Goal: Task Accomplishment & Management: Use online tool/utility

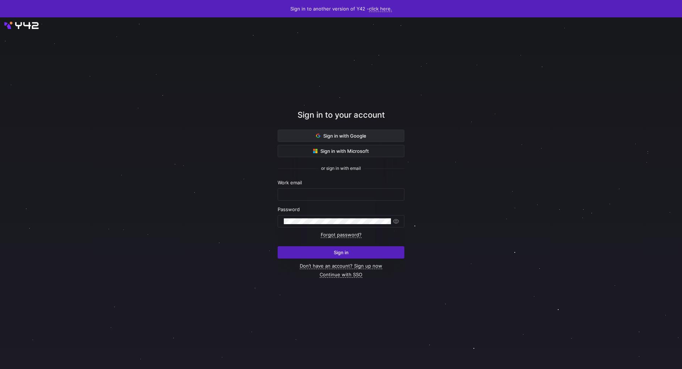
click at [353, 141] on span at bounding box center [341, 136] width 126 height 12
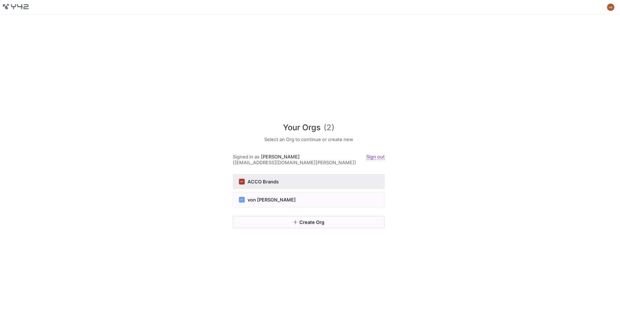
click at [298, 175] on button "AB ACCO Brands" at bounding box center [309, 181] width 152 height 15
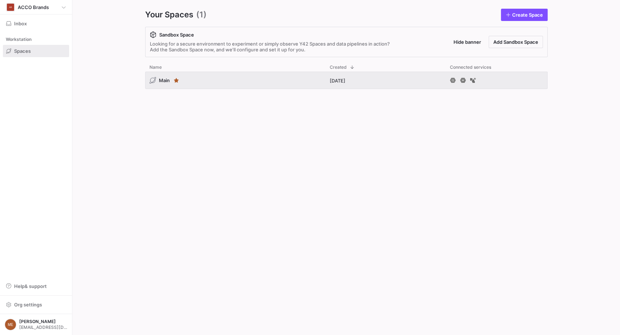
click at [138, 92] on div "Your Spaces (1) Create Space Sandbox Space Looking for a secure environment to …" at bounding box center [346, 167] width 449 height 335
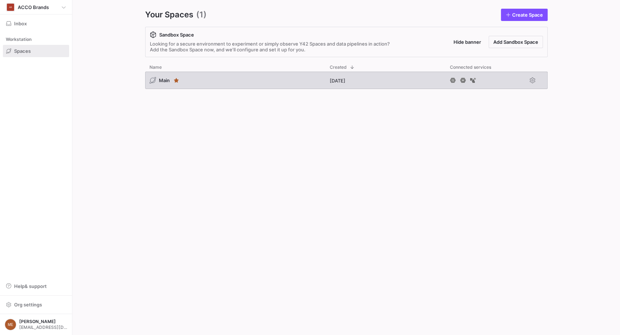
click at [193, 83] on div "Main" at bounding box center [235, 80] width 180 height 17
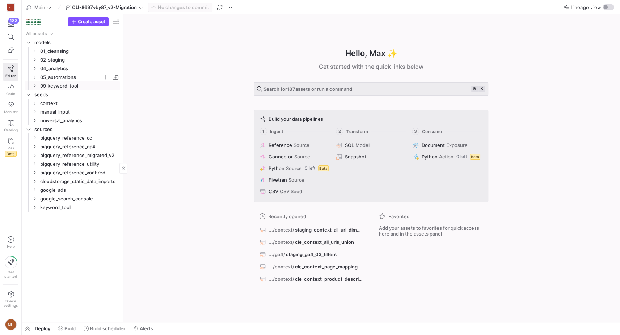
click at [34, 80] on span "05_automations" at bounding box center [75, 77] width 89 height 8
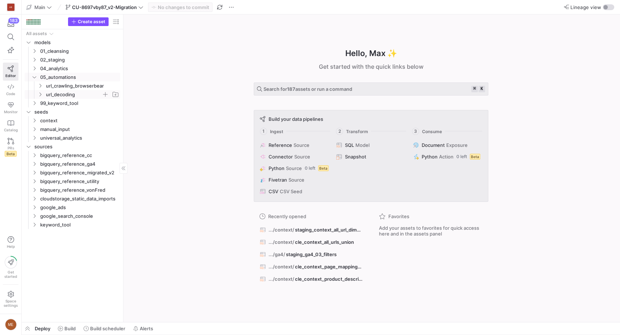
click at [43, 96] on y42-icon "Press SPACE to select this row." at bounding box center [40, 95] width 6 height 6
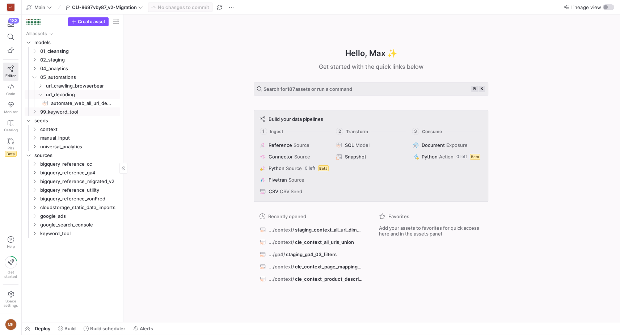
click at [63, 107] on link "automate_web_all_url_decoding​​​​​​​​​​" at bounding box center [73, 103] width 96 height 9
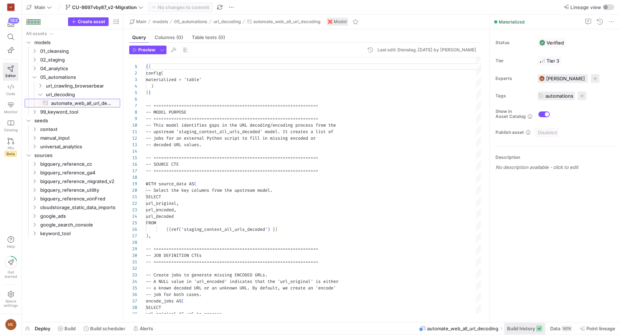
scroll to position [65, 0]
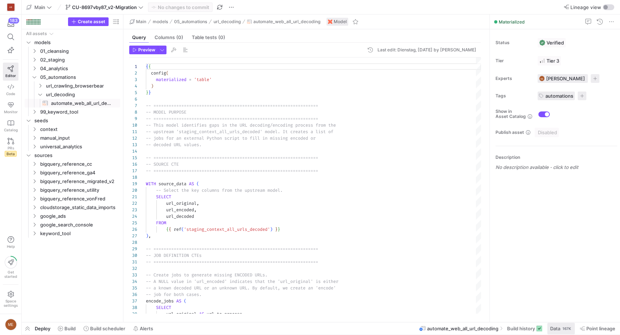
click at [547, 330] on span at bounding box center [561, 329] width 28 height 12
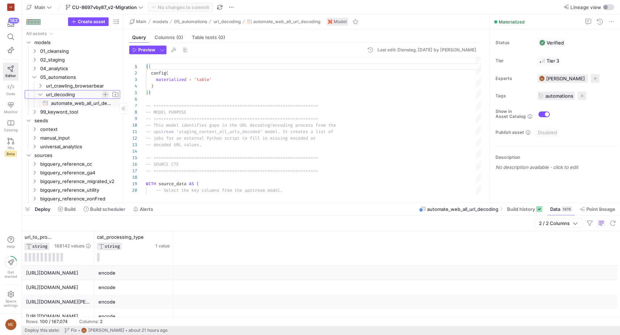
click at [102, 96] on span "Press SPACE to select this row." at bounding box center [105, 94] width 7 height 7
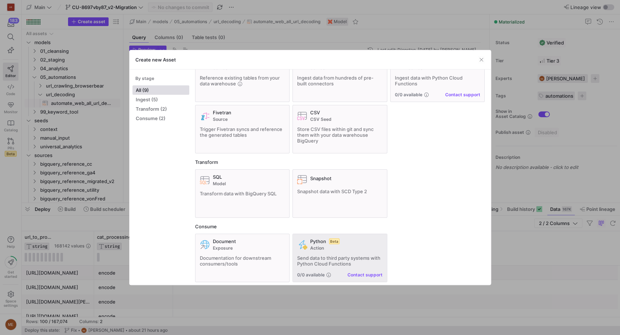
scroll to position [34, 0]
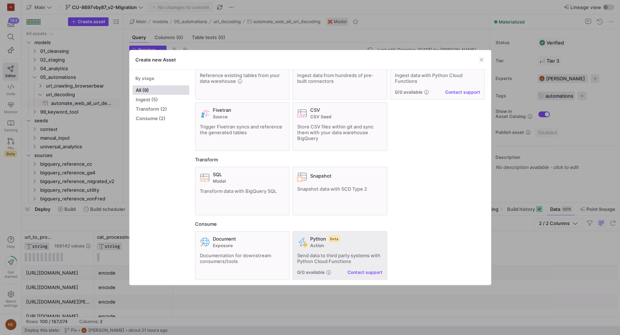
click at [350, 246] on span "Action" at bounding box center [346, 245] width 72 height 5
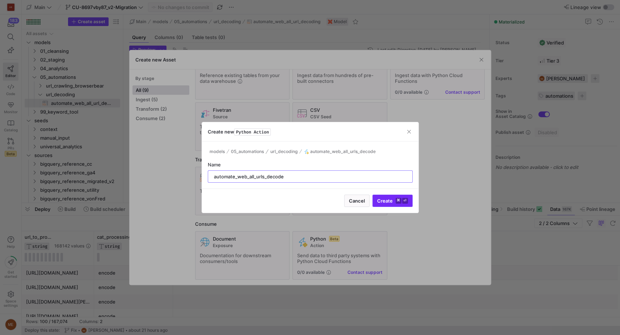
type input "automate_web_all_urls_decode"
click at [409, 205] on span "submit" at bounding box center [392, 201] width 39 height 12
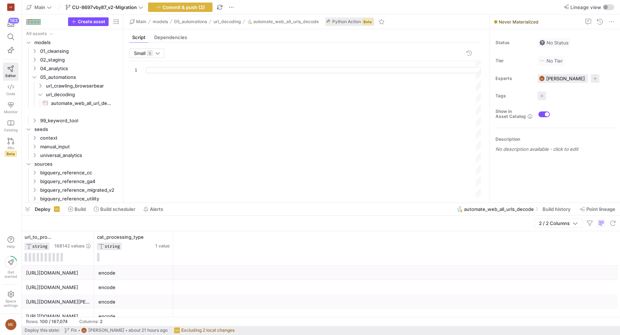
scroll to position [65, 0]
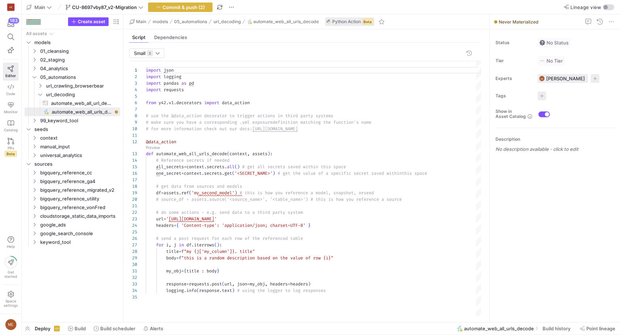
click at [182, 119] on div "import json import logging import pandas as pd import requests from y42 . v1 . …" at bounding box center [313, 189] width 335 height 256
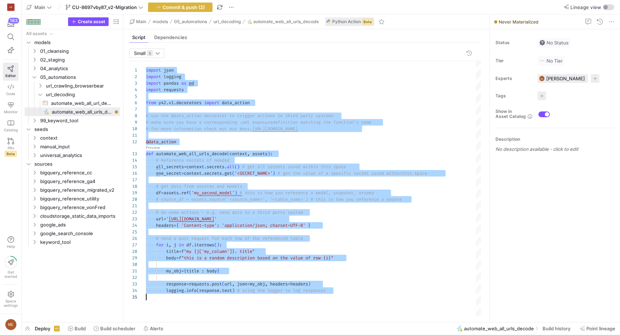
click at [235, 155] on div "import json import logging import pandas as pd import requests from y42 . v1 . …" at bounding box center [313, 189] width 335 height 256
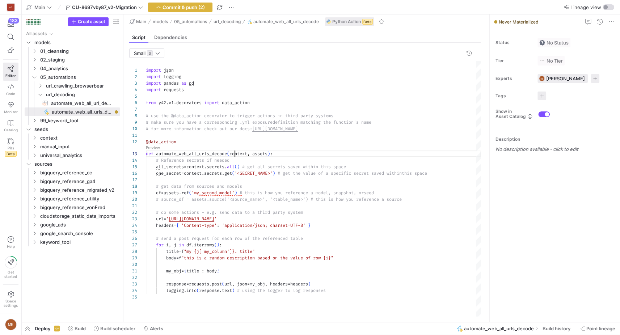
scroll to position [13, 89]
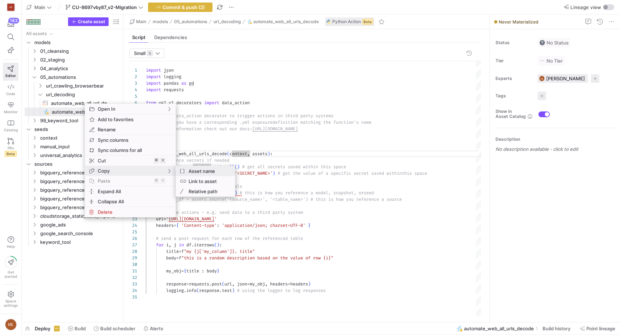
click at [195, 170] on span "Asset name" at bounding box center [207, 171] width 43 height 10
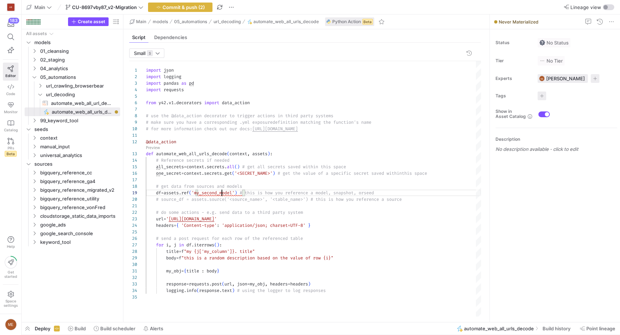
click at [221, 192] on div "import json import logging import pandas as pd import requests from y42 . v1 . …" at bounding box center [313, 189] width 335 height 256
type textarea "@data_action def automate_web_all_urls_decode(context, assets): # Reference sec…"
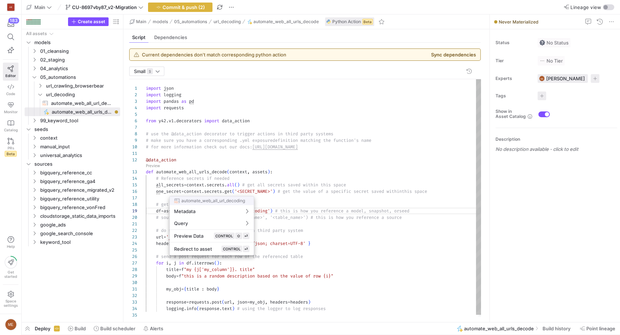
click at [310, 205] on div at bounding box center [310, 167] width 620 height 335
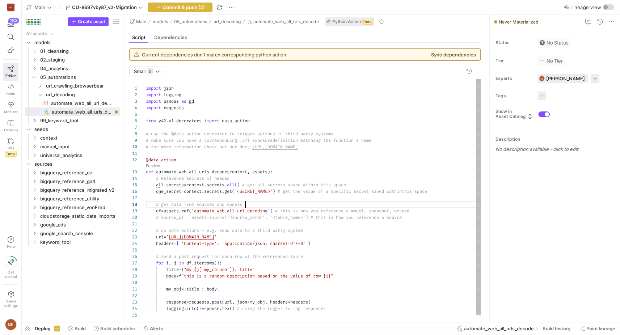
scroll to position [46, 99]
click at [302, 202] on div "import json import logging import pandas as pd import requests from y42 . v1 . …" at bounding box center [313, 198] width 335 height 239
click at [262, 192] on div "import json import logging import pandas as pd import requests from y42 . v1 . …" at bounding box center [313, 198] width 335 height 239
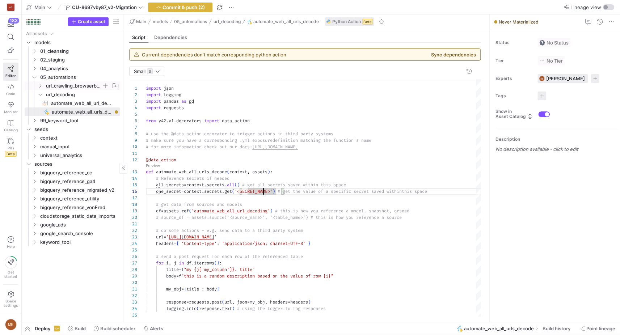
click at [38, 87] on icon "Press SPACE to select this row." at bounding box center [40, 86] width 5 height 4
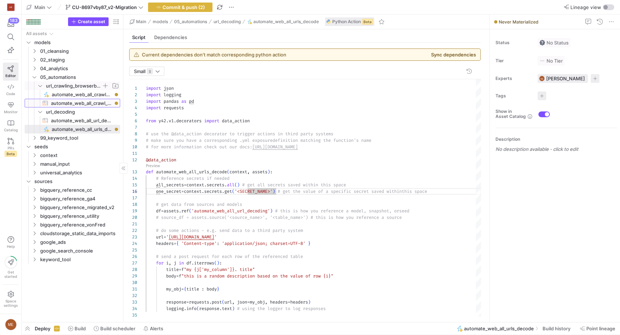
click at [62, 104] on span "automate_web_all_crawl_urls​​​​​​​​​​" at bounding box center [81, 103] width 61 height 8
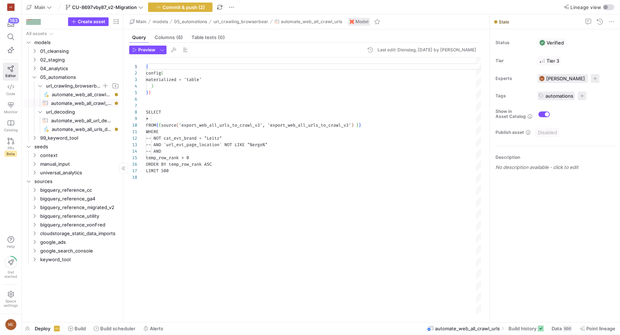
scroll to position [65, 0]
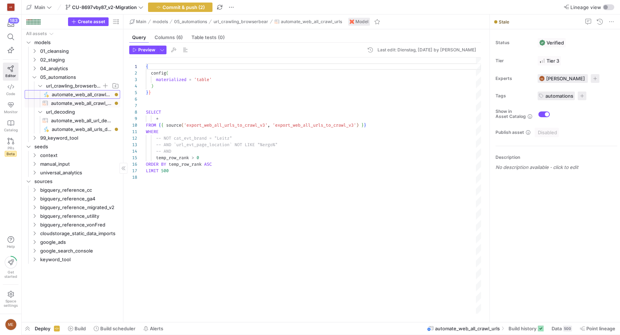
click at [62, 94] on span "automate_web_all_crawl_urls​​​​​" at bounding box center [82, 95] width 60 height 8
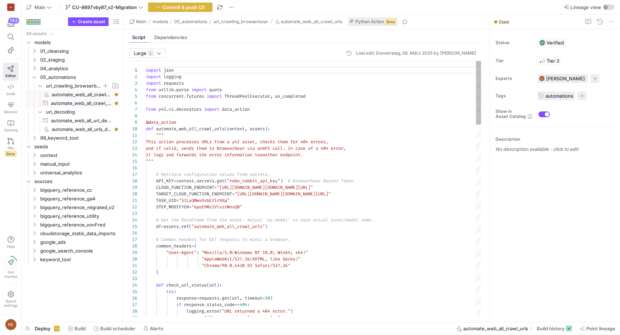
scroll to position [65, 0]
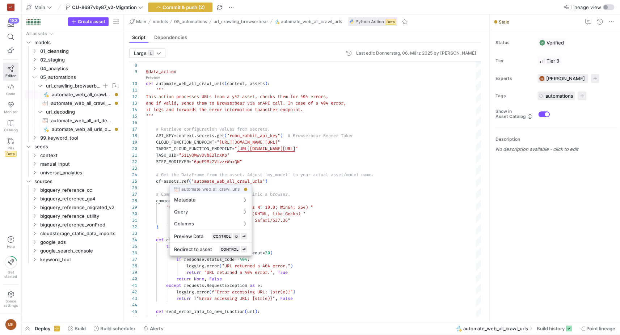
click at [320, 193] on div at bounding box center [310, 167] width 620 height 335
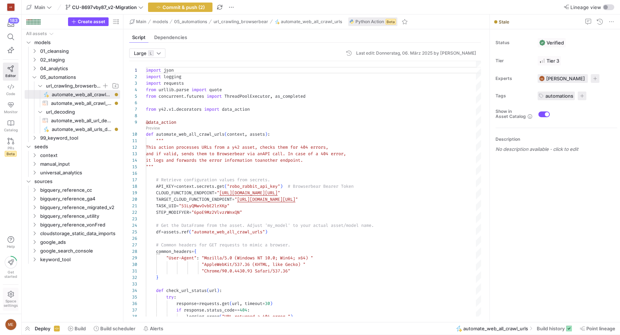
click at [7, 300] on span "Space settings" at bounding box center [11, 303] width 14 height 9
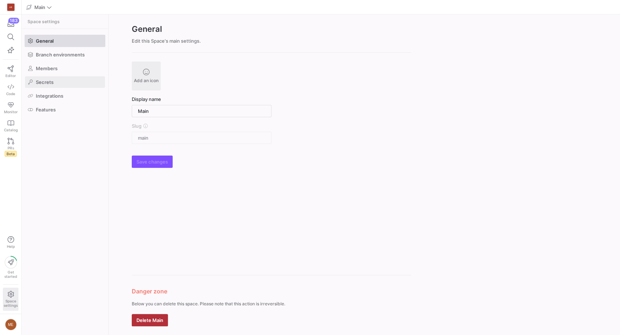
click at [77, 84] on span at bounding box center [65, 82] width 80 height 12
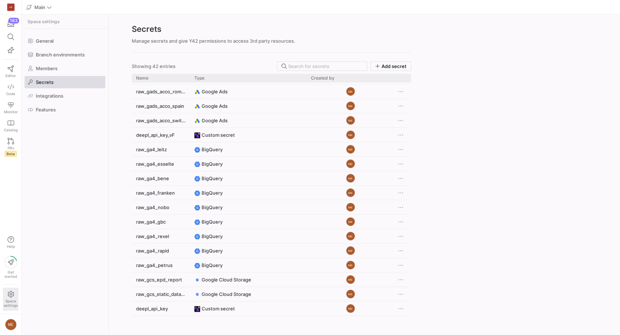
scroll to position [363, 0]
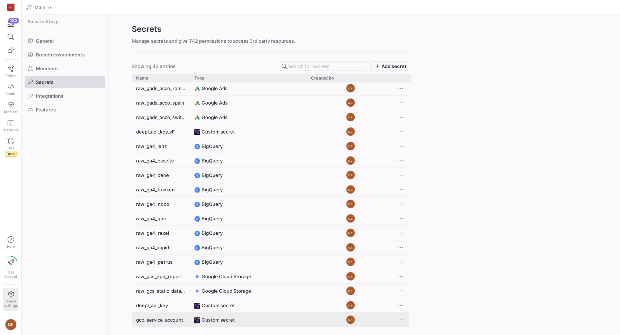
click at [165, 321] on div "gcp_service_account" at bounding box center [161, 320] width 58 height 14
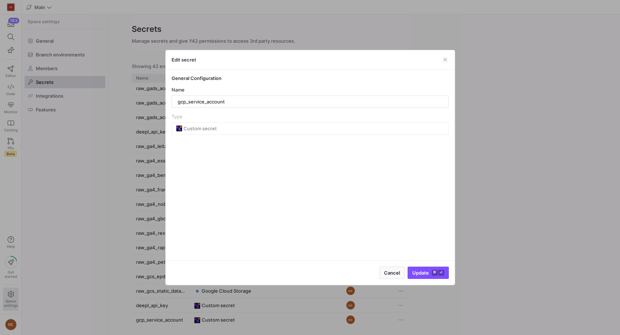
click at [528, 108] on div at bounding box center [310, 167] width 620 height 335
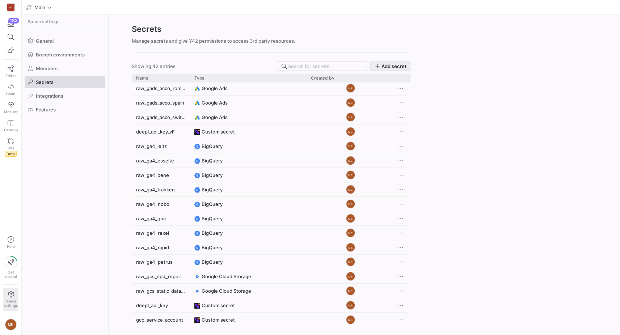
click at [388, 66] on span "Add secret" at bounding box center [394, 66] width 25 height 6
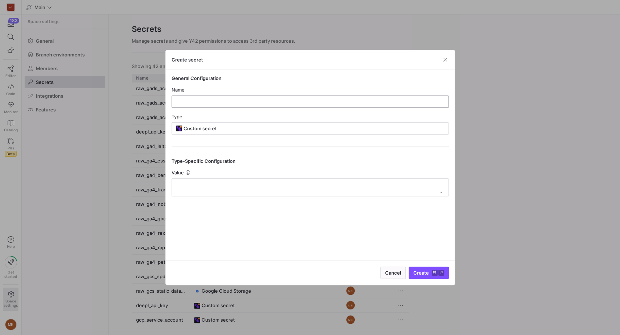
click at [266, 97] on div at bounding box center [310, 102] width 265 height 12
click at [188, 103] on input "gcp_python_actions" at bounding box center [310, 102] width 265 height 6
type input "gcp_cloud_functions"
click at [282, 179] on div at bounding box center [310, 187] width 265 height 17
click at [282, 182] on textarea at bounding box center [310, 188] width 265 height 12
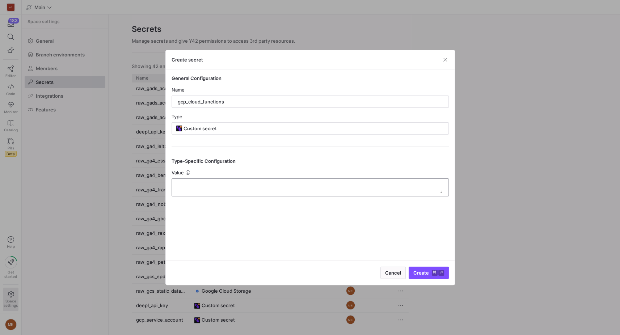
paste textarea "{ "type": "service_account", "project_id": "encoded-equator-390315", "private_k…"
type textarea "{ "type": "service_account", "project_id": "encoded-equator-390315", "private_k…"
click at [414, 273] on span "Create ⌘ ⏎" at bounding box center [428, 273] width 31 height 6
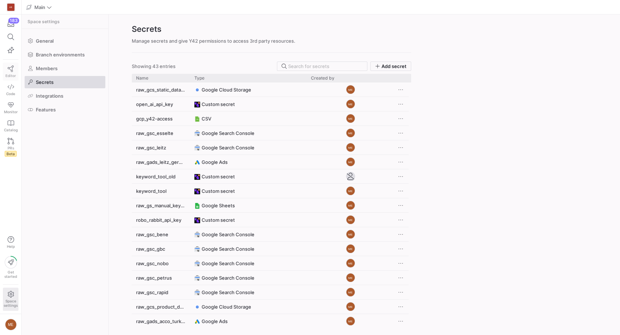
click at [10, 72] on icon at bounding box center [11, 69] width 7 height 7
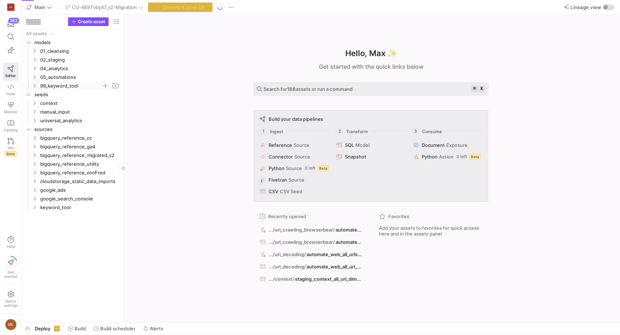
click at [34, 84] on icon "Press SPACE to select this row." at bounding box center [35, 86] width 2 height 4
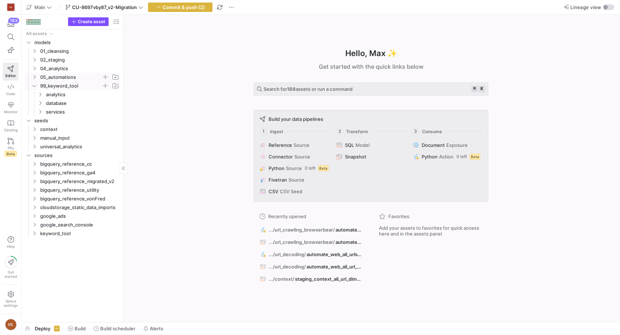
click at [35, 77] on icon "Press SPACE to select this row." at bounding box center [34, 77] width 5 height 4
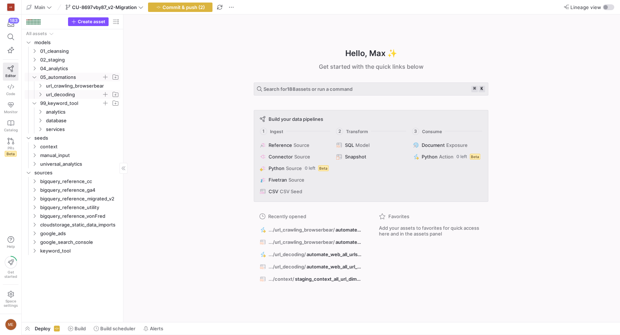
click at [38, 96] on icon "Press SPACE to select this row." at bounding box center [40, 94] width 5 height 4
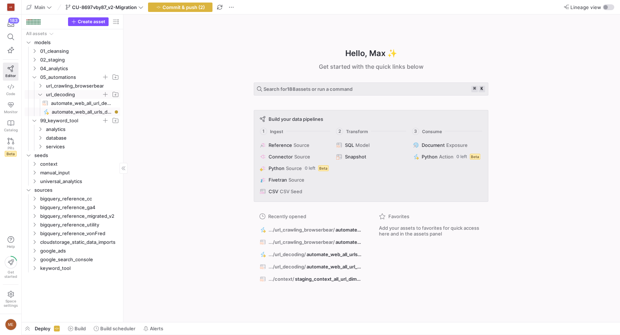
click at [54, 109] on span "automate_web_all_urls_decode​​​​​" at bounding box center [82, 112] width 60 height 8
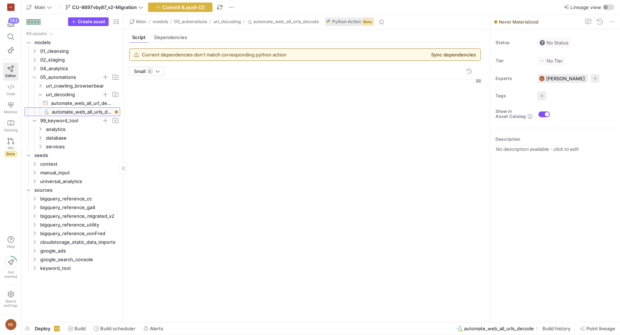
scroll to position [65, 0]
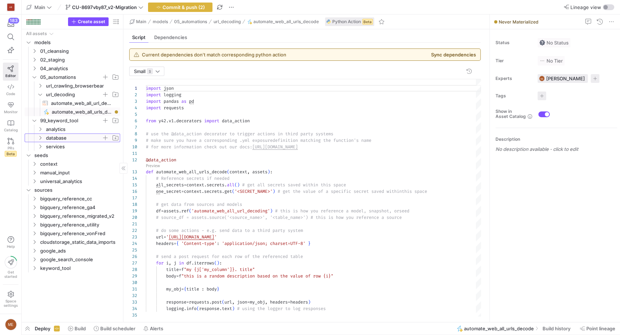
click at [48, 138] on span "database" at bounding box center [74, 138] width 56 height 8
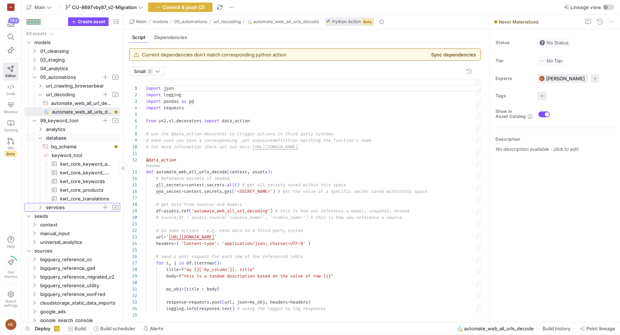
click at [38, 209] on icon "Press SPACE to select this row." at bounding box center [40, 207] width 5 height 4
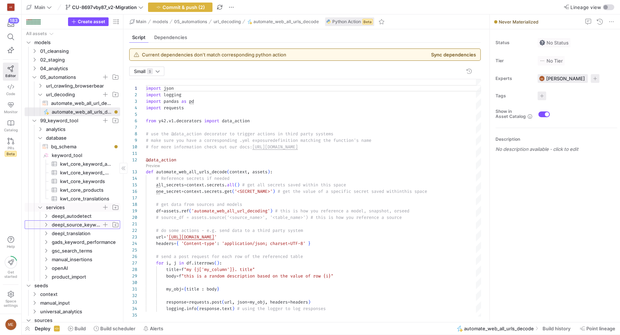
click at [49, 223] on y42-icon "Press SPACE to select this row." at bounding box center [46, 225] width 6 height 6
click at [64, 244] on span "kwt_deepl_source_keywords​​​​​" at bounding box center [85, 242] width 54 height 8
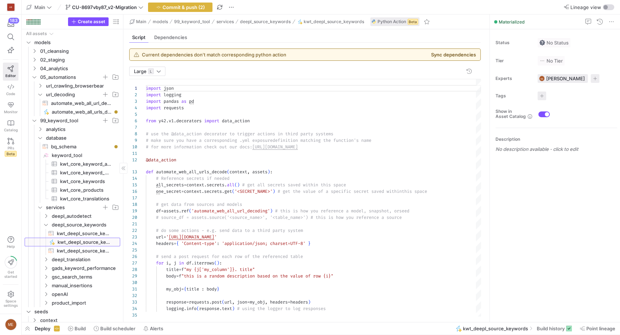
type textarea "import json import logging import pandas as pd import numpy as np import deepl …"
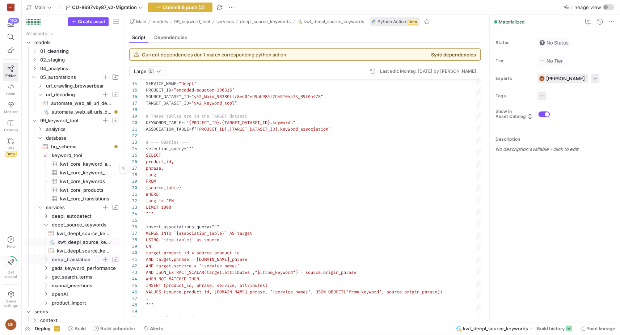
drag, startPoint x: 46, startPoint y: 259, endPoint x: 49, endPoint y: 263, distance: 4.7
click at [46, 259] on icon "Press SPACE to select this row." at bounding box center [45, 259] width 5 height 4
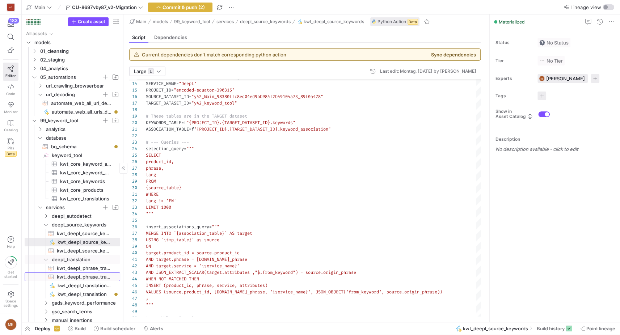
drag, startPoint x: 56, startPoint y: 276, endPoint x: 61, endPoint y: 294, distance: 18.8
click at [56, 277] on span "kwt_deepl_phrase_translation​​​​​​​​​​" at bounding box center [84, 277] width 72 height 8
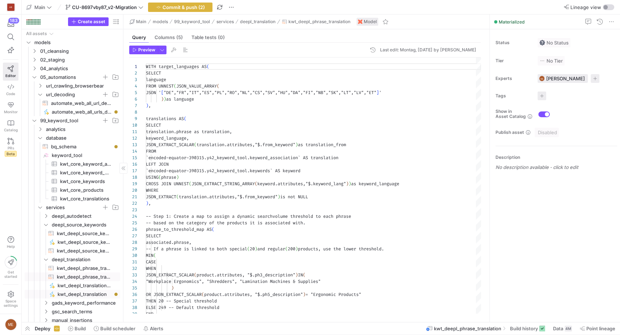
scroll to position [65, 0]
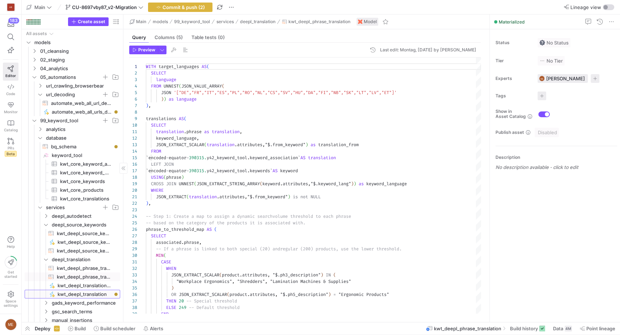
click at [61, 291] on span "kwt_deepl_translation​​​​​" at bounding box center [85, 294] width 54 height 8
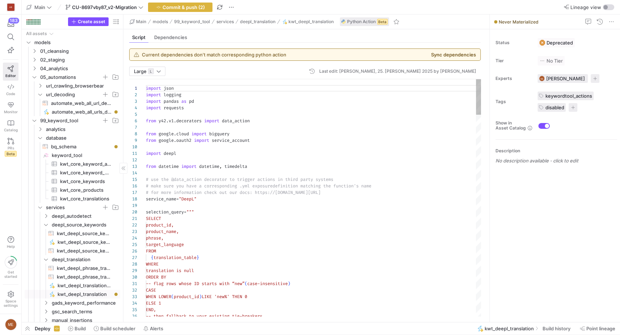
scroll to position [65, 0]
click at [63, 286] on span "kwt_deepl_translation_v2​​​​​" at bounding box center [85, 286] width 54 height 8
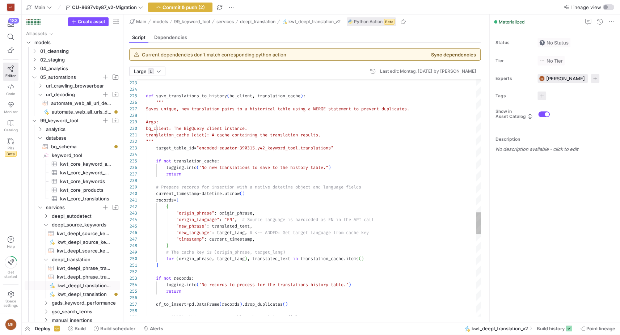
type textarea "translation_cache (dict): A cache containing the translation results. """ targe…"
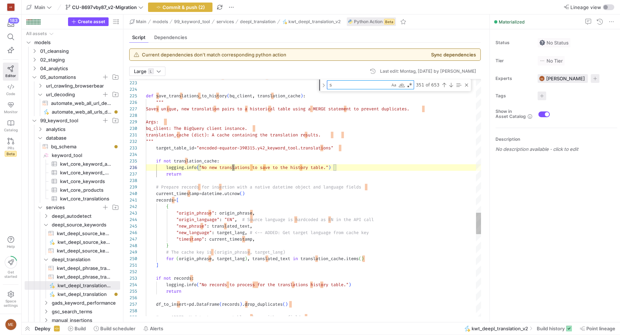
type textarea "se"
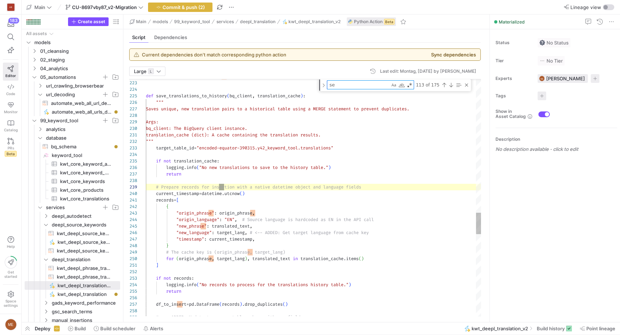
type textarea "# --- Main Data Action --- @data_action def kwt_deepl_translation_v2(context, a…"
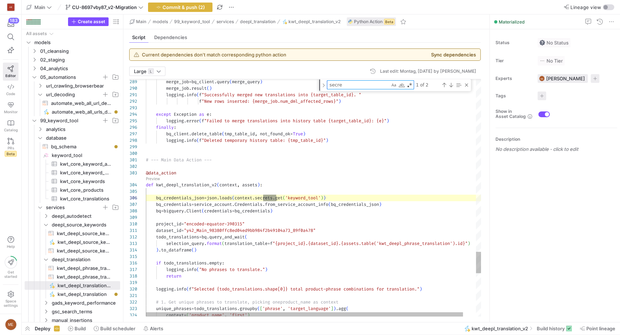
scroll to position [65, 130]
type textarea "secre"
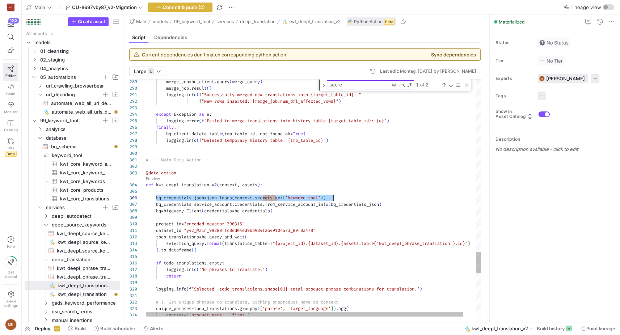
scroll to position [33, 190]
drag, startPoint x: 157, startPoint y: 199, endPoint x: 350, endPoint y: 198, distance: 193.0
click at [350, 198] on div "bq_credentials_json = json . loads ( context . secrets . get ( 'keyword_tool' )…" at bounding box center [320, 198] width 349 height 7
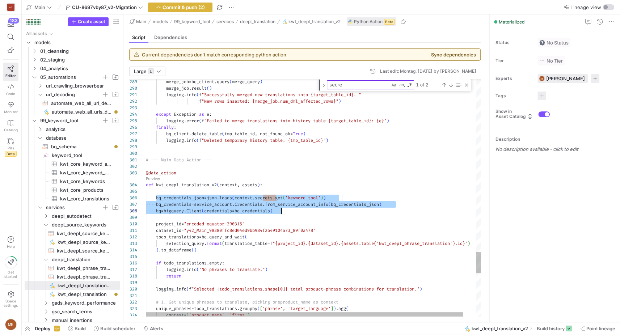
scroll to position [33, 135]
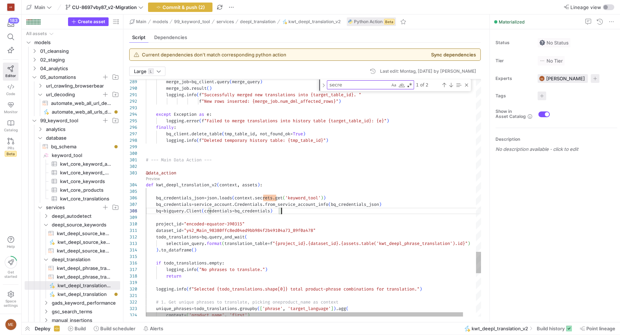
scroll to position [46, 135]
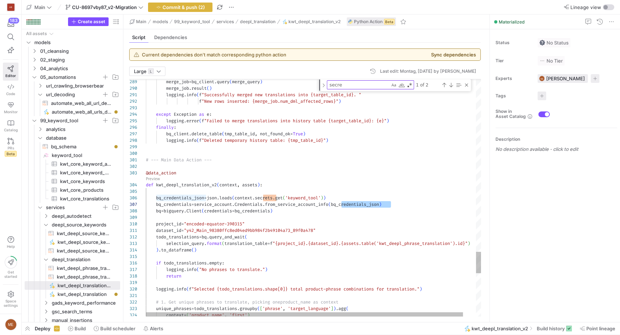
click at [235, 213] on span "=" at bounding box center [233, 211] width 3 height 6
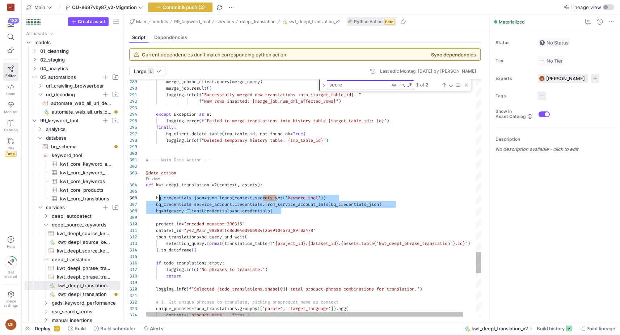
scroll to position [33, 10]
drag, startPoint x: 274, startPoint y: 210, endPoint x: 156, endPoint y: 199, distance: 119.2
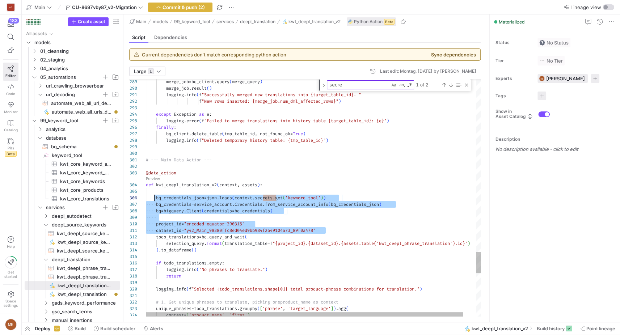
scroll to position [33, 10]
drag, startPoint x: 334, startPoint y: 231, endPoint x: 155, endPoint y: 199, distance: 181.2
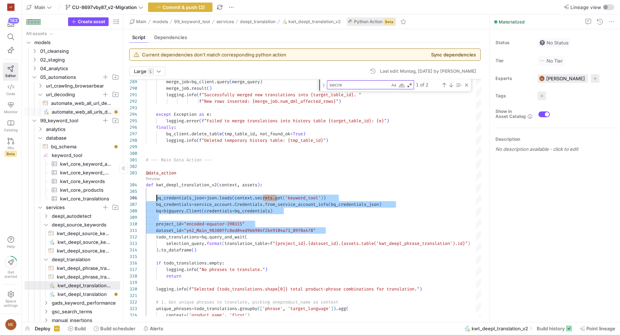
click at [79, 110] on span "automate_web_all_urls_decode​​​​​" at bounding box center [82, 112] width 60 height 8
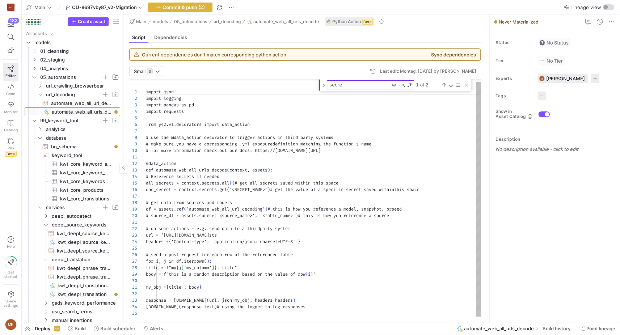
scroll to position [65, 0]
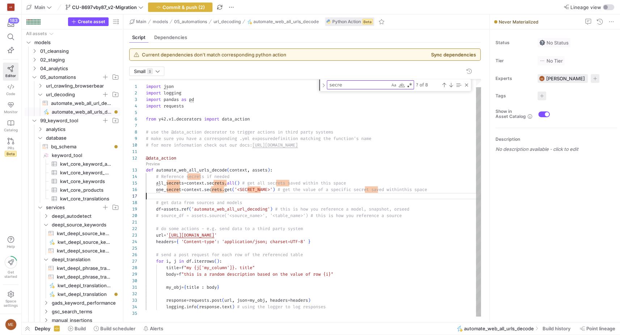
drag, startPoint x: 265, startPoint y: 195, endPoint x: 285, endPoint y: 196, distance: 19.6
click at [266, 195] on div at bounding box center [313, 196] width 335 height 7
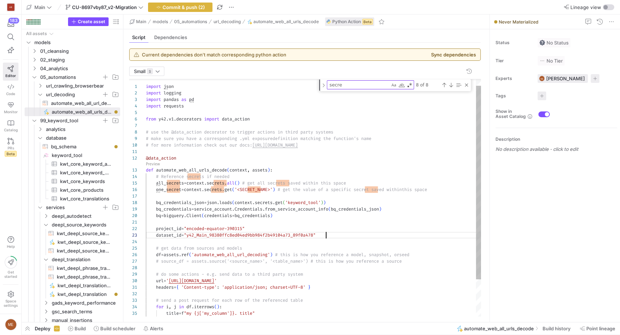
scroll to position [13, 180]
click at [318, 201] on div "import json import logging import pandas as pd import requests from y42 . v1 . …" at bounding box center [313, 216] width 335 height 291
click at [227, 197] on div "import json import logging import pandas as pd import requests from y42 . v1 . …" at bounding box center [313, 216] width 335 height 291
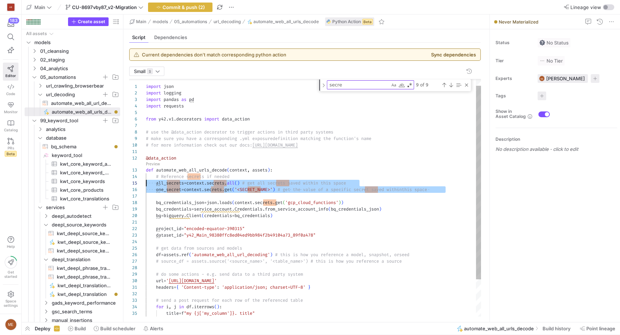
scroll to position [26, 0]
drag, startPoint x: 223, startPoint y: 198, endPoint x: 145, endPoint y: 183, distance: 79.3
click at [146, 183] on div "import json import logging import pandas as pd import requests from y42 . v1 . …" at bounding box center [313, 216] width 335 height 291
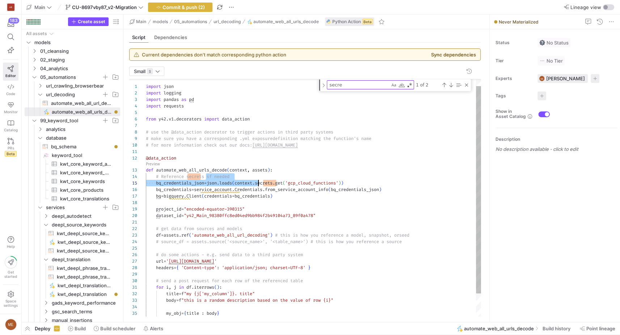
drag, startPoint x: 207, startPoint y: 177, endPoint x: 257, endPoint y: 180, distance: 50.0
click at [257, 180] on div "import json import logging import pandas as pd import requests from y42 . v1 . …" at bounding box center [313, 207] width 335 height 272
click at [250, 178] on div "import json import logging import pandas as pd import requests from y42 . v1 . …" at bounding box center [313, 207] width 335 height 272
drag, startPoint x: 237, startPoint y: 176, endPoint x: 209, endPoint y: 178, distance: 28.4
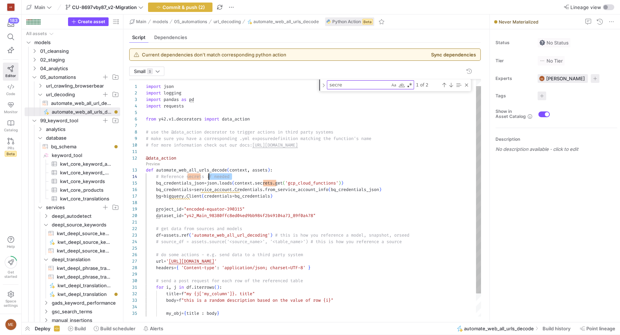
click at [209, 178] on div "import json import logging import pandas as pd import requests from y42 . v1 . …" at bounding box center [313, 207] width 335 height 272
click at [290, 190] on span "from_service_account_info" at bounding box center [296, 190] width 63 height 6
click at [286, 193] on div "import json import logging import pandas as pd import requests from y42 . v1 . …" at bounding box center [313, 207] width 335 height 272
click at [280, 206] on div "import json import logging import pandas as pd import requests from y42 . v1 . …" at bounding box center [313, 207] width 335 height 272
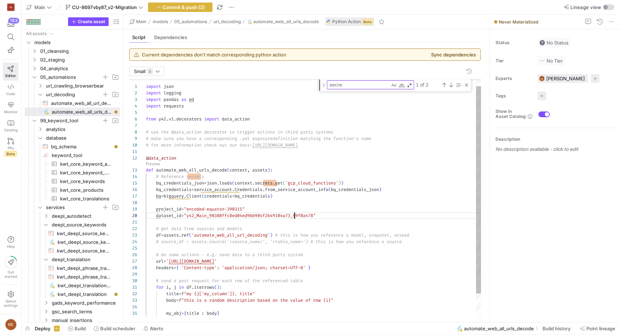
drag, startPoint x: 294, startPoint y: 214, endPoint x: 295, endPoint y: 219, distance: 5.2
click at [295, 219] on div at bounding box center [313, 222] width 335 height 7
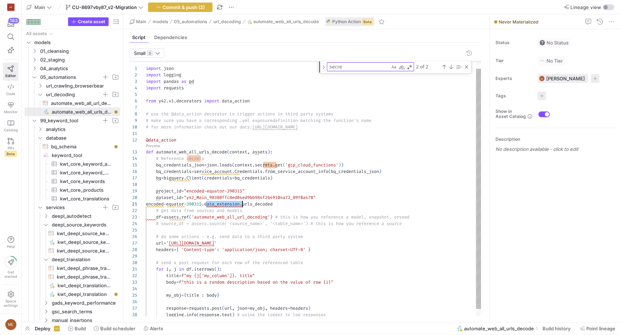
drag, startPoint x: 206, startPoint y: 205, endPoint x: 242, endPoint y: 206, distance: 35.9
click at [243, 207] on div "encoded - equator -390315 . data_extension . urls_decoded" at bounding box center [313, 204] width 335 height 7
drag, startPoint x: 193, startPoint y: 198, endPoint x: 323, endPoint y: 199, distance: 130.0
click at [323, 199] on div "import json import logging import pandas as pd import requests from y42 . v1 . …" at bounding box center [313, 189] width 335 height 272
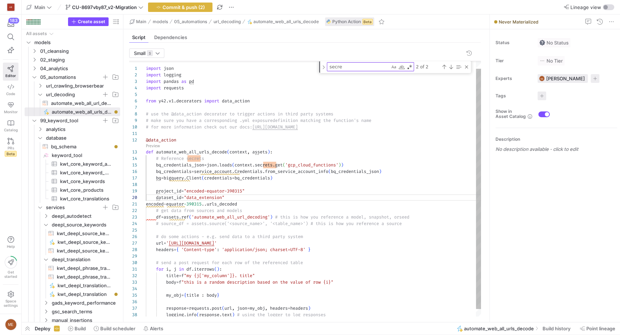
scroll to position [58, 86]
click at [326, 197] on div "import json import logging import pandas as pd import requests from y42 . v1 . …" at bounding box center [313, 189] width 335 height 272
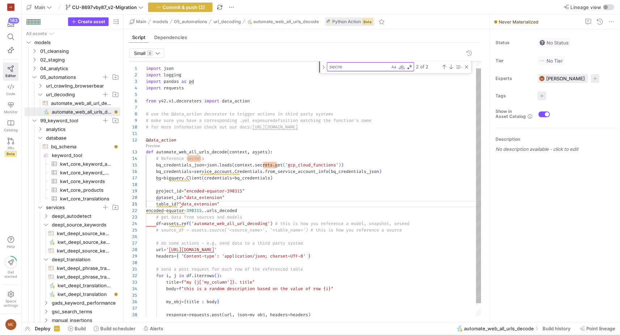
scroll to position [0, 42]
click at [232, 212] on div "import json import logging import pandas as pd import requests from y42 . v1 . …" at bounding box center [313, 192] width 335 height 278
click at [188, 204] on div "import json import logging import pandas as pd import requests from y42 . v1 . …" at bounding box center [313, 192] width 335 height 278
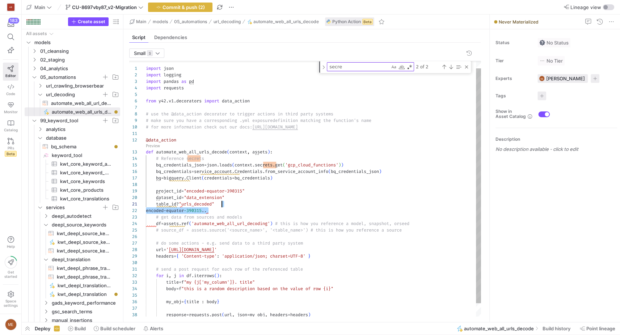
scroll to position [0, 76]
drag, startPoint x: 221, startPoint y: 212, endPoint x: 225, endPoint y: 205, distance: 7.5
click at [225, 205] on div "import json import logging import pandas as pd import requests from y42 . v1 . …" at bounding box center [313, 192] width 335 height 278
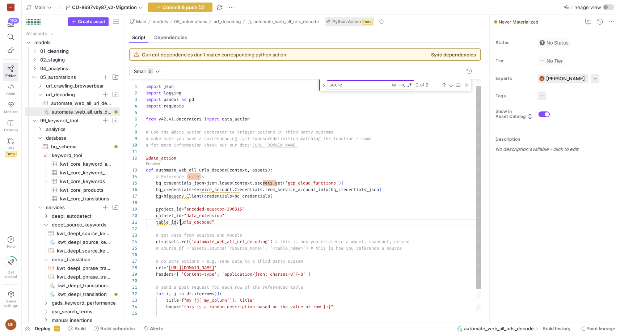
scroll to position [0, 34]
click at [179, 221] on span "?" at bounding box center [177, 222] width 3 height 6
click at [265, 223] on div "import json import logging import pandas as pd import requests from y42 . v1 . …" at bounding box center [313, 210] width 335 height 278
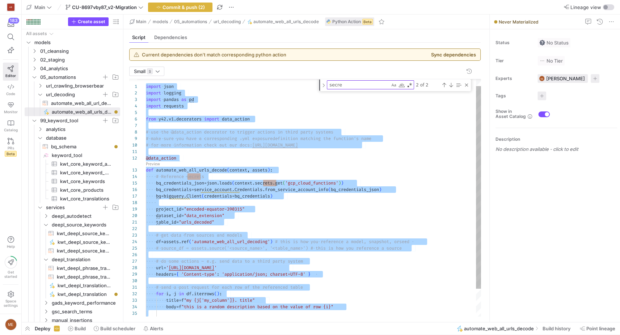
click at [214, 220] on span ""urls_decoded"" at bounding box center [196, 222] width 35 height 6
click at [218, 224] on div "import json import logging import pandas as pd import requests from y42 . v1 . …" at bounding box center [313, 210] width 335 height 278
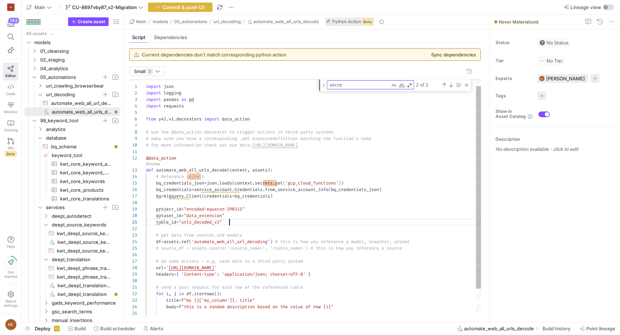
scroll to position [0, 83]
click at [237, 222] on div "import json import logging import pandas as pd import requests from y42 . v1 . …" at bounding box center [313, 210] width 335 height 278
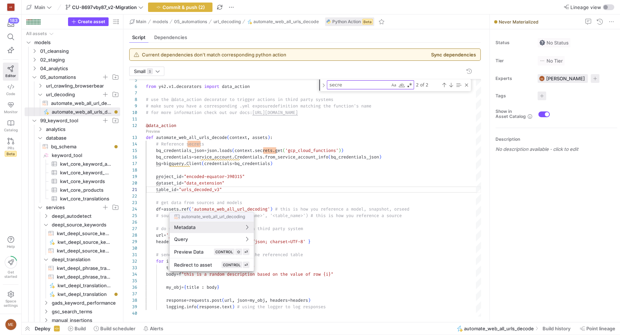
click at [283, 179] on div at bounding box center [310, 167] width 620 height 335
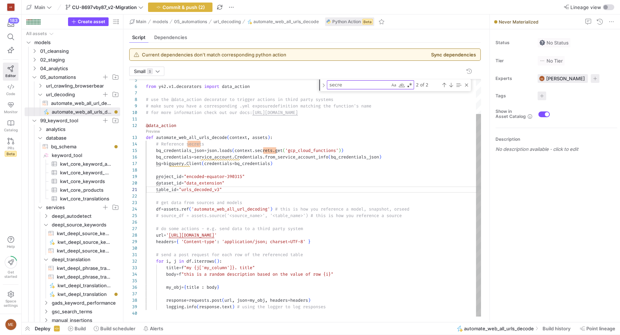
click at [216, 123] on div "@data_action" at bounding box center [313, 125] width 335 height 7
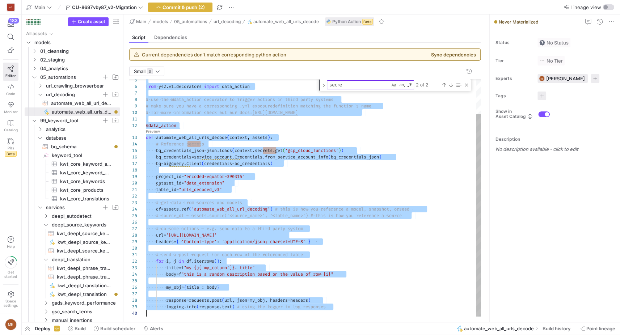
type textarea "logging.info(f"Successfully loaded {job.output_rows} rows into BigQuery table {…"
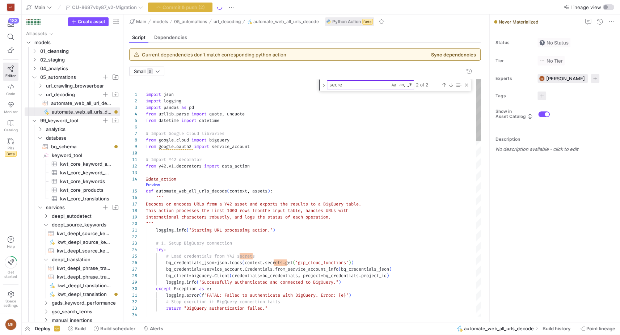
click at [154, 184] on link "Preview" at bounding box center [153, 185] width 14 height 4
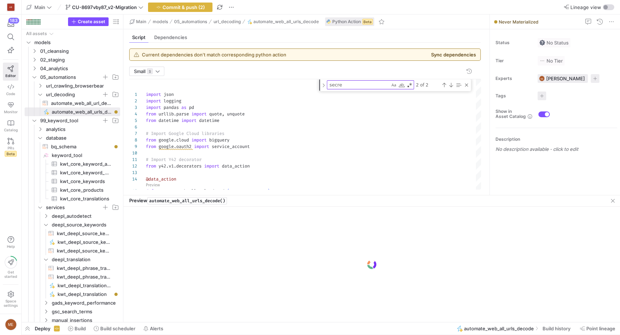
click at [448, 56] on button "Sync dependencies" at bounding box center [453, 55] width 45 height 6
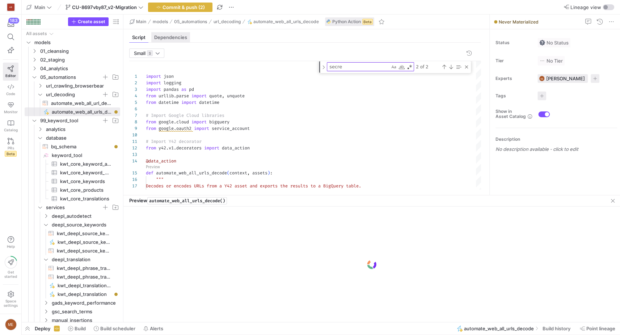
click at [179, 37] on span "Dependencies" at bounding box center [170, 37] width 33 height 5
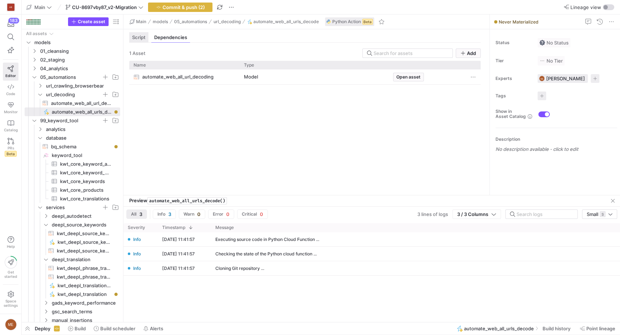
click at [143, 36] on span "Script" at bounding box center [138, 37] width 13 height 5
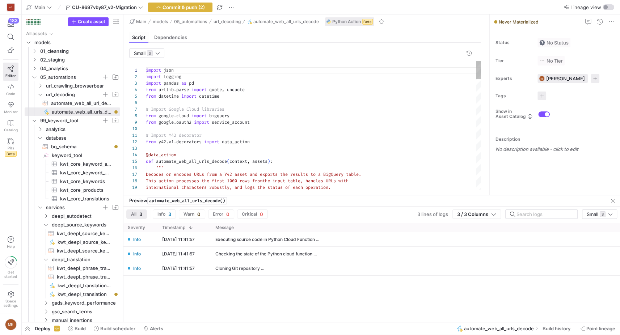
scroll to position [65, 0]
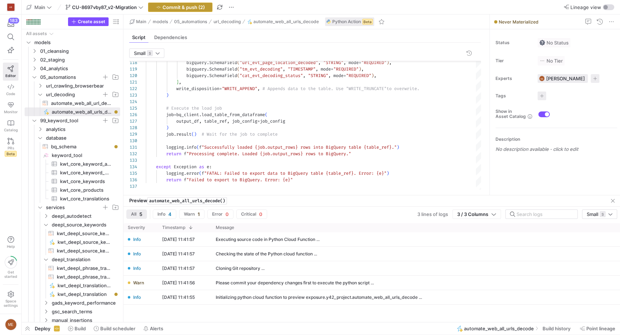
click at [191, 7] on span "Commit & push (2)" at bounding box center [184, 7] width 42 height 6
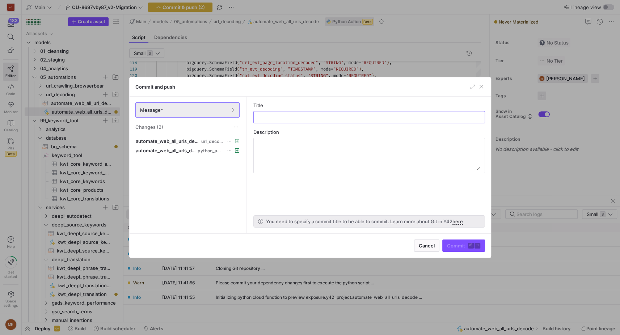
click at [199, 135] on div "Message* Changes (2)" at bounding box center [188, 117] width 116 height 40
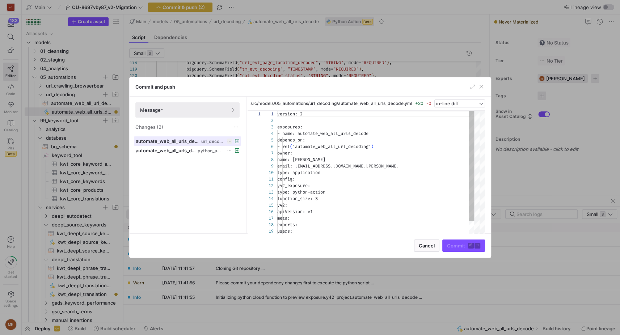
click at [199, 143] on span "automate_web_all_urls_decode.yml" at bounding box center [168, 141] width 64 height 6
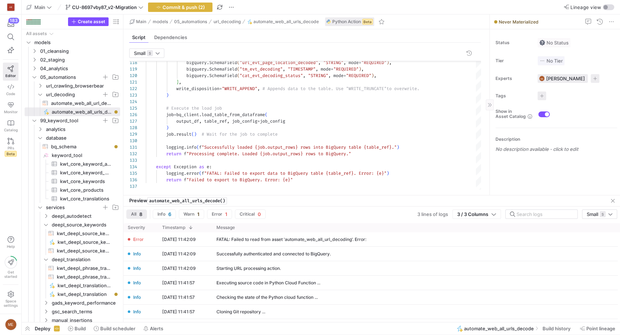
click at [558, 57] on span "button" at bounding box center [551, 60] width 26 height 9
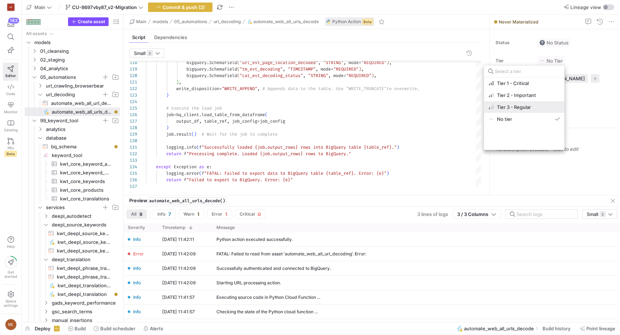
click at [526, 103] on button "Tier 3 - Regular" at bounding box center [524, 107] width 80 height 12
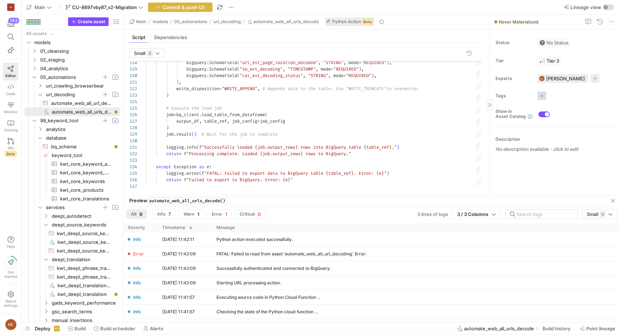
click at [538, 94] on span "button" at bounding box center [542, 96] width 9 height 9
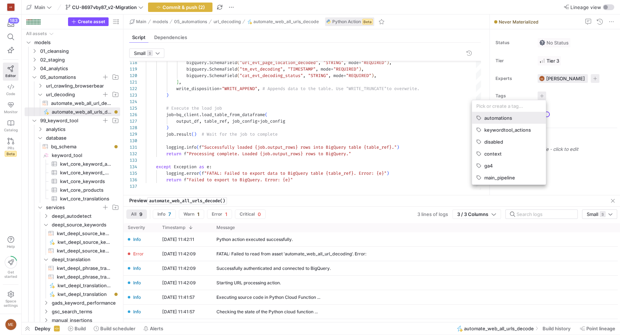
click at [508, 122] on button "automations" at bounding box center [509, 118] width 74 height 12
click at [550, 41] on div at bounding box center [310, 167] width 620 height 335
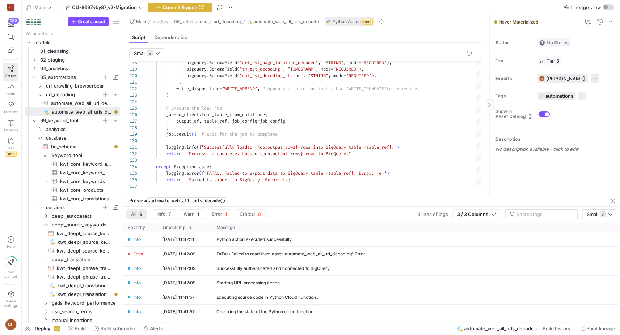
click at [553, 41] on span "No Status" at bounding box center [553, 43] width 29 height 6
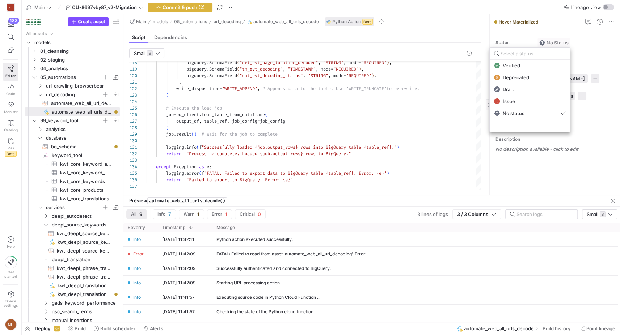
click at [532, 60] on button "Verified" at bounding box center [530, 66] width 80 height 12
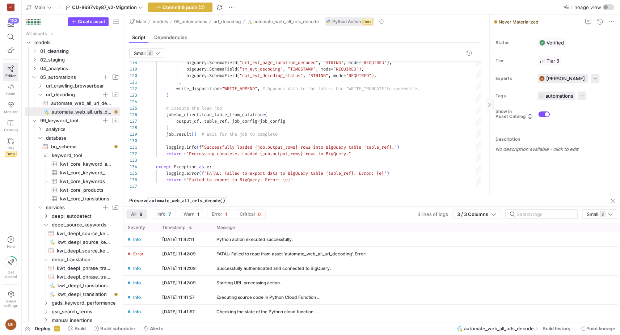
click at [546, 155] on y42-asset-editor-sidebar "Status Verified Tier Tier 3 Experts ME Max Embert 1 expert Tags automations 1 t…" at bounding box center [555, 94] width 130 height 130
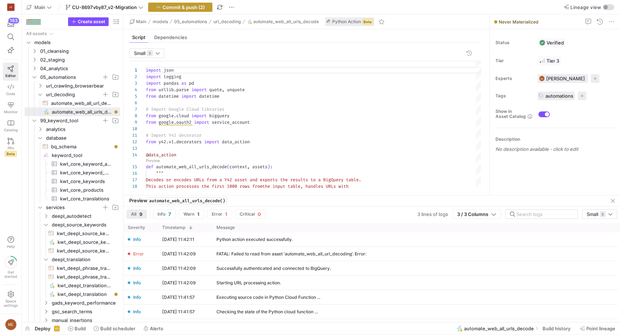
click at [207, 8] on span "button" at bounding box center [180, 7] width 64 height 9
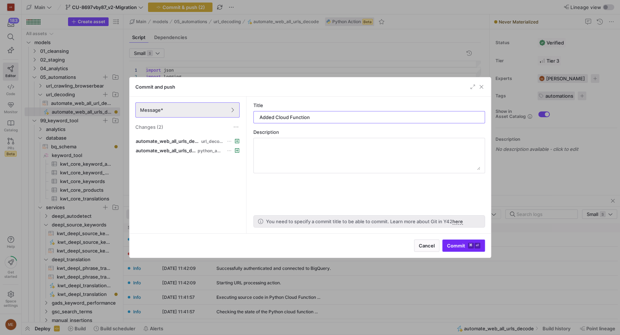
type input "Added Cloud Function"
click at [459, 247] on span "Commit ⌘ ⏎" at bounding box center [463, 246] width 33 height 6
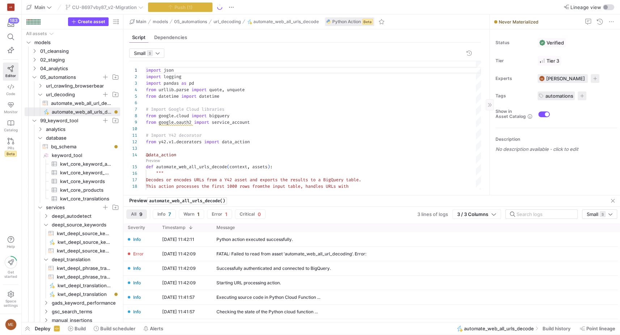
click at [509, 182] on div "Status Verified Tier Tier 3 Experts ME Max Embert 1 expert Tags automations 1 t…" at bounding box center [555, 112] width 130 height 166
click at [617, 200] on as-split-area "Preview automate_web_all_urls_decode() Data Logs (9) All 9 Info 7 Warn 1 Error …" at bounding box center [371, 258] width 497 height 127
click at [616, 200] on span "button" at bounding box center [613, 201] width 9 height 9
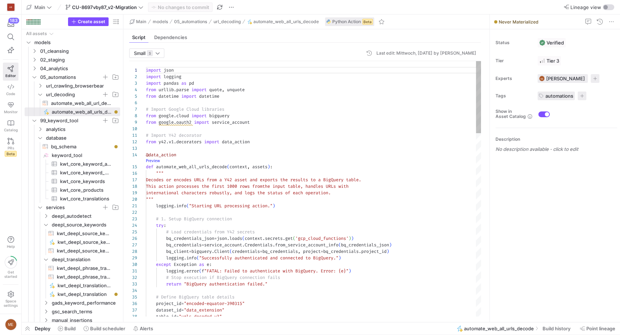
click at [150, 161] on link "Preview" at bounding box center [153, 161] width 14 height 4
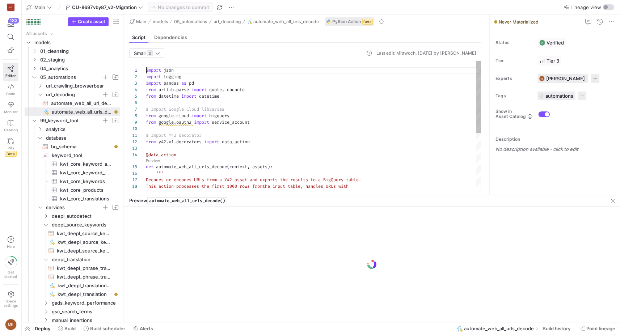
scroll to position [0, 0]
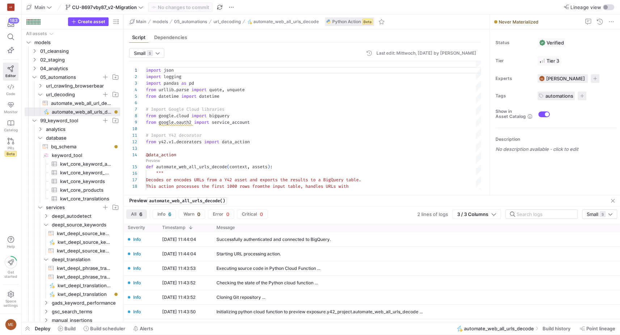
click at [318, 218] on div "All 6 Info 6 Warn 0 Error 0 Critical 0 2 lines of logs 3 / 3 Columns Small S" at bounding box center [371, 215] width 497 height 17
drag, startPoint x: 316, startPoint y: 195, endPoint x: 326, endPoint y: 170, distance: 27.2
click at [326, 169] on as-split "Main models 05_automations url_decoding automate_web_all_urls_decode Python Act…" at bounding box center [371, 168] width 497 height 308
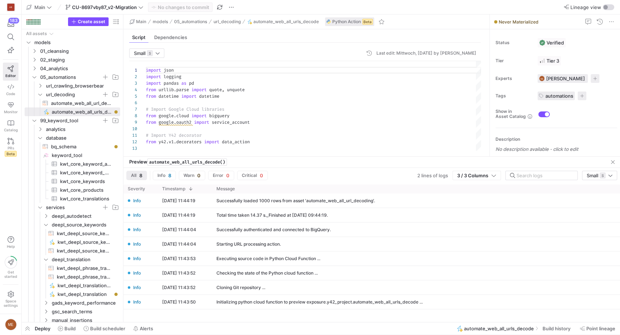
drag, startPoint x: 330, startPoint y: 195, endPoint x: 331, endPoint y: 138, distance: 56.5
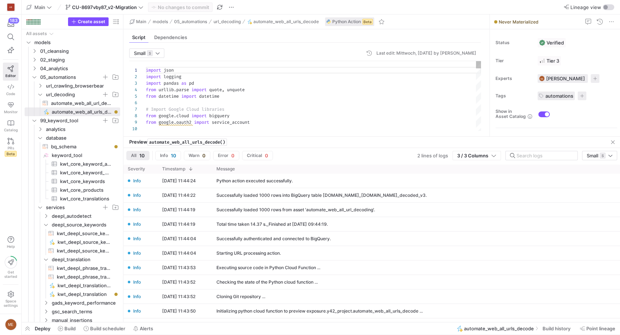
drag, startPoint x: 269, startPoint y: 138, endPoint x: 263, endPoint y: 136, distance: 6.1
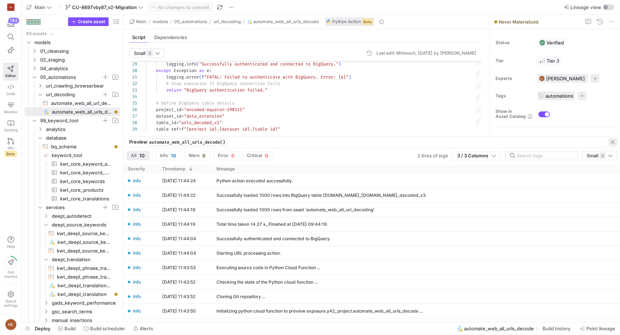
click at [610, 140] on span "button" at bounding box center [613, 142] width 9 height 9
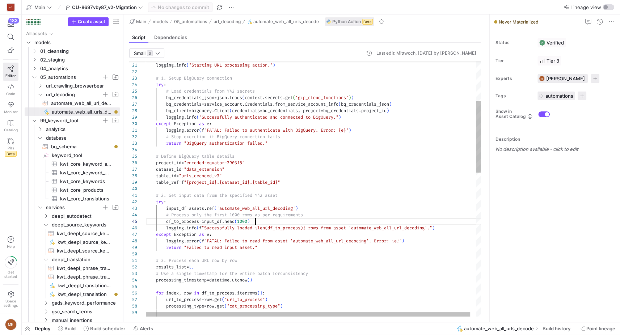
click at [241, 215] on span "# Process only the first 1000 rows as per requirem" at bounding box center [229, 215] width 127 height 6
drag, startPoint x: 235, startPoint y: 215, endPoint x: 239, endPoint y: 216, distance: 4.1
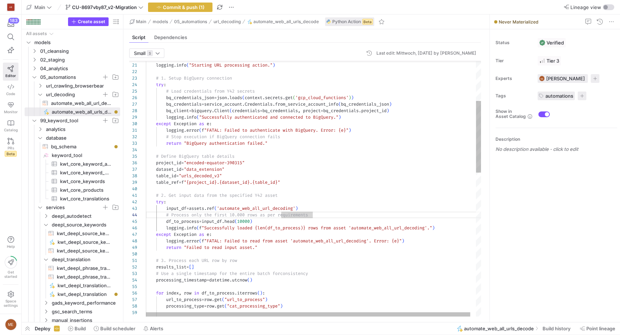
drag, startPoint x: 321, startPoint y: 213, endPoint x: 312, endPoint y: 213, distance: 8.7
click at [321, 215] on div "# Process only the first 10.000 rows as per requir ements" at bounding box center [316, 215] width 341 height 7
drag, startPoint x: 316, startPoint y: 215, endPoint x: 266, endPoint y: 217, distance: 49.6
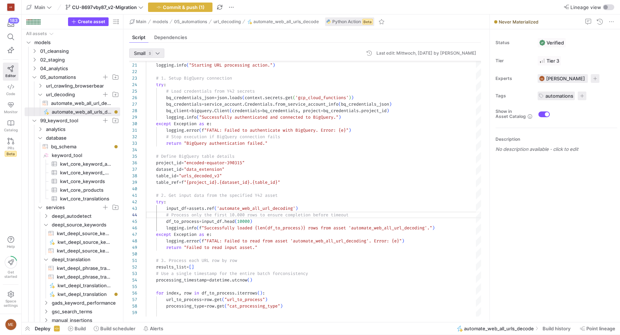
click at [158, 51] on div at bounding box center [158, 53] width 4 height 6
click at [142, 77] on span "Large" at bounding box center [139, 77] width 13 height 6
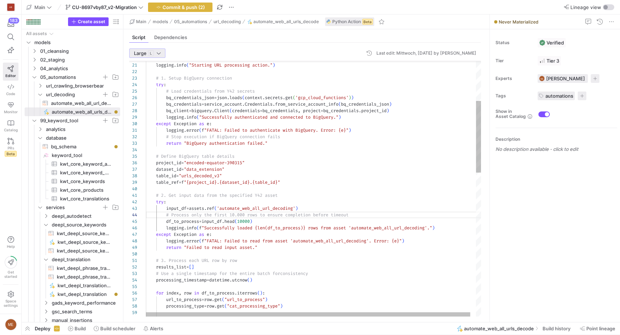
click at [363, 216] on div "# Process only the first 10.000 rows to ensure com pletion before timeout" at bounding box center [316, 215] width 341 height 7
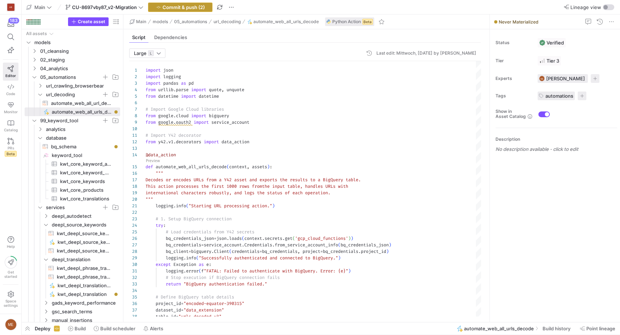
click at [176, 7] on span "Commit & push (2)" at bounding box center [184, 7] width 42 height 6
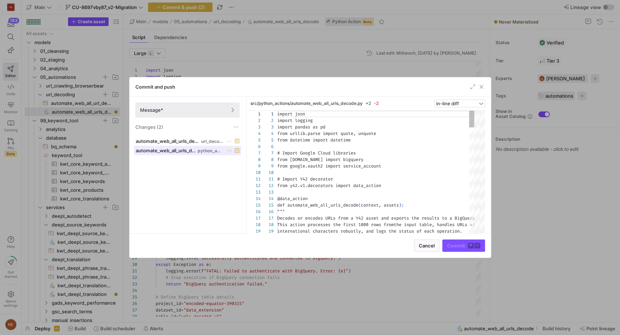
click at [184, 146] on span at bounding box center [187, 150] width 106 height 9
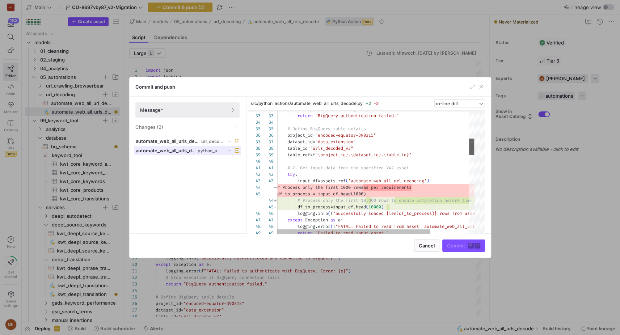
click at [470, 147] on div at bounding box center [471, 172] width 5 height 123
click at [477, 150] on div at bounding box center [479, 146] width 11 height 16
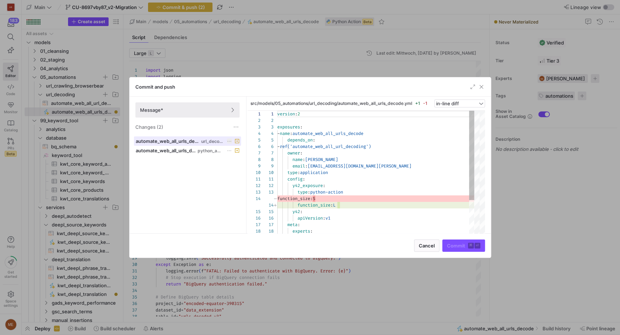
click at [180, 141] on span "automate_web_all_urls_decode.yml" at bounding box center [168, 141] width 64 height 6
click at [519, 190] on div at bounding box center [310, 167] width 620 height 335
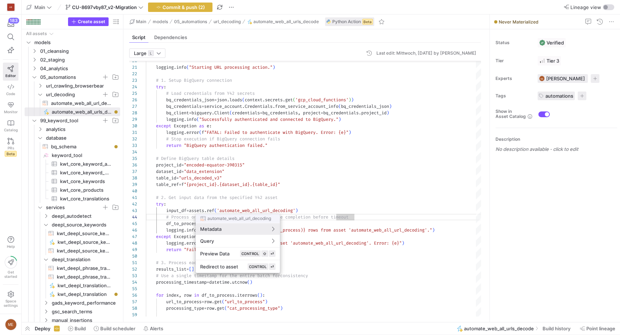
click at [369, 190] on div at bounding box center [310, 167] width 620 height 335
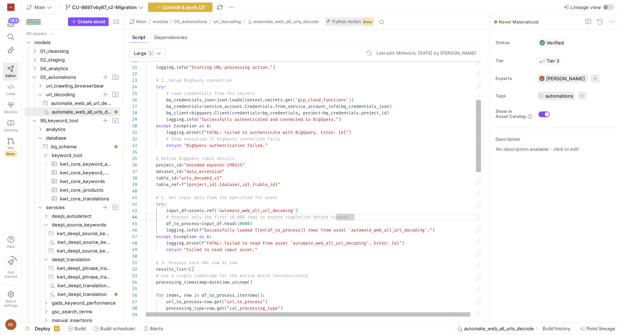
scroll to position [52, 143]
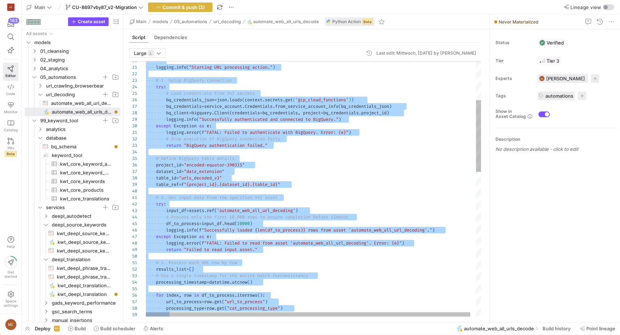
type textarea "# 2. Get input data from the specified Y42 asset try: input_df = assets.ref('au…"
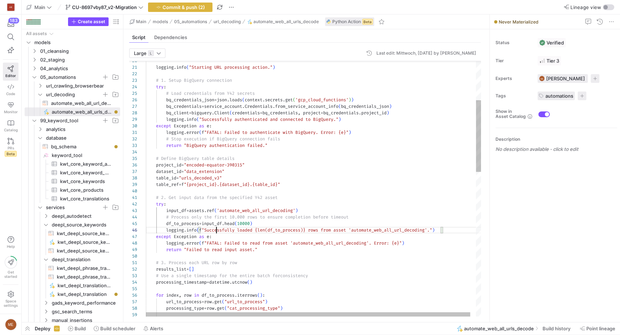
scroll to position [33, 70]
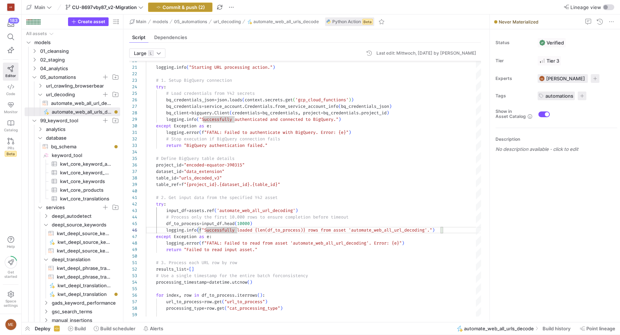
click at [168, 10] on span "button" at bounding box center [180, 7] width 64 height 9
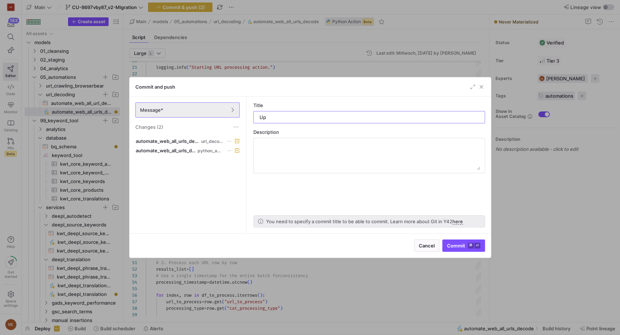
type input "U"
type input "Increased threshold and function size."
click at [448, 250] on span "submit" at bounding box center [464, 246] width 42 height 12
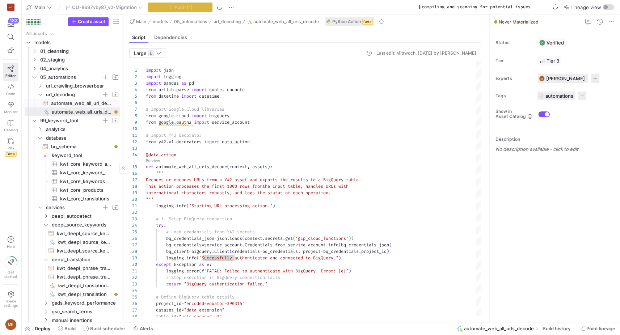
click at [88, 104] on span "automate_web_all_url_decoding​​​​​​​​​​" at bounding box center [81, 103] width 61 height 8
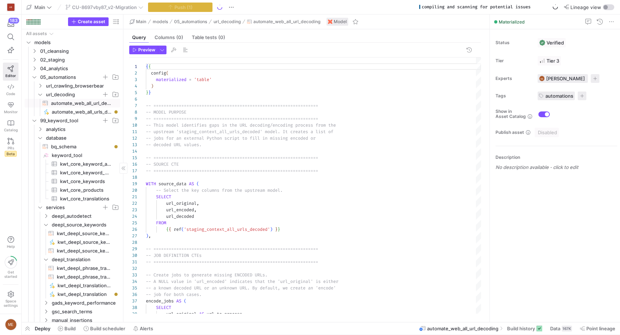
scroll to position [65, 0]
click at [72, 285] on span "kwt_deepl_translation_v2​​​​​" at bounding box center [85, 286] width 54 height 8
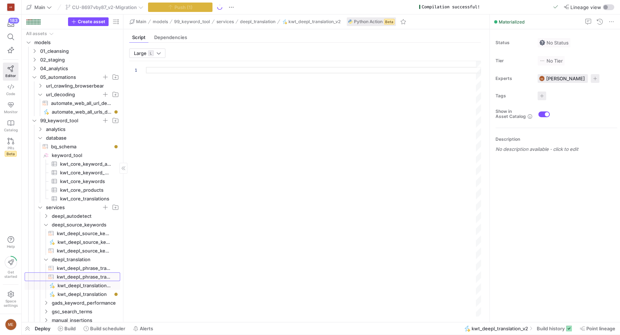
click at [75, 277] on span "kwt_deepl_phrase_translation​​​​​​​​​​" at bounding box center [84, 277] width 55 height 8
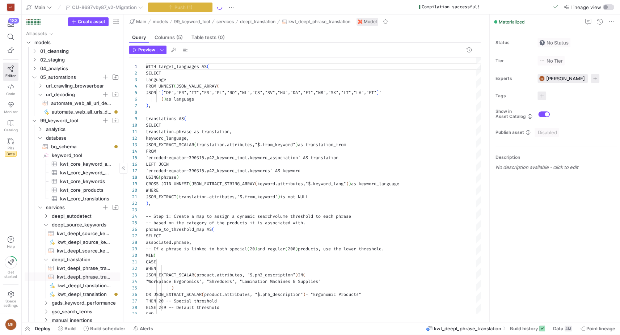
scroll to position [65, 0]
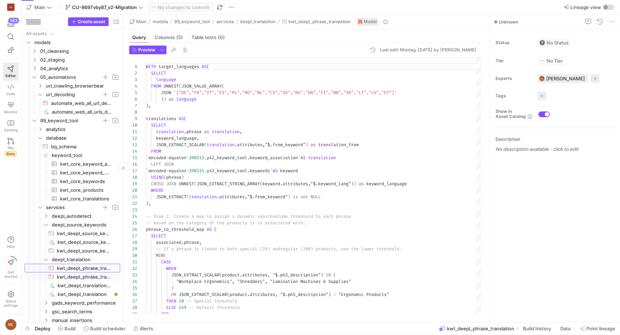
click at [91, 269] on span "kwt_deepl_phrase_translation_to_process​​​​​​​​​​" at bounding box center [84, 268] width 55 height 8
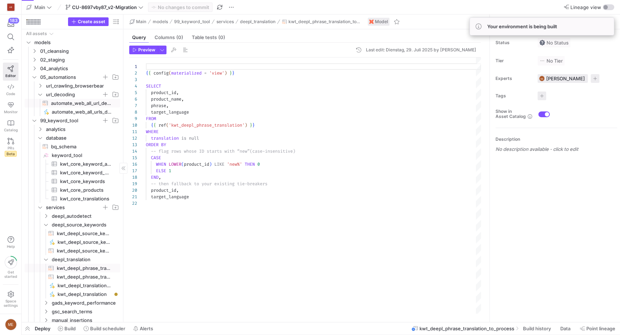
click at [81, 106] on span "automate_web_all_url_decoding​​​​​​​​​​" at bounding box center [81, 103] width 61 height 8
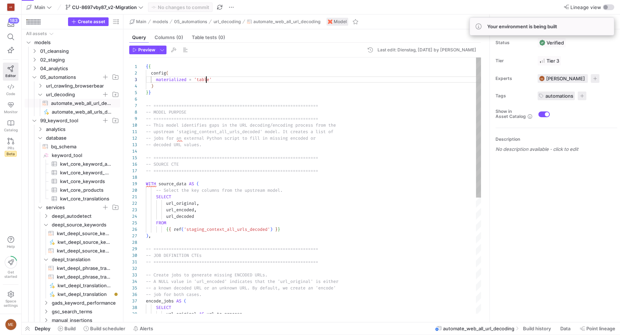
click at [207, 80] on div "{ { config ( materialized = 'table' ) } } -- ==================================…" at bounding box center [313, 292] width 335 height 468
click at [207, 80] on span "'table'" at bounding box center [203, 80] width 18 height 6
click at [189, 103] on span "-- ===============================================" at bounding box center [209, 106] width 127 height 6
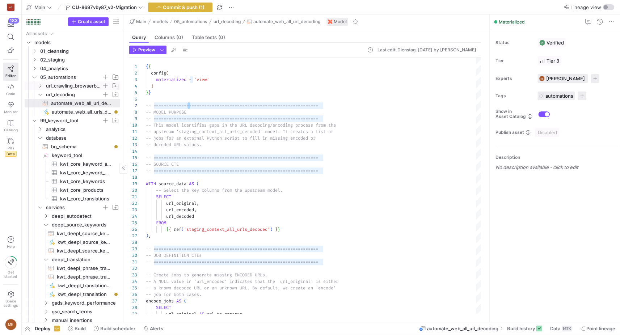
type textarea "{{ config( materialized = 'view' ) }} -- ======================================…"
click at [64, 87] on span "url_crawling_browserbear" at bounding box center [74, 86] width 56 height 8
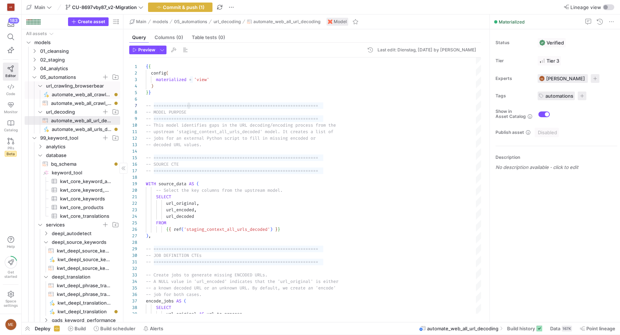
click at [73, 97] on span "automate_web_all_crawl_urls​​​​​" at bounding box center [82, 95] width 60 height 8
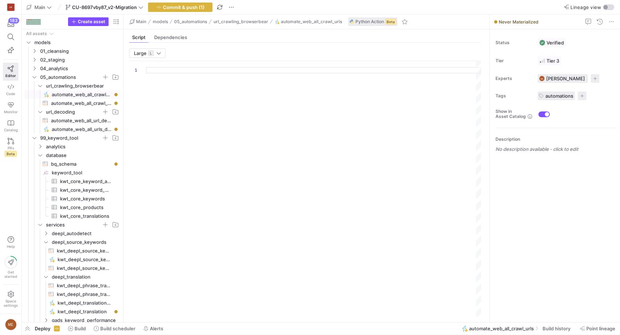
type textarea "import json import logging import requests from urllib.parse import quote from …"
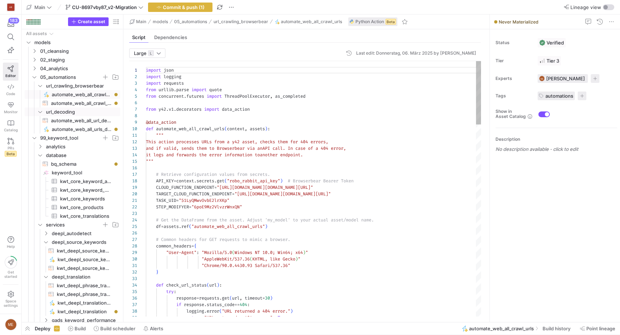
scroll to position [65, 0]
click at [71, 105] on span "automate_web_all_crawl_urls​​​​​​​​​​" at bounding box center [81, 103] width 61 height 8
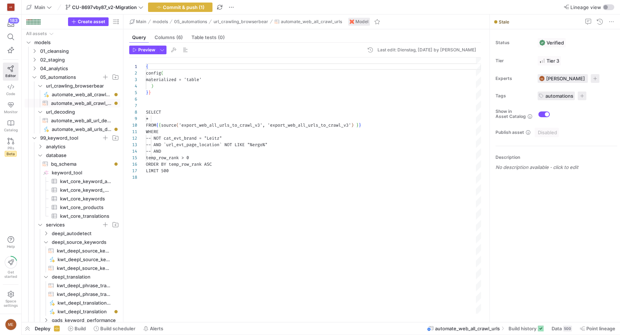
scroll to position [65, 0]
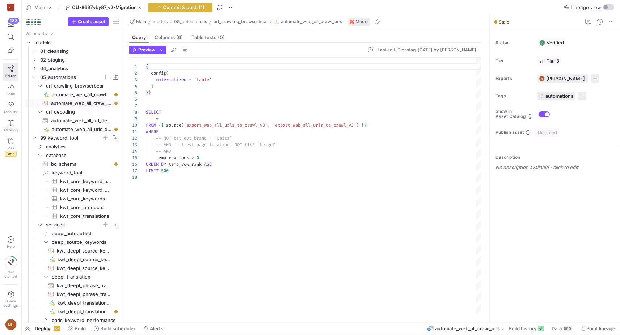
click at [203, 80] on div "{ config ( materialized = 'table' ) } } SELECT * FROM { { source ( 'export_web_…" at bounding box center [313, 186] width 335 height 256
click at [295, 88] on div ")" at bounding box center [313, 86] width 335 height 7
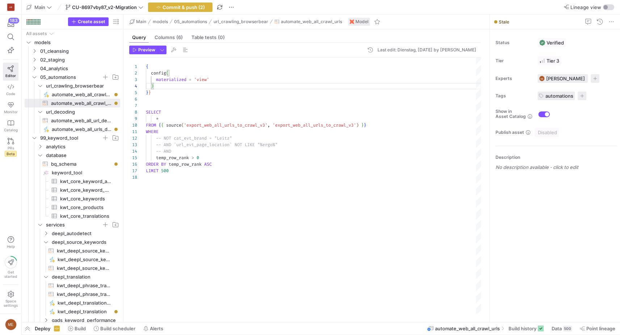
click at [277, 101] on div "{ config ( materialized = 'view' ) } } SELECT * FROM { { source ( 'export_web_a…" at bounding box center [313, 186] width 335 height 256
type textarea "{ config( materialized = 'view' ) }} SELECT * FROM {{ source('export_web_all_ur…"
click at [204, 7] on span "Commit & push (2)" at bounding box center [184, 7] width 42 height 6
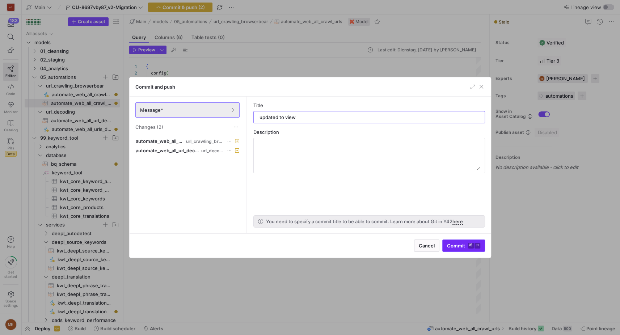
type input "updated to view"
click at [474, 244] on y42-keyboard-shortcut "⌘ ⏎" at bounding box center [474, 246] width 12 height 6
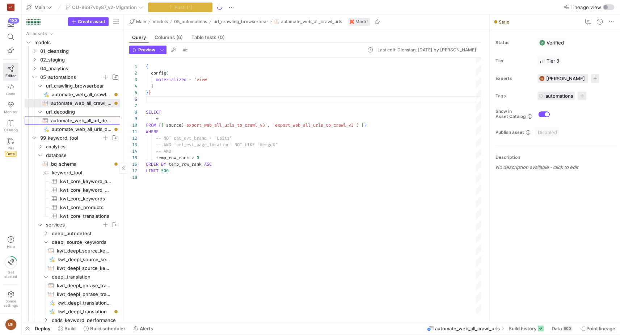
click at [97, 122] on span "automate_web_all_url_decoding​​​​​​​​​​" at bounding box center [81, 121] width 61 height 8
type textarea "{{ config( materialized = 'view' ) }} -- ======================================…"
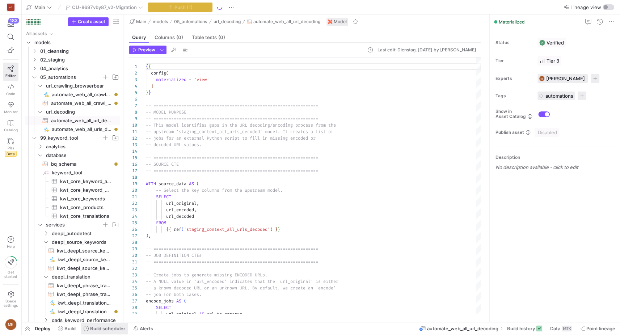
click at [83, 328] on span at bounding box center [104, 329] width 47 height 12
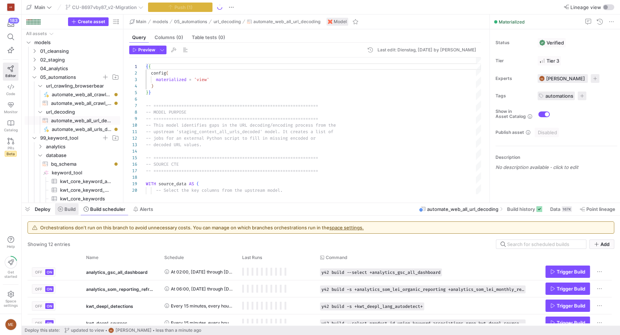
click at [75, 210] on span "Build" at bounding box center [69, 209] width 11 height 6
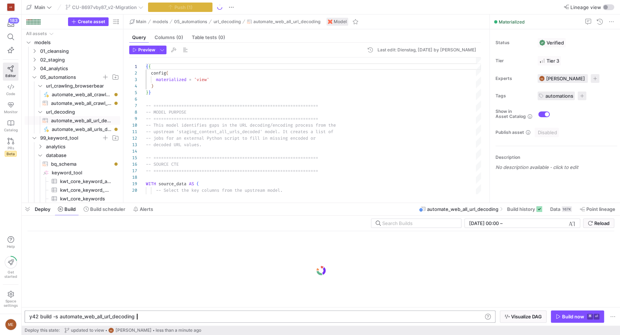
scroll to position [0, 109]
type textarea "y42 build -s automate_web_all_url_decoding+"
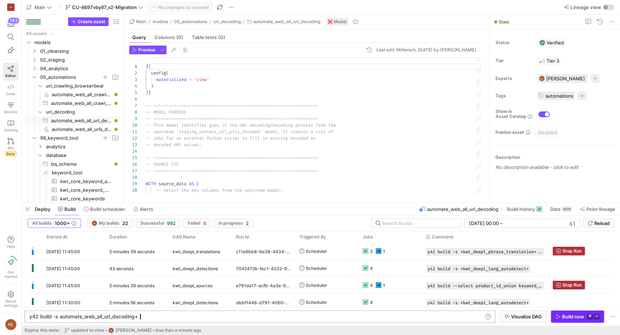
click at [578, 319] on div "Build now" at bounding box center [573, 317] width 22 height 6
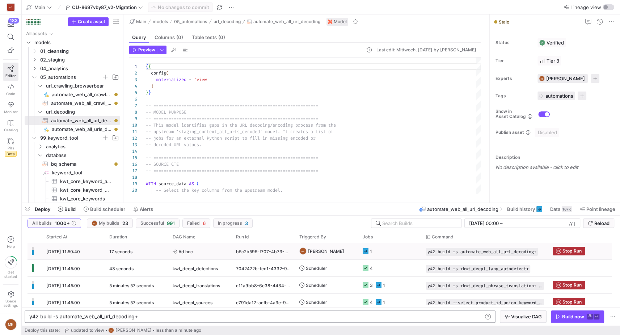
click at [380, 253] on y42-job-status-cell-renderer "1" at bounding box center [390, 251] width 55 height 16
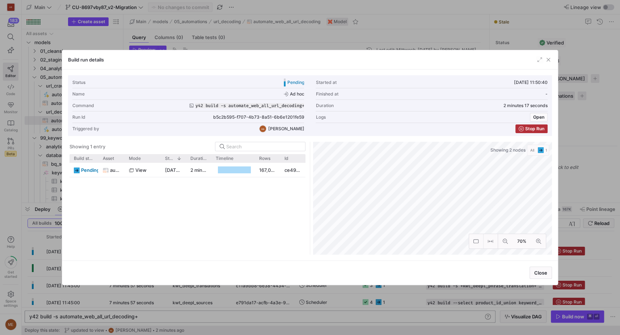
drag, startPoint x: 373, startPoint y: 29, endPoint x: 400, endPoint y: 97, distance: 73.6
click at [373, 29] on div at bounding box center [310, 167] width 620 height 335
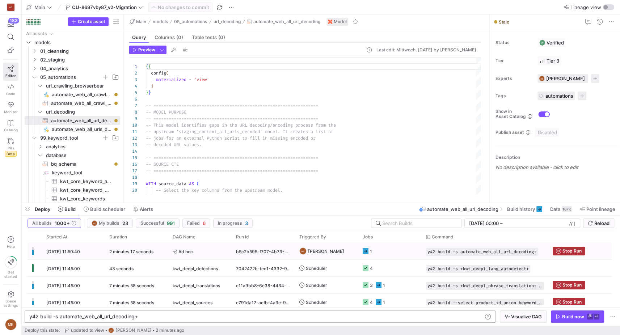
click at [361, 249] on div "1" at bounding box center [389, 251] width 63 height 17
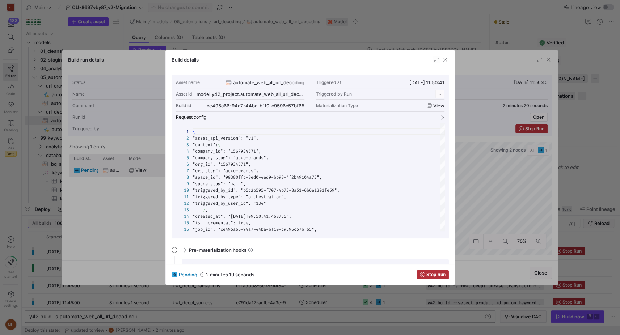
scroll to position [65, 0]
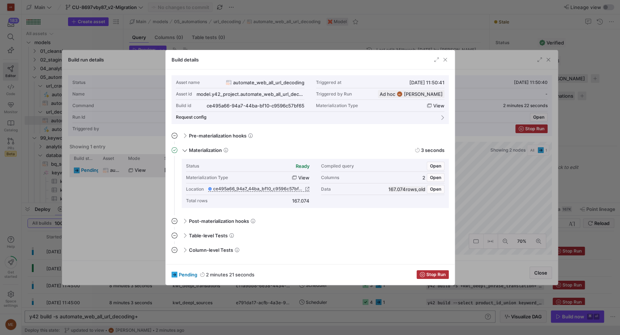
click at [528, 209] on div at bounding box center [310, 167] width 620 height 335
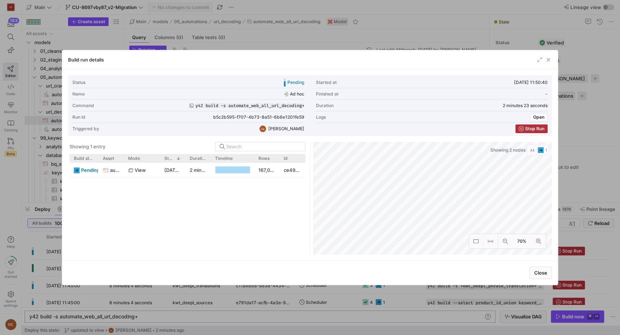
click at [419, 39] on div at bounding box center [310, 167] width 620 height 335
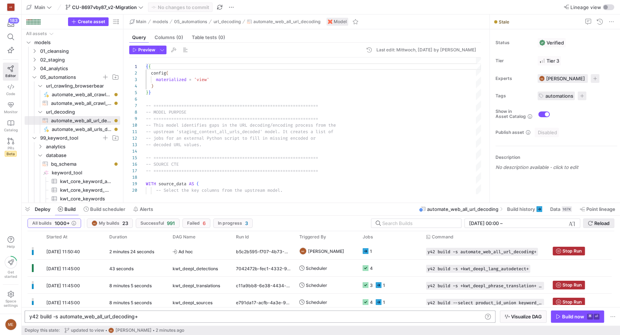
click at [597, 225] on span "Reload" at bounding box center [601, 223] width 15 height 6
click at [373, 255] on y42-job-status-cell-renderer "1" at bounding box center [390, 251] width 55 height 16
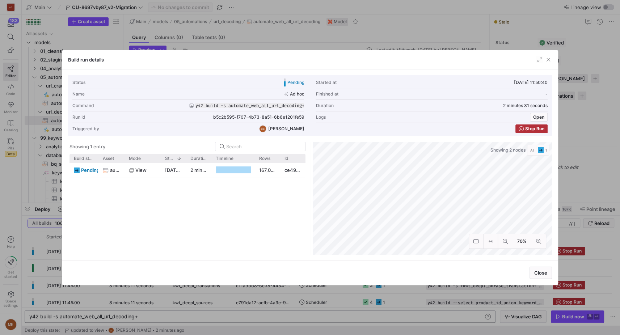
click at [377, 35] on div at bounding box center [310, 167] width 620 height 335
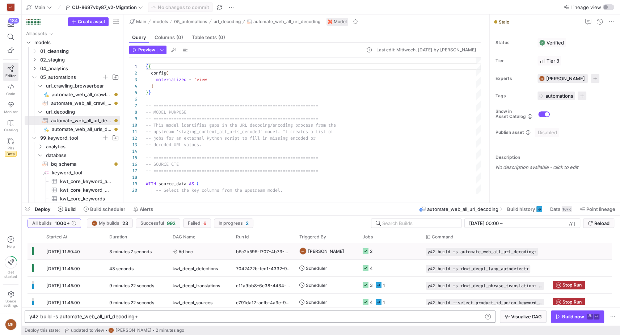
click at [368, 253] on icon "Press SPACE to select this row." at bounding box center [366, 251] width 6 height 6
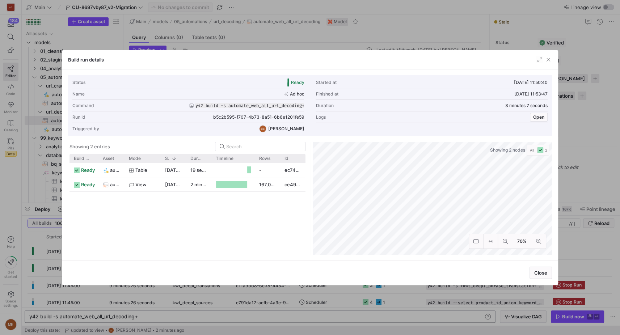
click at [576, 188] on div at bounding box center [310, 167] width 620 height 335
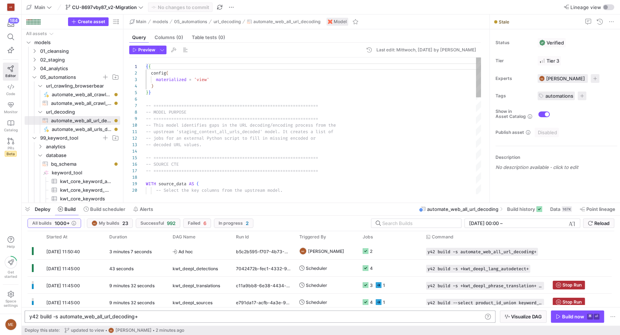
click at [290, 119] on div "{ { config ( materialized = 'view' ) } } -- ===================================…" at bounding box center [313, 292] width 335 height 468
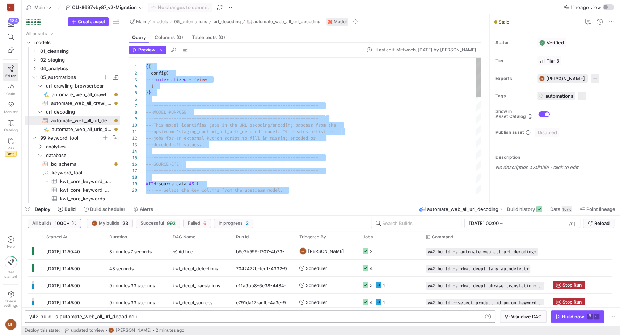
type textarea "except Exception as e: logging.error(f"FATAL: Failed to export data to BigQuery…"
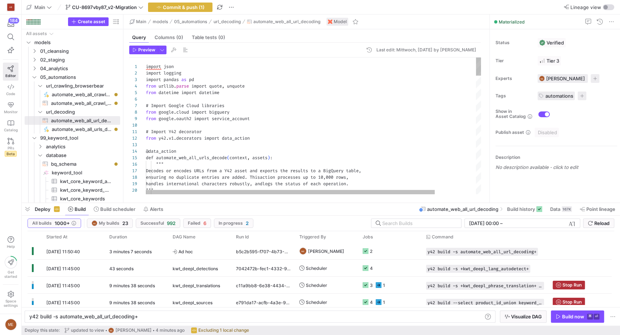
scroll to position [0, 109]
type textarea "{{ config( materialized = 'view' ) }} -- ======================================…"
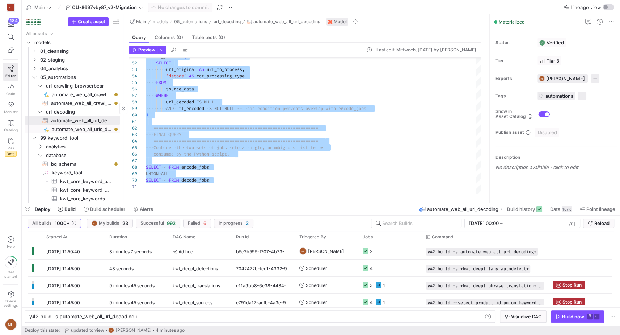
click at [94, 130] on span "automate_web_all_urls_decode​​​​​" at bounding box center [82, 129] width 60 height 8
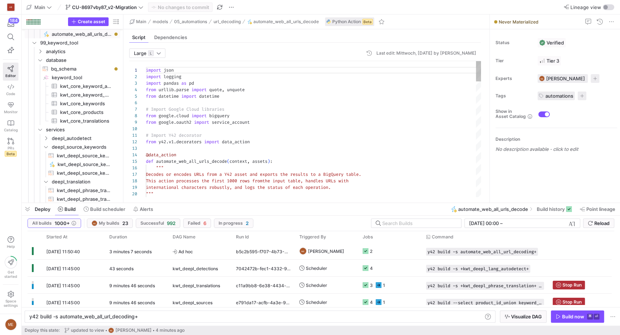
scroll to position [95, 0]
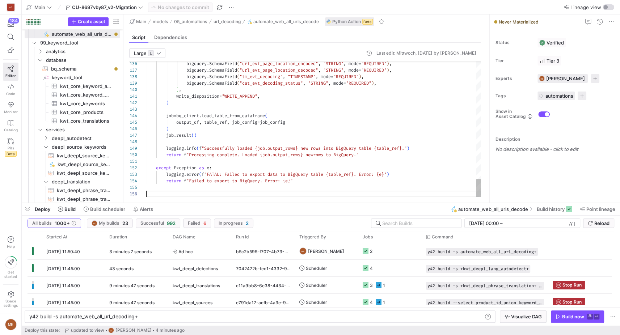
scroll to position [33, 0]
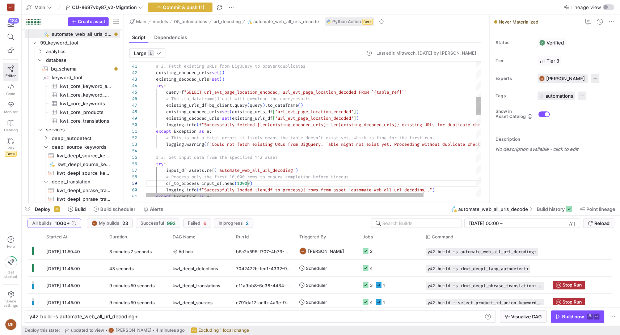
click at [248, 184] on span "10000" at bounding box center [243, 184] width 13 height 6
drag, startPoint x: 236, startPoint y: 177, endPoint x: 241, endPoint y: 181, distance: 6.0
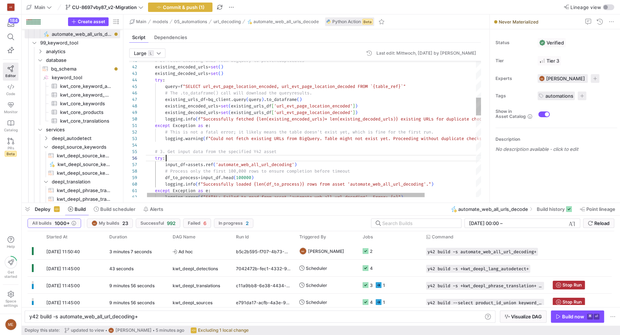
scroll to position [33, 21]
click at [277, 155] on div "# Process only the first 100,000 rows to ensure co mpletion before timeout inpu…" at bounding box center [344, 301] width 398 height 1032
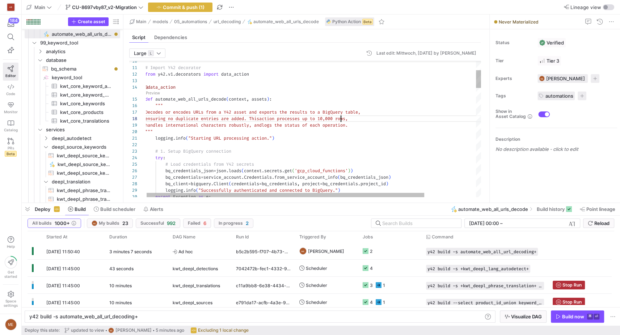
click at [340, 120] on span "action processes up to 10,000 rows," at bounding box center [303, 119] width 89 height 6
click at [382, 122] on div "handles international characters robustly, and logs the status of each operatio…" at bounding box center [344, 125] width 398 height 7
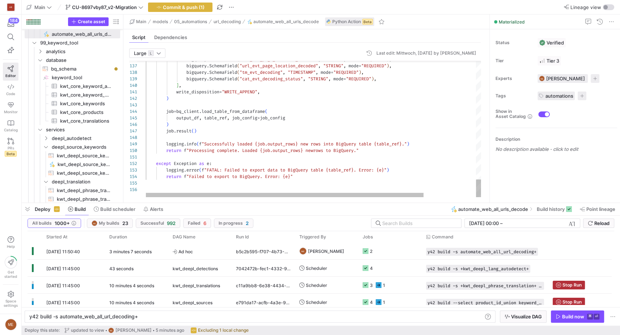
scroll to position [46, 21]
click at [353, 134] on div at bounding box center [345, 137] width 398 height 7
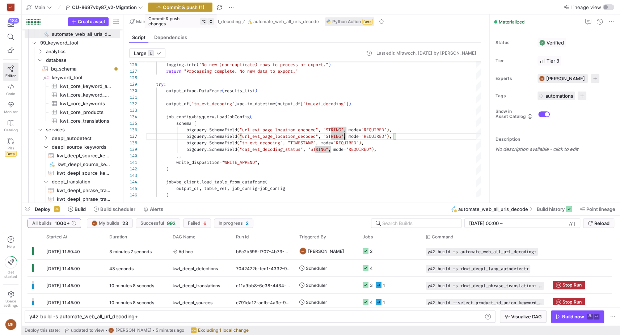
type textarea "output_df['tm_evt_decoding'] = [DOMAIN_NAME]_datetime(output_df['tm_evt_decodin…"
click at [196, 8] on span "Commit & push (1)" at bounding box center [184, 7] width 42 height 6
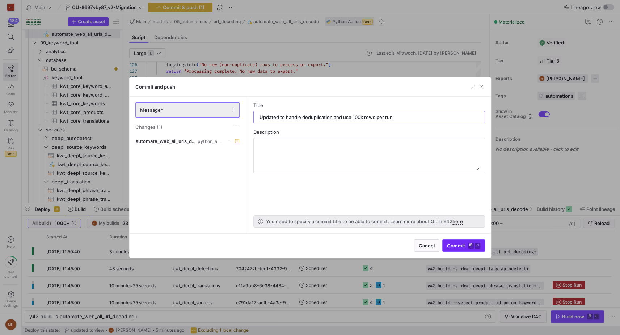
type input "Updated to handle deduplication and use 100k rows per run"
click at [459, 248] on span "Commit ⌘ ⏎" at bounding box center [463, 246] width 33 height 6
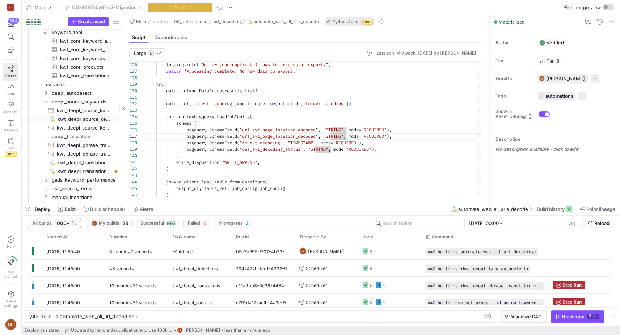
scroll to position [0, 0]
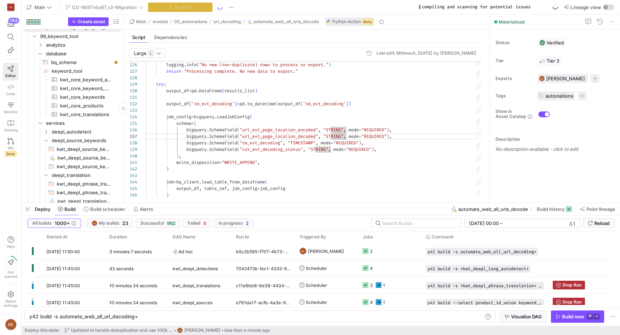
click at [28, 211] on span "button" at bounding box center [28, 209] width 12 height 12
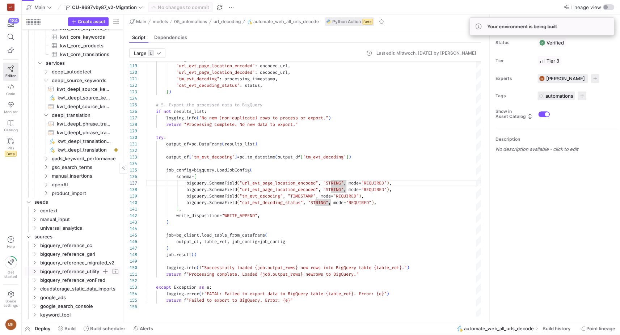
click at [36, 272] on icon "Press SPACE to select this row." at bounding box center [34, 271] width 5 height 4
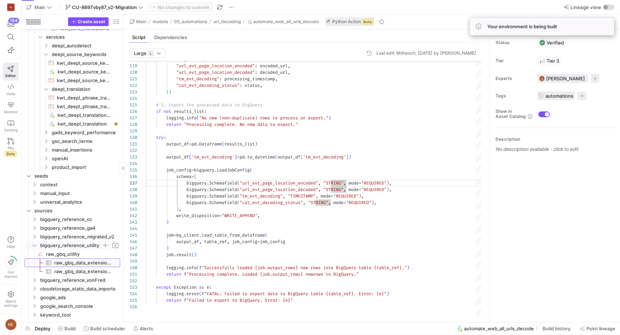
click at [72, 266] on span "raw_gbq_data_extension_ean_extraction_results​​​​​​​​​" at bounding box center [83, 263] width 58 height 8
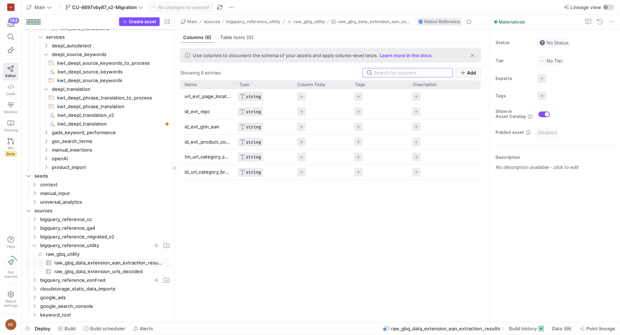
drag, startPoint x: 123, startPoint y: 228, endPoint x: 136, endPoint y: 281, distance: 54.4
click at [174, 232] on div at bounding box center [174, 168] width 0 height 308
click at [128, 274] on span "raw_gbq_data_extension_urls_decoded​​​​​​​​​" at bounding box center [108, 272] width 108 height 8
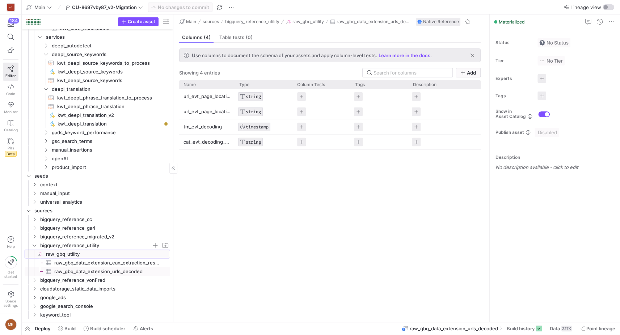
click at [145, 254] on span "raw_gbq_utility​​​​​​​​" at bounding box center [107, 254] width 123 height 8
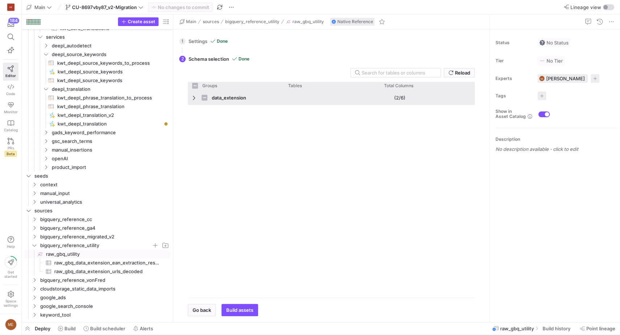
click at [194, 100] on span "Press SPACE to select this row." at bounding box center [194, 98] width 5 height 6
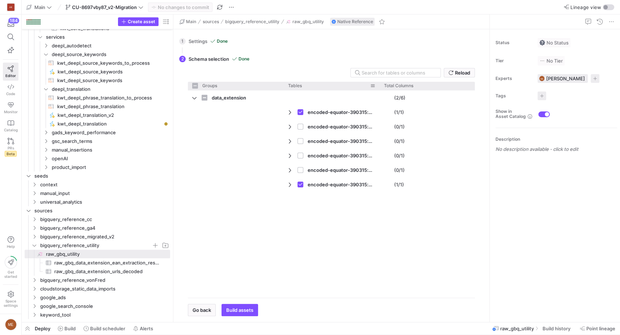
click at [378, 87] on div at bounding box center [379, 86] width 3 height 8
checkbox input "false"
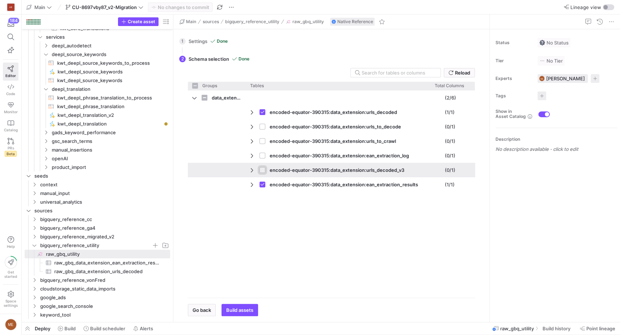
click at [261, 170] on input "Press Space to toggle row selection (unchecked)" at bounding box center [263, 170] width 6 height 6
checkbox input "true"
checkbox input "false"
checkbox input "true"
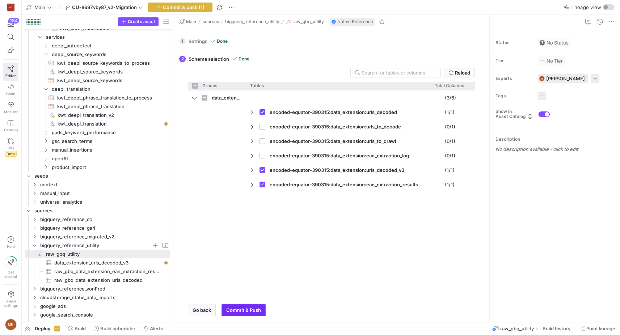
click at [244, 308] on span "Commit & Push" at bounding box center [243, 310] width 35 height 6
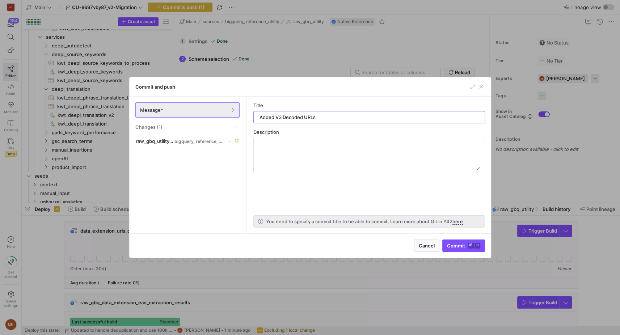
type input "Added V3 Decoded URLs"
click at [478, 258] on div at bounding box center [310, 167] width 620 height 335
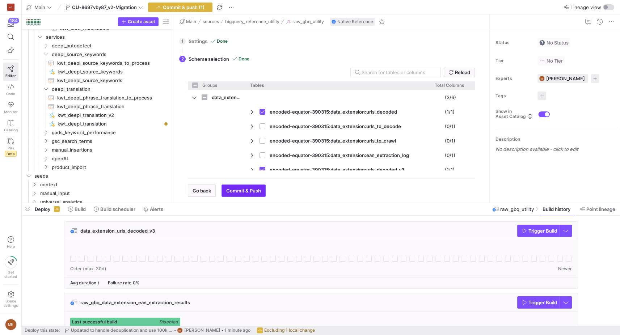
click at [246, 193] on span "Commit & Push" at bounding box center [243, 191] width 35 height 6
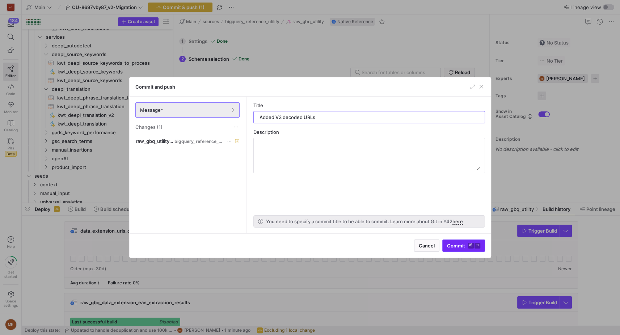
type input "Added V3 decoded URLs"
click at [475, 250] on span "submit" at bounding box center [464, 246] width 42 height 12
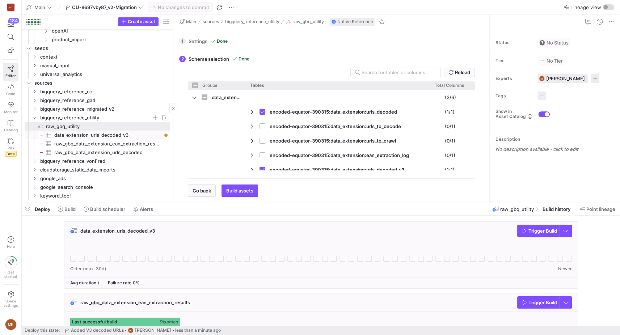
click at [136, 135] on span "data_extension_urls_decoded_v3​​​​​​​​​" at bounding box center [108, 135] width 108 height 8
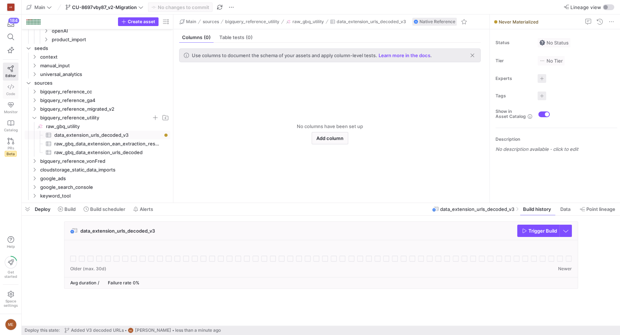
click at [14, 92] on span "Code" at bounding box center [10, 94] width 9 height 4
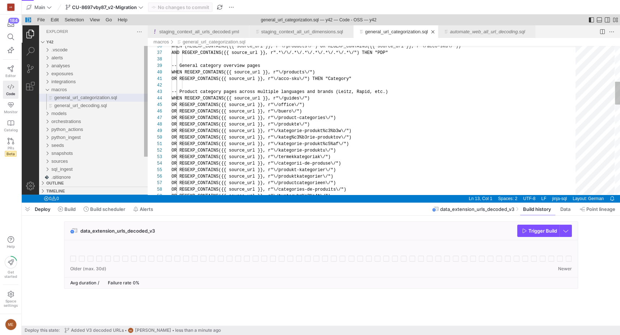
scroll to position [0, 297]
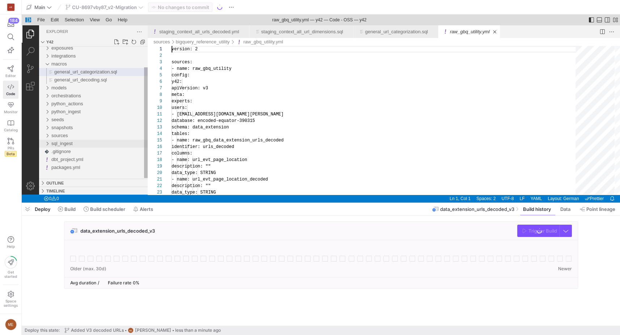
scroll to position [0, 115]
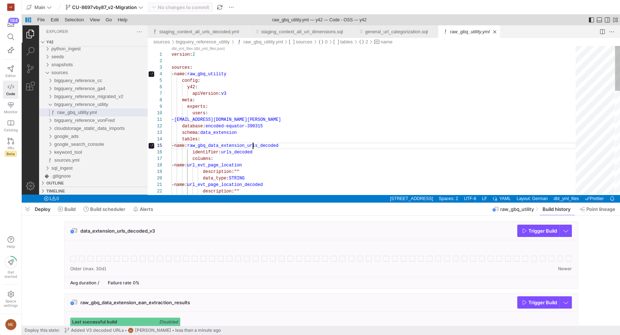
click at [254, 144] on div "description : "" - name : url_evt_page_location_decoded data_type : STRING desc…" at bounding box center [376, 292] width 409 height 493
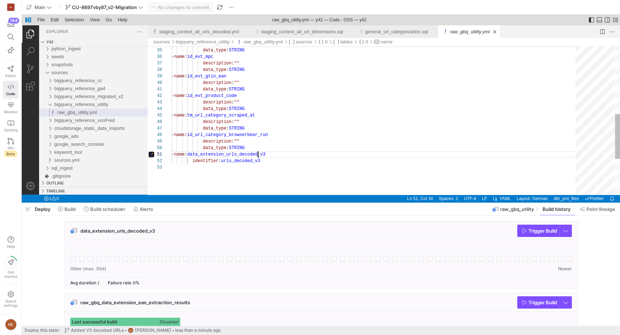
click at [258, 153] on div "- name : data_extension_urls_decoded_v3 data_type : STRING data_type : STRING -…" at bounding box center [376, 66] width 409 height 493
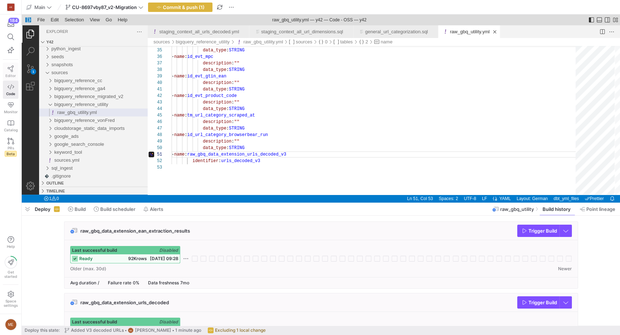
type textarea "- name: raw_gbq_data_extension_urls_decoded_v3 identifier: urls_decoded_v3"
click at [17, 67] on link "Editor" at bounding box center [11, 72] width 16 height 18
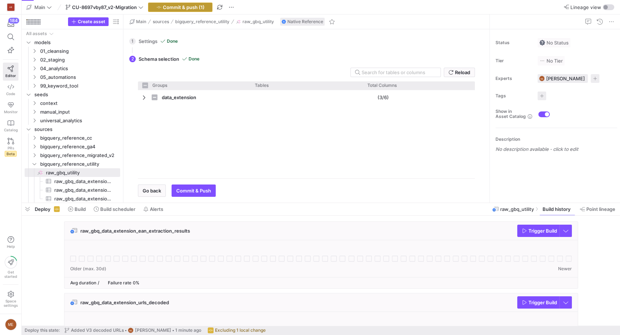
click at [177, 9] on span "Commit & push (1)" at bounding box center [184, 7] width 42 height 6
checkbox input "false"
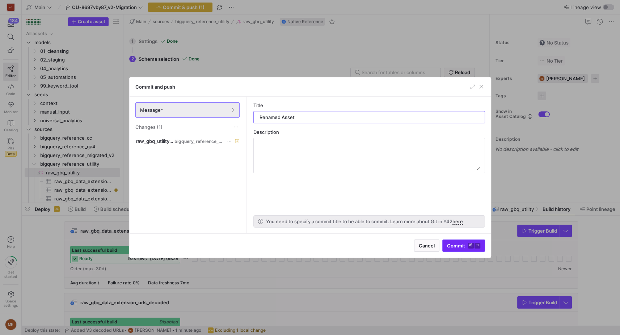
type input "Renamed Asset"
click at [471, 245] on kbd "⌘" at bounding box center [471, 246] width 6 height 6
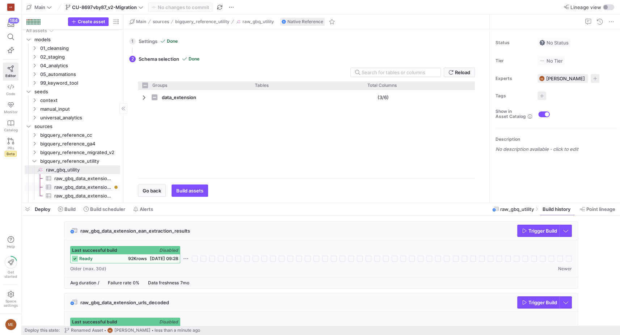
scroll to position [4, 0]
click at [79, 186] on span "raw_gbq_data_extension_urls_decoded_v3​​​​​​​​​" at bounding box center [83, 186] width 58 height 8
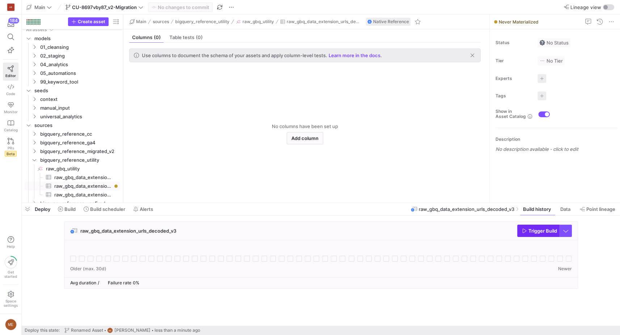
click at [544, 234] on span "Trigger Build" at bounding box center [543, 231] width 29 height 6
click at [35, 73] on icon "Press SPACE to select this row." at bounding box center [34, 73] width 5 height 4
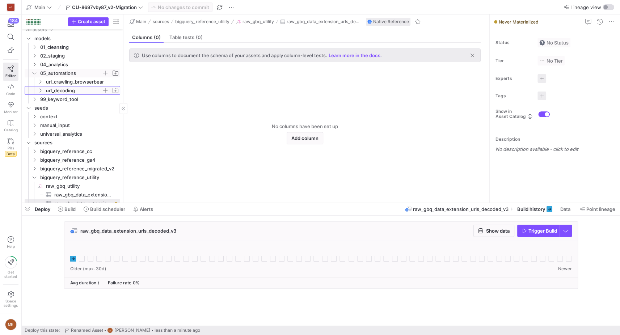
drag, startPoint x: 41, startPoint y: 89, endPoint x: 45, endPoint y: 92, distance: 4.6
click at [41, 89] on icon "Press SPACE to select this row." at bounding box center [40, 90] width 5 height 4
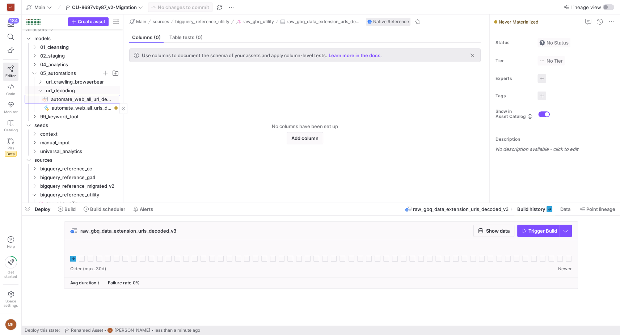
click at [73, 102] on span "automate_web_all_url_decoding​​​​​​​​​​" at bounding box center [81, 99] width 61 height 8
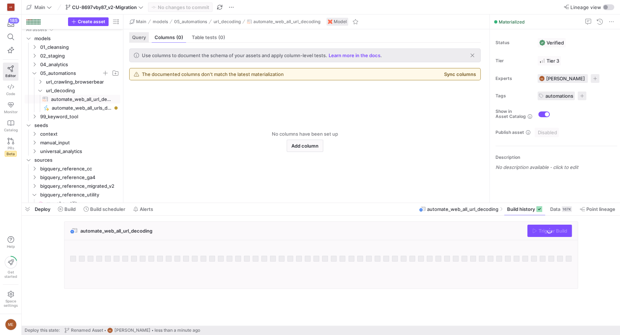
click at [143, 41] on div "Query" at bounding box center [139, 37] width 20 height 10
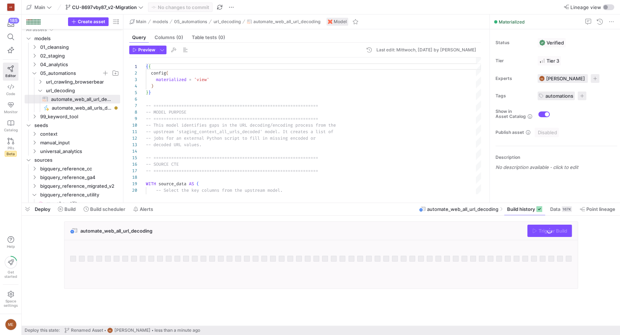
scroll to position [65, 0]
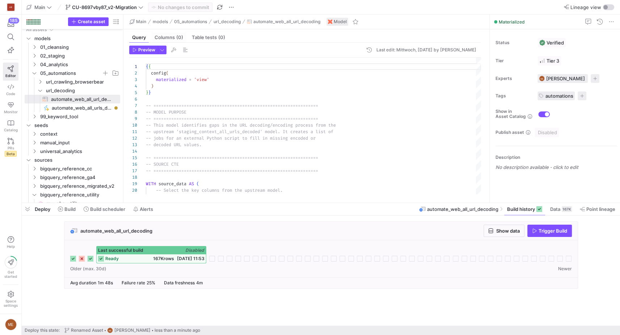
drag, startPoint x: 168, startPoint y: 35, endPoint x: 201, endPoint y: 44, distance: 34.5
click at [168, 35] on span "Columns (0)" at bounding box center [169, 37] width 29 height 5
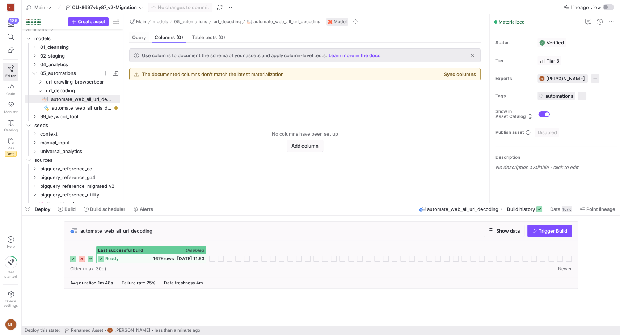
click at [467, 79] on div "The documented columns don't match the latest materialization Sync columns" at bounding box center [305, 74] width 351 height 12
click at [464, 76] on button "Sync columns" at bounding box center [460, 74] width 32 height 6
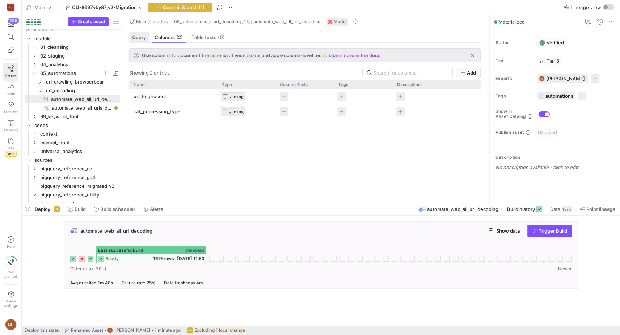
click at [142, 34] on div "Query" at bounding box center [139, 37] width 20 height 10
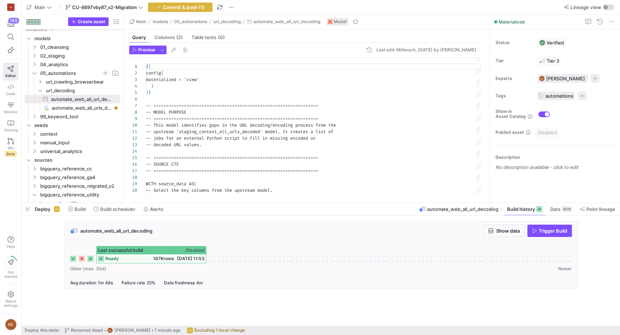
scroll to position [65, 0]
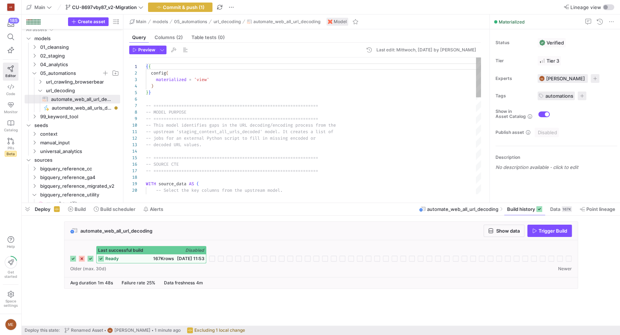
click at [180, 106] on div "{ { config ( materialized = 'view' ) } } -- ===================================…" at bounding box center [313, 292] width 335 height 468
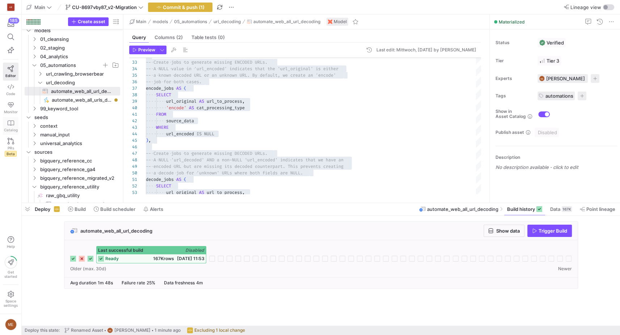
scroll to position [0, 0]
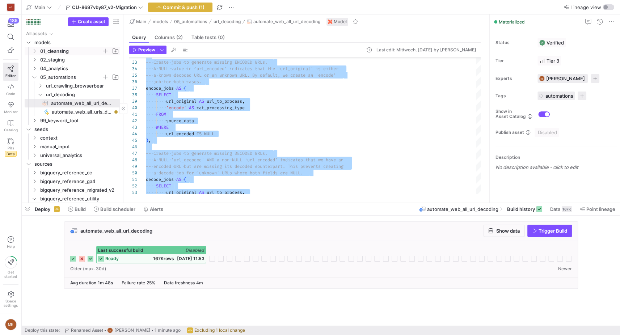
click at [37, 51] on span "01_cleansing" at bounding box center [75, 51] width 89 height 8
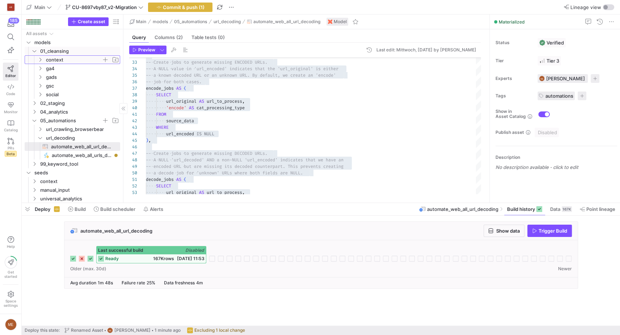
click at [44, 61] on span "context" at bounding box center [78, 60] width 83 height 8
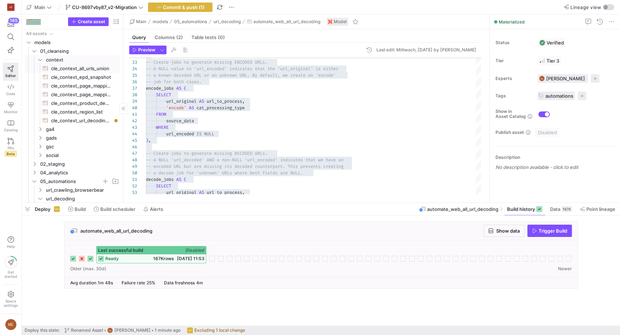
click at [92, 68] on span "cle_context_all_urls_union​​​​​​​​​​" at bounding box center [81, 68] width 61 height 8
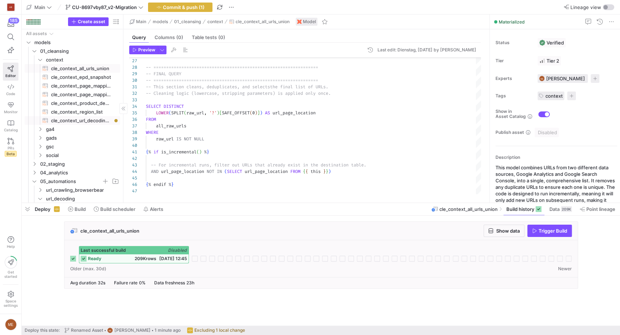
click at [81, 121] on span "cle_context_url_decoding_prep​​​​​​​​​​" at bounding box center [81, 121] width 61 height 8
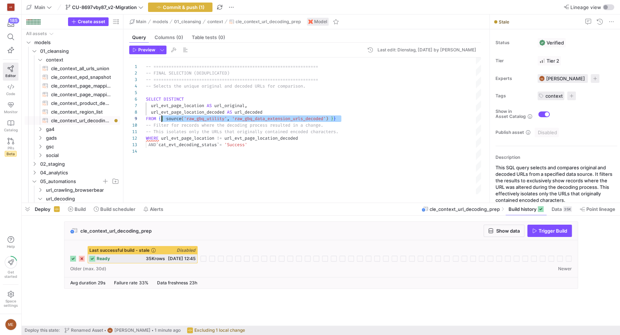
scroll to position [52, 13]
drag, startPoint x: 347, startPoint y: 119, endPoint x: 158, endPoint y: 119, distance: 189.0
click at [158, 119] on div "-- =============================================== ================== -- FINAL …" at bounding box center [313, 126] width 335 height 137
click at [290, 140] on div "-- =============================================== ================== -- FINAL …" at bounding box center [313, 126] width 335 height 137
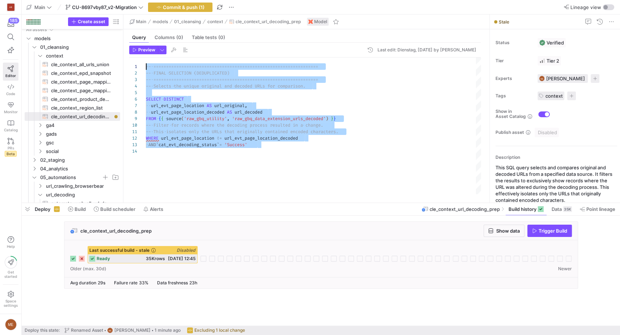
scroll to position [0, 0]
drag, startPoint x: 289, startPoint y: 153, endPoint x: 139, endPoint y: 48, distance: 183.1
click at [146, 58] on div "-- =============================================== ================== -- FINAL …" at bounding box center [313, 126] width 335 height 137
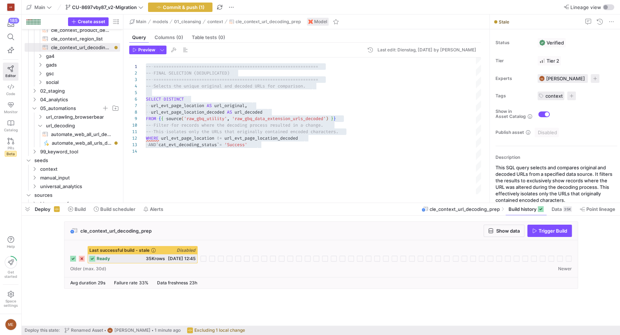
scroll to position [92, 0]
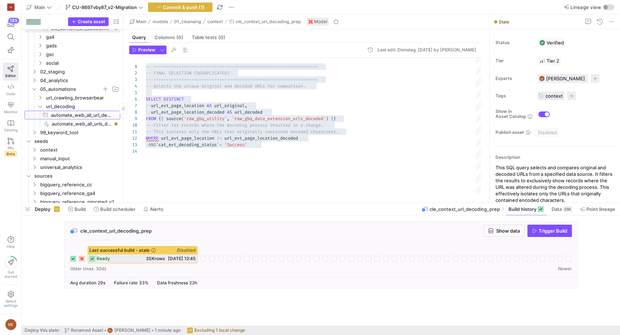
click at [90, 114] on span "automate_web_all_url_decoding​​​​​​​​​​" at bounding box center [81, 115] width 61 height 8
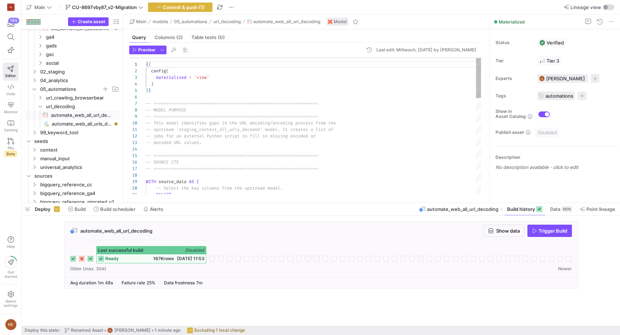
click at [235, 129] on div "{ { config ( materialized = 'view' ) } } -- ===================================…" at bounding box center [313, 289] width 335 height 468
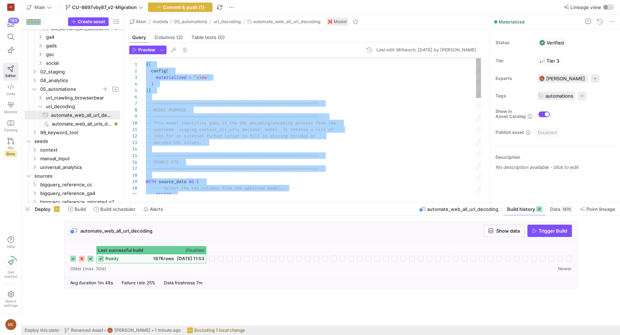
type textarea "UNION ALL SELECT * FROM decode_jobs"
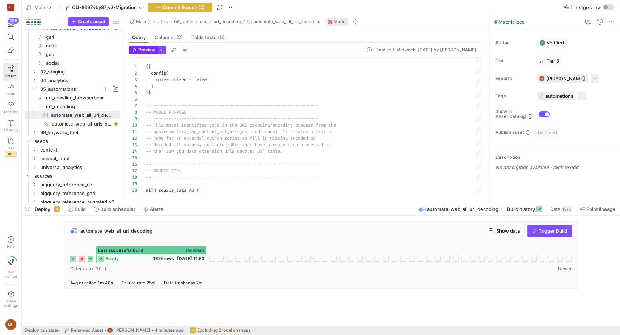
click at [138, 53] on span "button" at bounding box center [144, 50] width 28 height 8
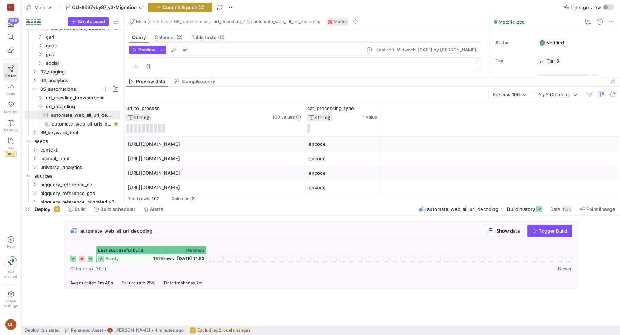
click at [185, 8] on span "Commit & push (2)" at bounding box center [184, 7] width 42 height 6
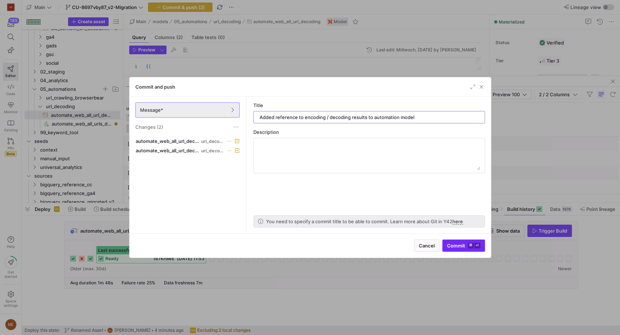
type input "Added reference to encoding / decoding results to automation model"
click at [449, 244] on span "Commit ⌘ ⏎" at bounding box center [463, 246] width 33 height 6
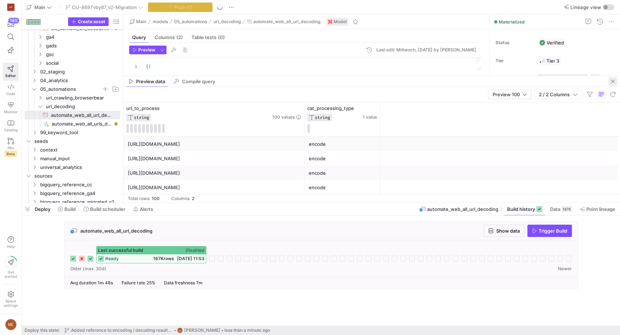
click at [615, 81] on span "button" at bounding box center [613, 81] width 9 height 9
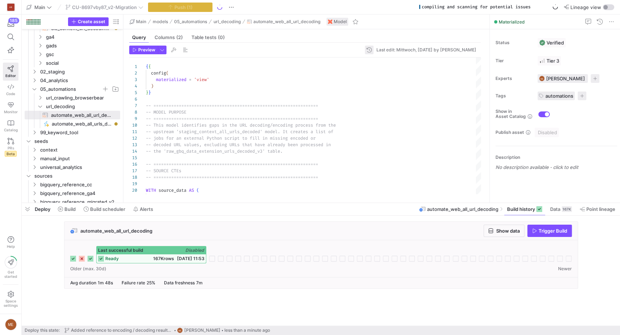
click at [365, 52] on span "button" at bounding box center [369, 50] width 9 height 9
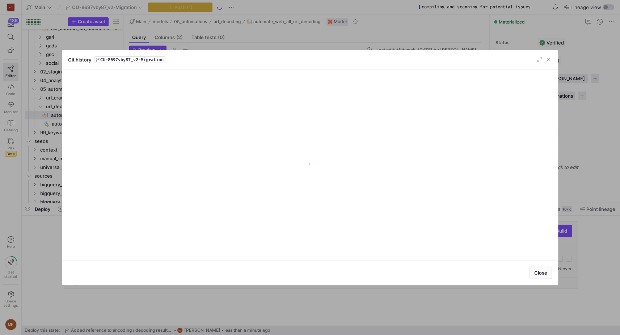
click at [332, 35] on div at bounding box center [310, 167] width 620 height 335
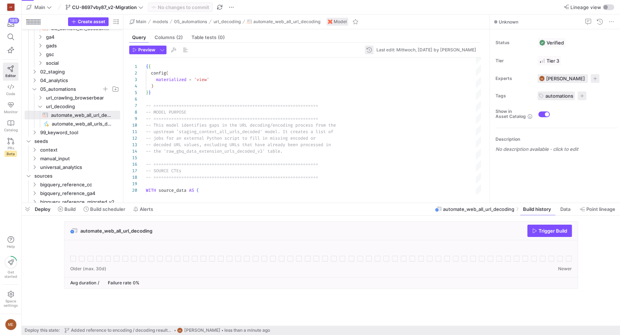
drag, startPoint x: 355, startPoint y: 43, endPoint x: 353, endPoint y: 49, distance: 6.4
click at [355, 43] on div "Preview Last edit: Mittwoch, [DATE] by [PERSON_NAME] 4 5 6 1 2 3 7 8 9 10 11 12…" at bounding box center [304, 120] width 363 height 154
click at [365, 49] on span "button" at bounding box center [369, 50] width 9 height 9
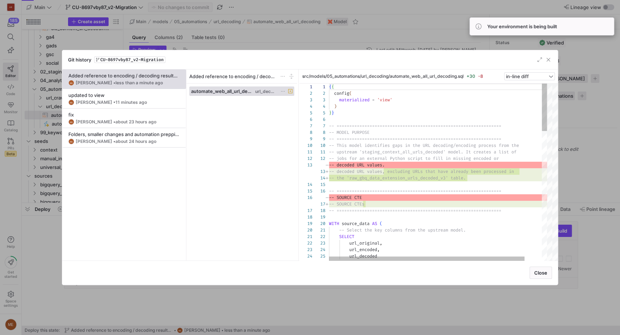
scroll to position [65, 0]
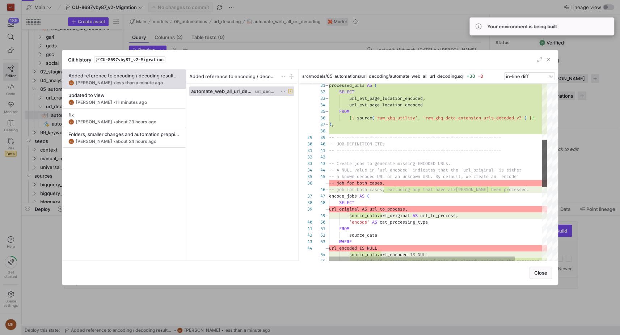
click at [552, 148] on div at bounding box center [552, 163] width 11 height 47
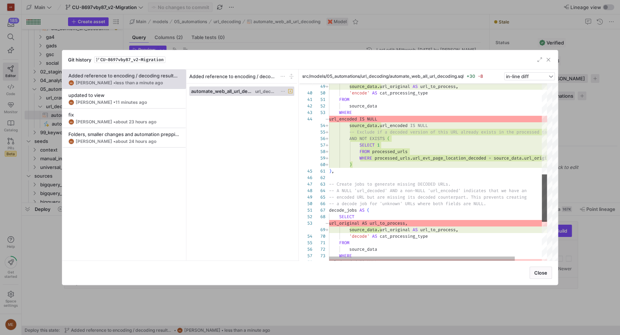
click at [549, 183] on div at bounding box center [552, 197] width 11 height 47
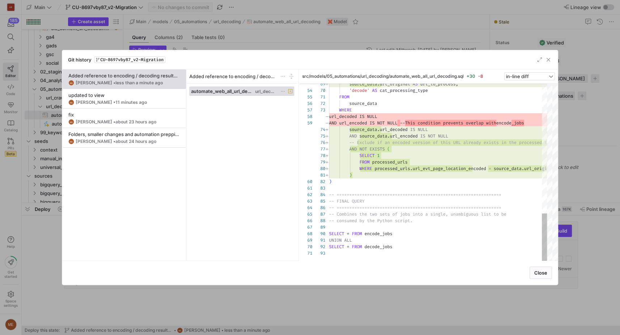
click at [244, 29] on div at bounding box center [310, 167] width 620 height 335
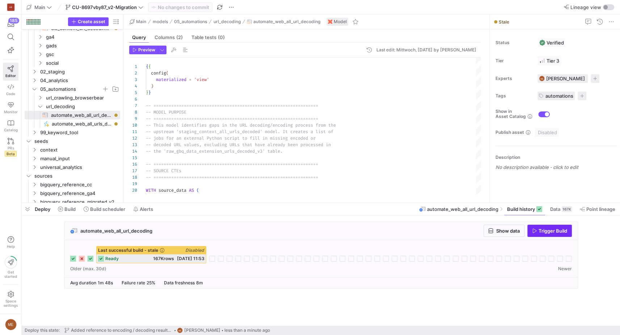
click at [554, 233] on span "Trigger Build" at bounding box center [553, 231] width 29 height 6
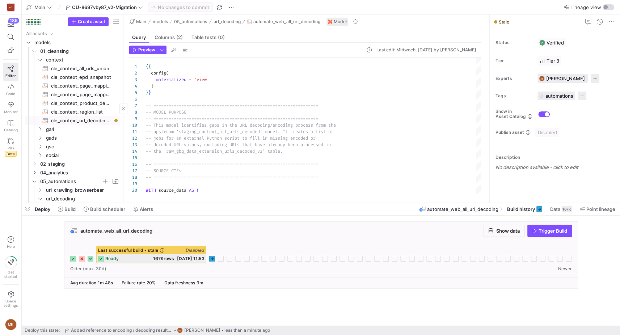
click at [84, 121] on span "cle_context_url_decoding_prep​​​​​​​​​​" at bounding box center [81, 121] width 61 height 8
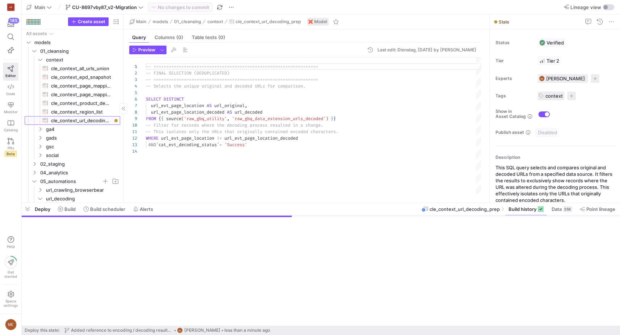
scroll to position [65, 0]
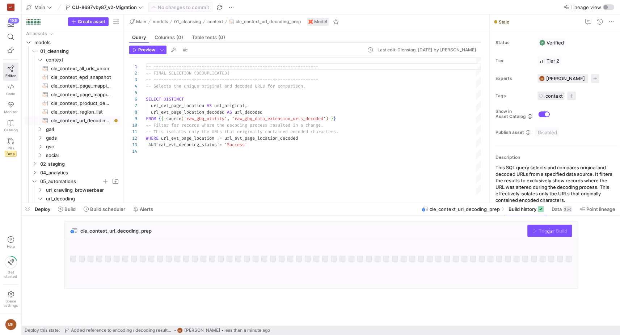
click at [248, 133] on div "-- =============================================== ================== -- FINAL …" at bounding box center [313, 126] width 335 height 137
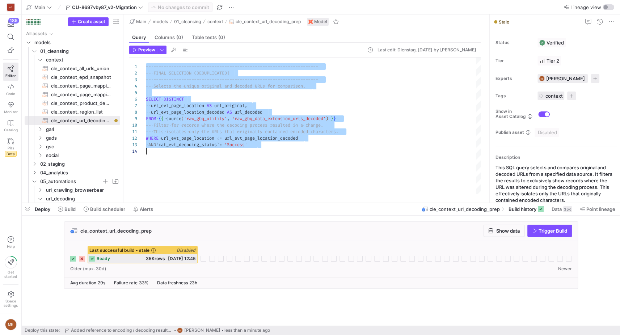
scroll to position [52, 0]
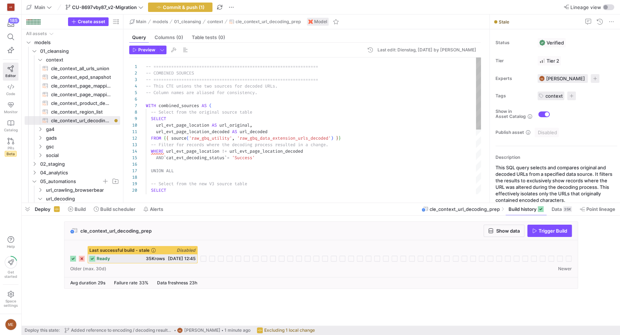
type textarea "-- ================================================================= -- COMBINE…"
click at [290, 119] on div "-- Select from the new V3 source table SELECT url_evt_page_location_encoded AS …" at bounding box center [313, 188] width 335 height 260
click at [28, 209] on span "button" at bounding box center [28, 209] width 12 height 12
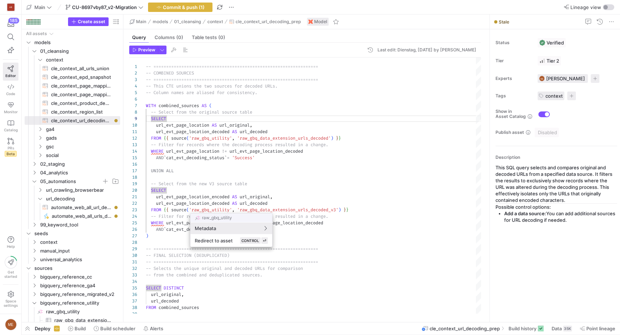
click at [326, 226] on div at bounding box center [310, 167] width 620 height 335
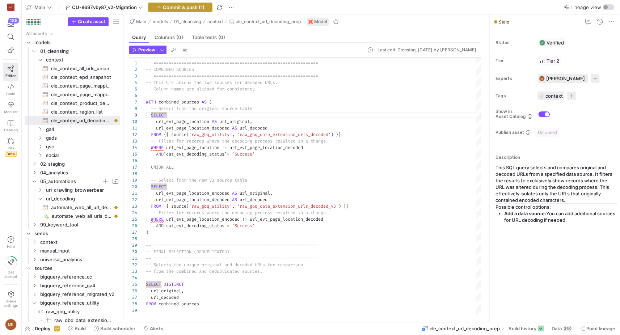
click at [165, 7] on span "Commit & push (1)" at bounding box center [184, 7] width 42 height 6
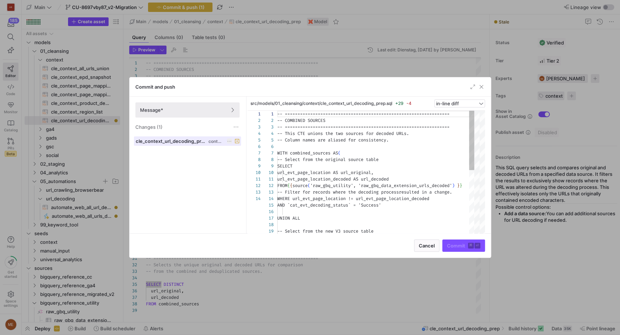
click at [199, 143] on span "cle_context_url_decoding_prep.sql" at bounding box center [171, 141] width 71 height 6
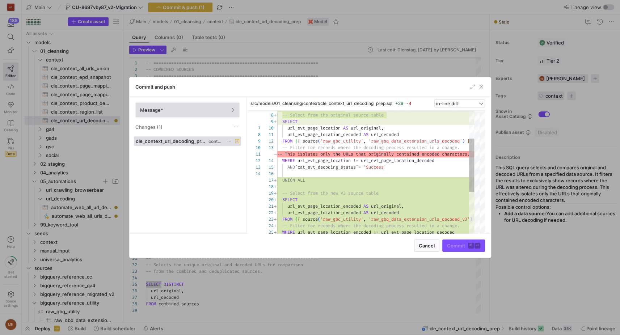
click at [173, 111] on span "Message*" at bounding box center [187, 110] width 95 height 6
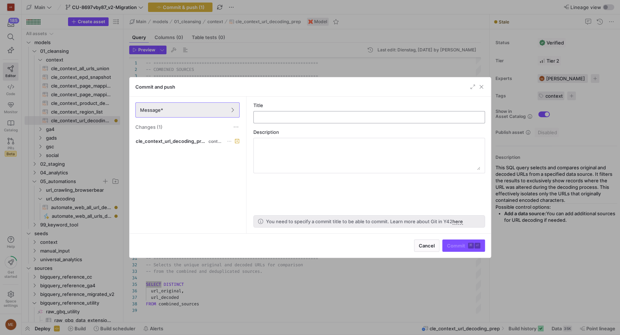
click at [278, 121] on div at bounding box center [369, 118] width 219 height 12
type input "Added new decoded URLs to process"
click at [452, 244] on span "Commit ⌘ ⏎" at bounding box center [463, 246] width 33 height 6
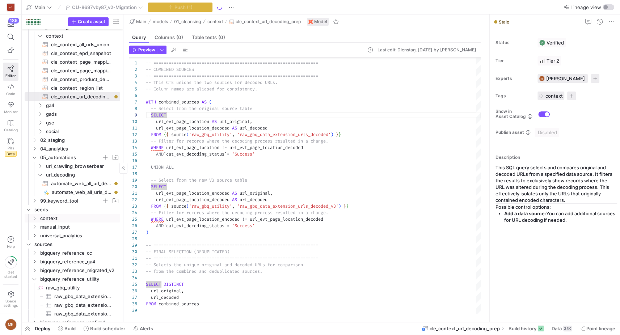
scroll to position [33, 0]
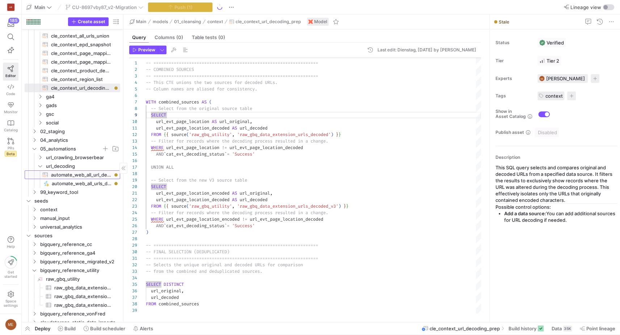
click at [71, 177] on span "automate_web_all_url_decoding​​​​​​​​​​" at bounding box center [81, 175] width 61 height 8
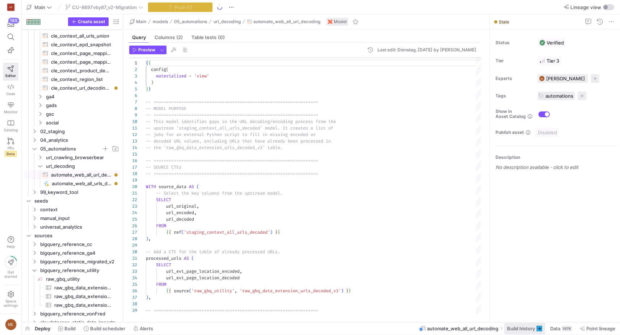
click at [531, 325] on span at bounding box center [524, 329] width 41 height 12
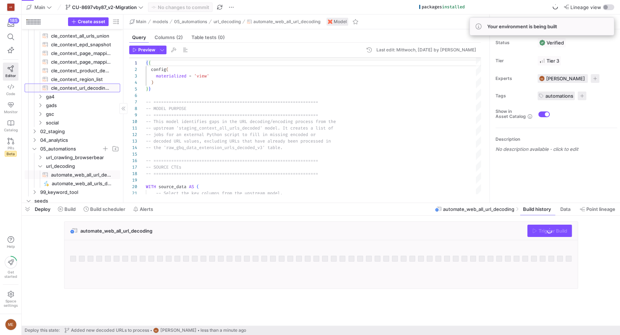
click at [82, 91] on span "cle_context_url_decoding_prep​​​​​​​​​​" at bounding box center [81, 88] width 61 height 8
type textarea "-- ================================================================= -- COMBINE…"
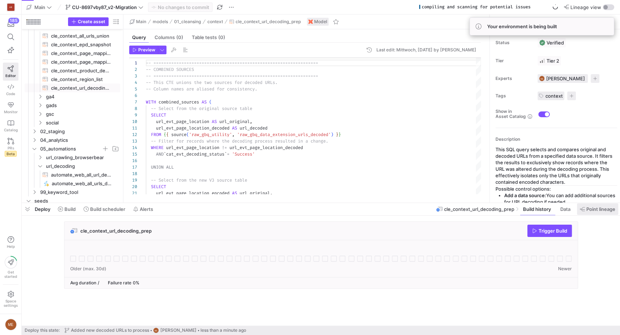
click at [588, 209] on span "Point lineage" at bounding box center [600, 209] width 29 height 6
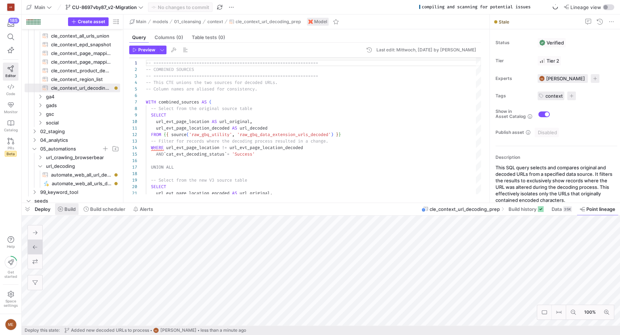
click at [67, 210] on span "Build" at bounding box center [69, 209] width 11 height 6
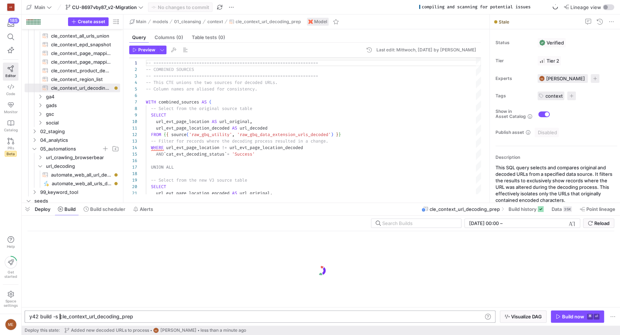
click at [60, 317] on div "y42 build -s cle_context_url_decoding_prep" at bounding box center [255, 317] width 453 height 6
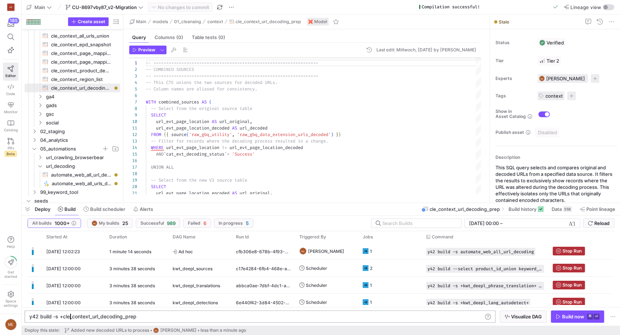
scroll to position [0, 41]
click at [139, 319] on div "y42 build -s +cle_context_url_decoding_prep" at bounding box center [255, 317] width 453 height 6
type textarea "y42 build -s +cle_context_url_decoding_prep+"
click at [573, 320] on div "Build now" at bounding box center [573, 317] width 22 height 6
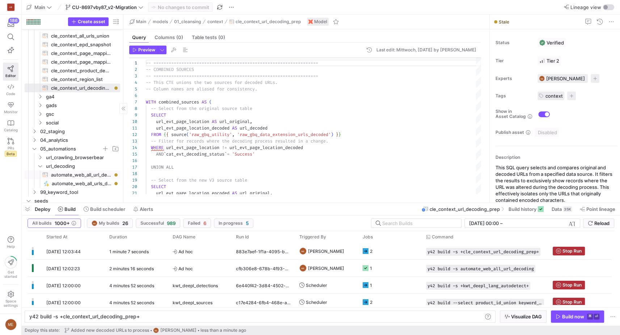
click at [86, 176] on span "automate_web_all_url_decoding​​​​​​​​​​" at bounding box center [81, 175] width 61 height 8
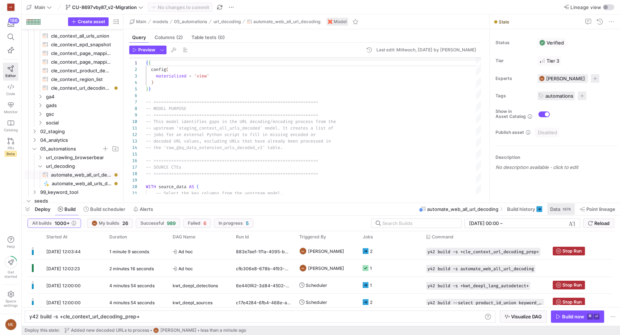
click at [547, 210] on span at bounding box center [561, 209] width 28 height 12
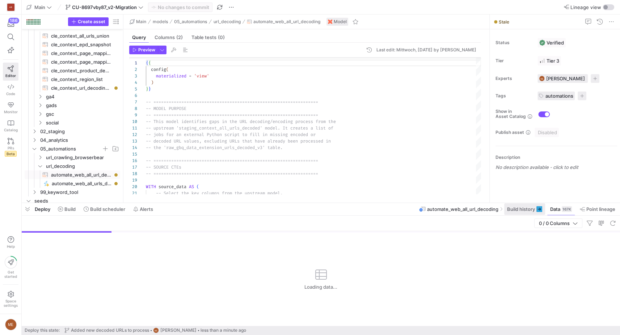
click at [521, 210] on span "Build history" at bounding box center [521, 209] width 28 height 6
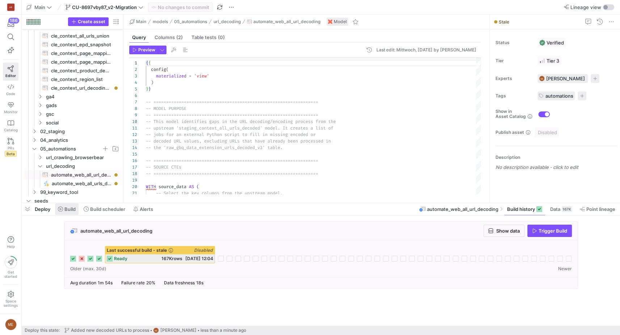
click at [70, 214] on span at bounding box center [67, 209] width 24 height 12
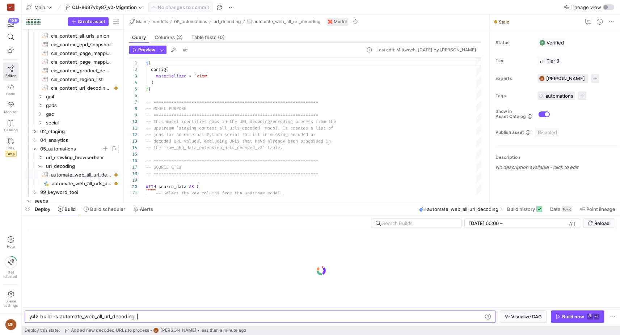
scroll to position [0, 105]
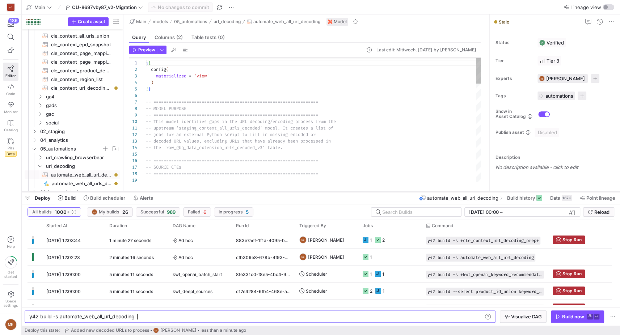
drag, startPoint x: 161, startPoint y: 203, endPoint x: 164, endPoint y: 192, distance: 11.5
click at [164, 192] on div at bounding box center [321, 191] width 598 height 3
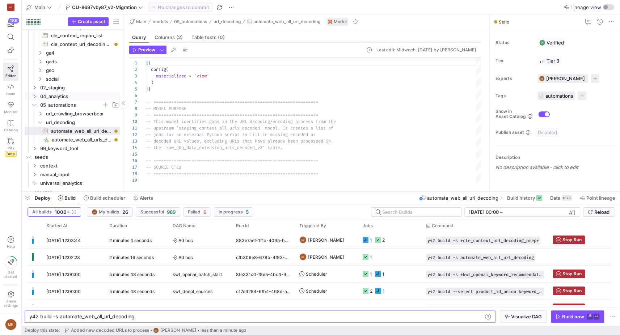
scroll to position [37, 0]
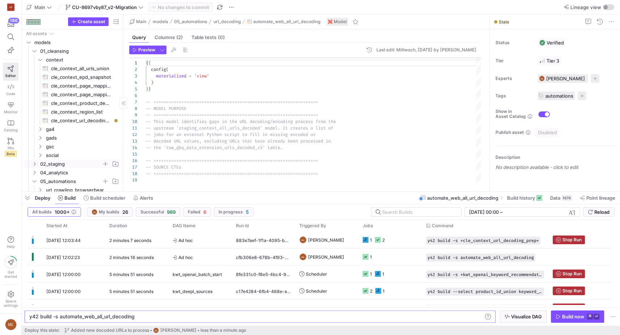
click at [34, 163] on icon "Press SPACE to select this row." at bounding box center [34, 164] width 5 height 4
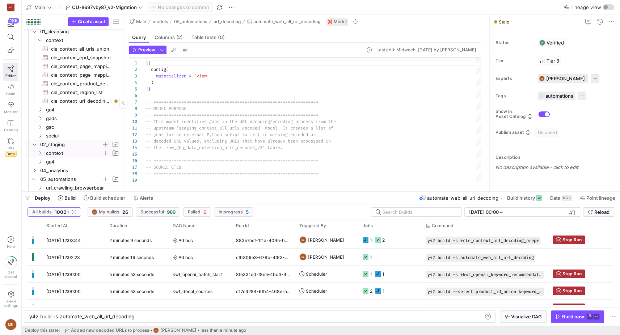
click at [42, 153] on icon "Press SPACE to select this row." at bounding box center [40, 153] width 5 height 4
click at [123, 134] on div at bounding box center [123, 102] width 0 height 177
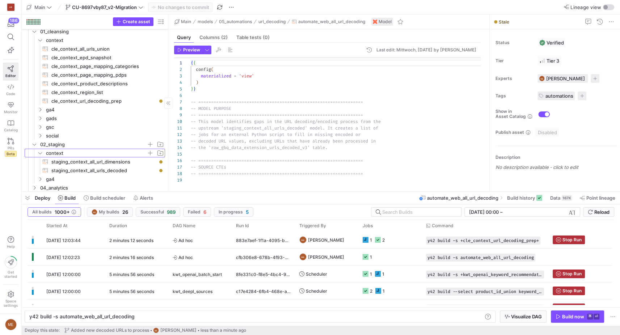
drag, startPoint x: 123, startPoint y: 144, endPoint x: 113, endPoint y: 173, distance: 29.8
click at [168, 147] on div at bounding box center [168, 102] width 0 height 177
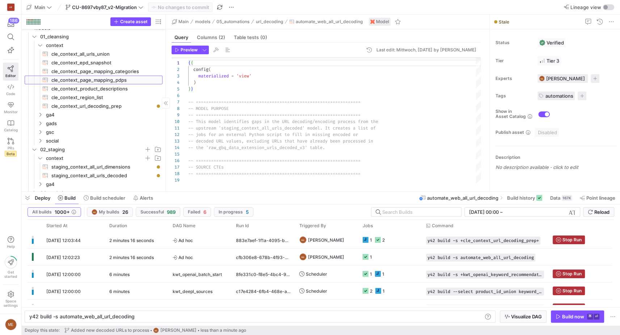
click at [134, 80] on span "cle_context_page_mapping_pdps​​​​​​​​​​" at bounding box center [102, 80] width 103 height 8
type textarea "{{ config(materialized='view') }} {% set source_priorities = { 'ga4_extracted_c…"
type textarea "y42 build -s cle_context_page_mapping_pdps"
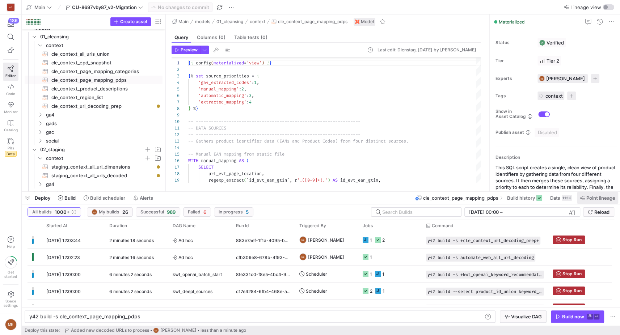
click at [592, 199] on span "Point lineage" at bounding box center [600, 198] width 29 height 6
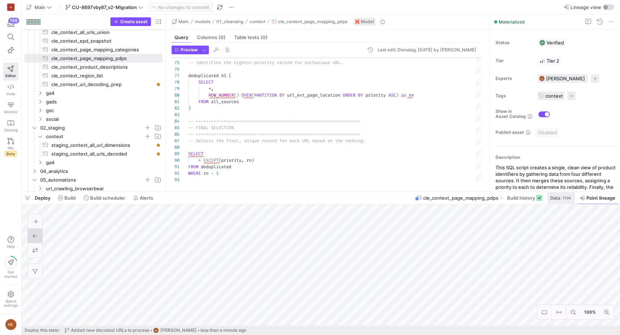
click at [550, 199] on span "Data" at bounding box center [555, 198] width 10 height 6
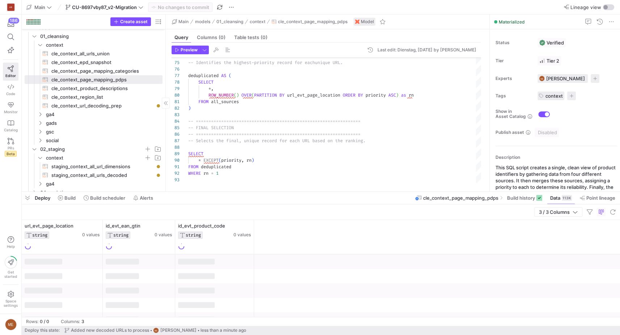
scroll to position [14, 0]
click at [125, 66] on span "cle_context_epd_snapshot​​​​​​​​​​" at bounding box center [102, 63] width 103 height 8
type textarea "SELECT * EXCEPT (brand), CASE WHEN LOWER(brand) LIKE 'leitz%' THEN 'Leitz' ELSE…"
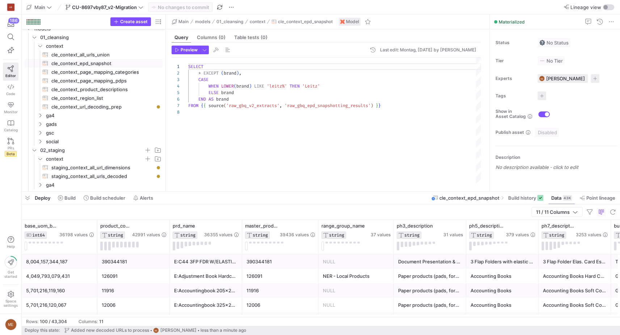
click at [268, 182] on div "SELECT * EXCEPT ( brand ) , CASE WHEN LOWER ( brand ) LIKE 'leitz%' THEN 'Leitz…" at bounding box center [334, 121] width 293 height 126
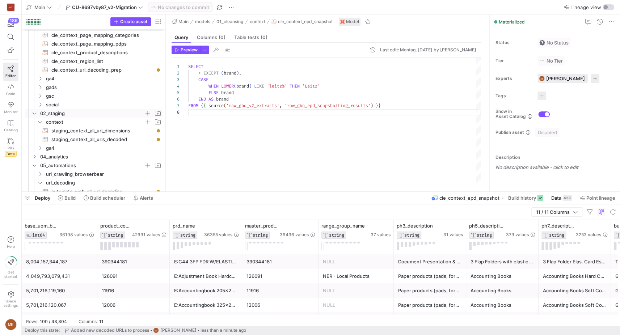
scroll to position [117, 0]
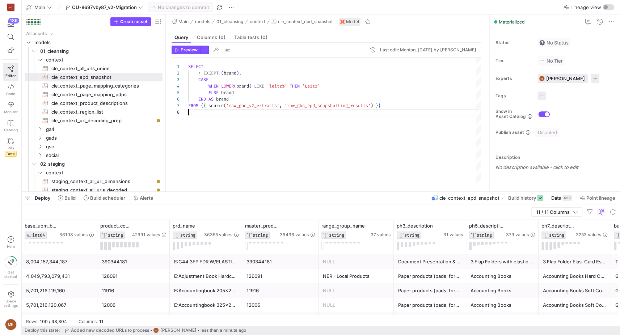
scroll to position [45, 0]
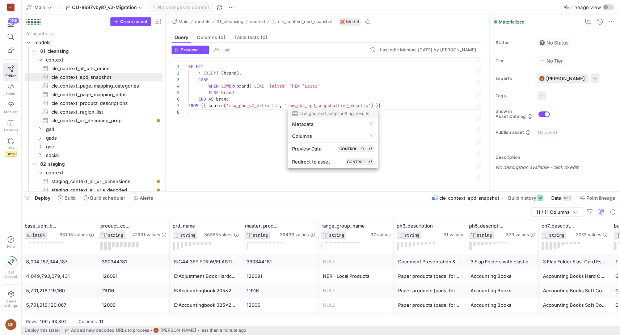
click at [305, 107] on div at bounding box center [310, 167] width 620 height 335
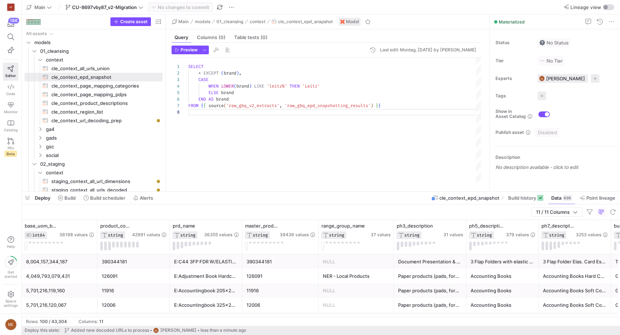
click at [226, 151] on div "SELECT * EXCEPT ( brand ) , CASE WHEN LOWER ( brand ) LIKE 'leitz%' THEN 'Leitz…" at bounding box center [334, 121] width 293 height 126
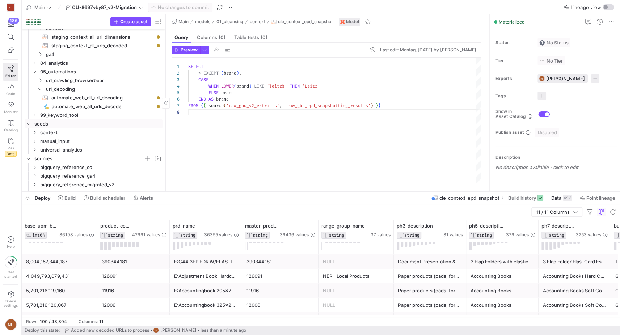
scroll to position [0, 0]
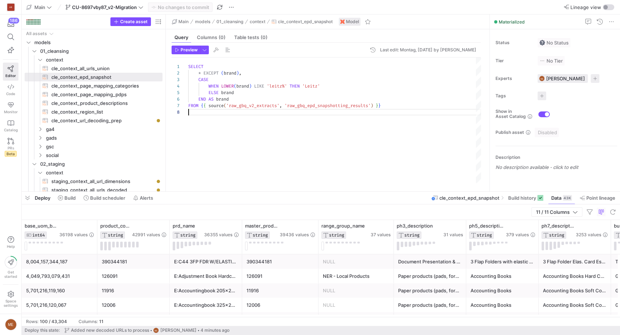
click at [209, 139] on div "SELECT * EXCEPT ( brand ) , CASE WHEN LOWER ( brand ) LIKE 'leitz%' THEN 'Leitz…" at bounding box center [334, 121] width 293 height 126
click at [211, 137] on div "SELECT * EXCEPT ( brand ) , CASE WHEN LOWER ( brand ) LIKE 'leitz%' THEN 'Leitz…" at bounding box center [334, 121] width 293 height 126
click at [203, 137] on div "SELECT * EXCEPT ( brand ) , CASE WHEN LOWER ( brand ) LIKE 'leitz%' THEN 'Leitz…" at bounding box center [334, 121] width 293 height 126
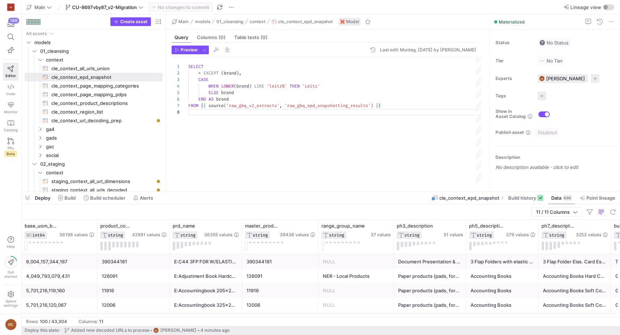
scroll to position [0, 0]
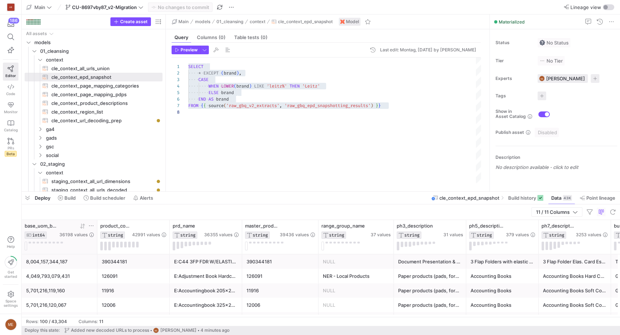
click at [45, 226] on span "base_uom_barcode" at bounding box center [41, 226] width 33 height 6
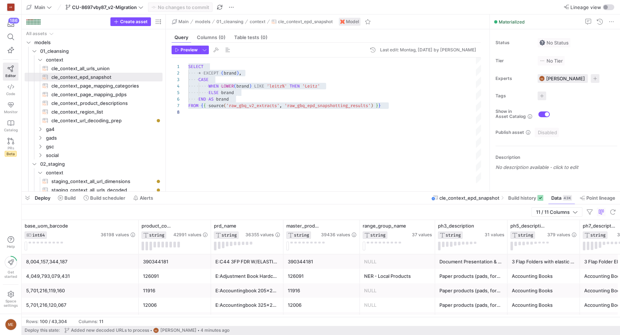
drag, startPoint x: 97, startPoint y: 229, endPoint x: 21, endPoint y: 268, distance: 85.0
click at [137, 237] on div at bounding box center [138, 237] width 3 height 34
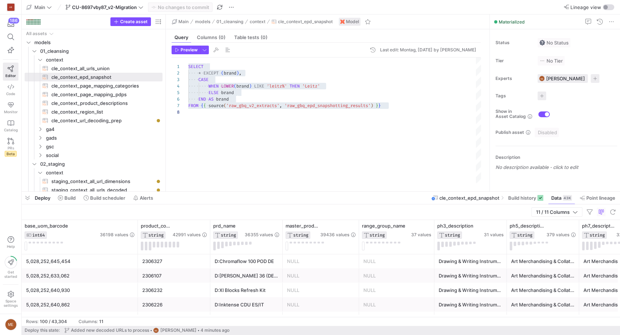
scroll to position [892, 0]
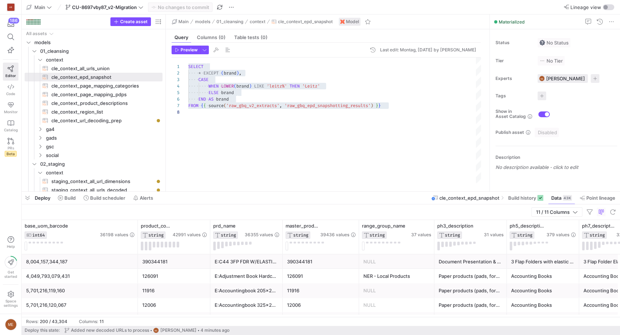
click at [280, 123] on div "SELECT * EXCEPT ( brand ) , CASE WHEN LOWER ( brand ) LIKE 'leitz%' THEN 'Leitz…" at bounding box center [334, 121] width 293 height 126
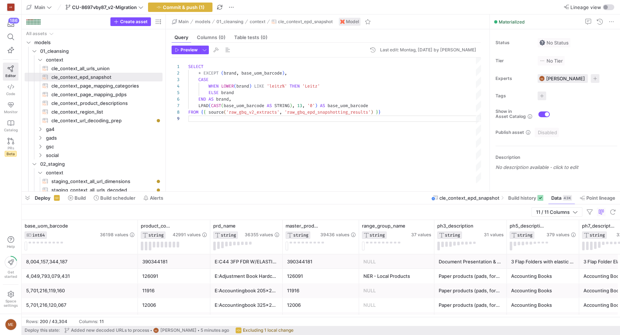
click at [311, 142] on div "SELECT * EXCEPT ( brand , base_uom_barcode ) , CASE WHEN LOWER ( brand ) LIKE '…" at bounding box center [334, 121] width 293 height 126
click at [593, 198] on span "Point lineage" at bounding box center [600, 198] width 29 height 6
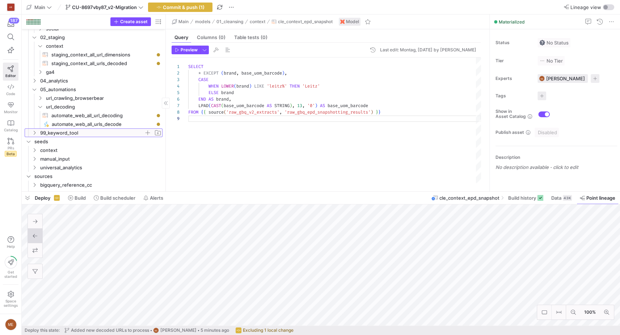
click at [33, 132] on y42-icon "Press SPACE to select this row." at bounding box center [34, 133] width 6 height 6
click at [41, 143] on icon "Press SPACE to select this row." at bounding box center [40, 141] width 5 height 4
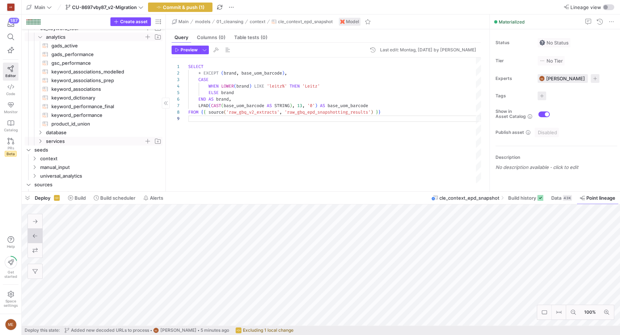
click at [41, 143] on icon "Press SPACE to select this row." at bounding box center [40, 141] width 5 height 4
click at [41, 134] on icon "Press SPACE to select this row." at bounding box center [40, 132] width 5 height 4
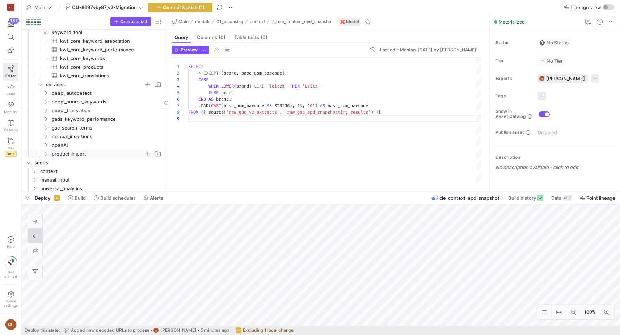
click at [45, 156] on y42-icon "Press SPACE to select this row." at bounding box center [46, 154] width 6 height 6
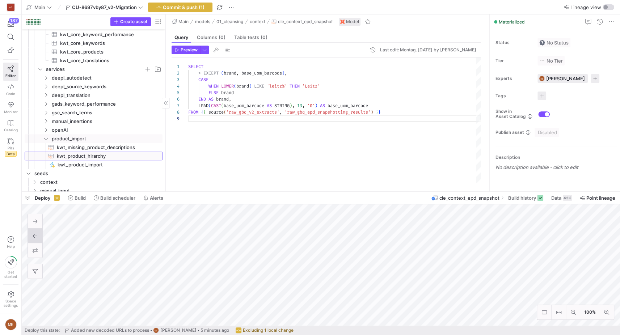
click at [71, 159] on span "kwt_product_hirarchy​​​​​​​​​​" at bounding box center [105, 156] width 97 height 8
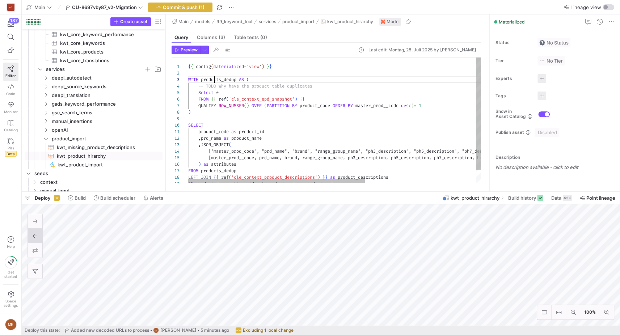
click at [215, 81] on div "{ { config ( materialized = 'view' ) } } WITH products_dedup AS ( -- TODO Why h…" at bounding box center [426, 128] width 476 height 140
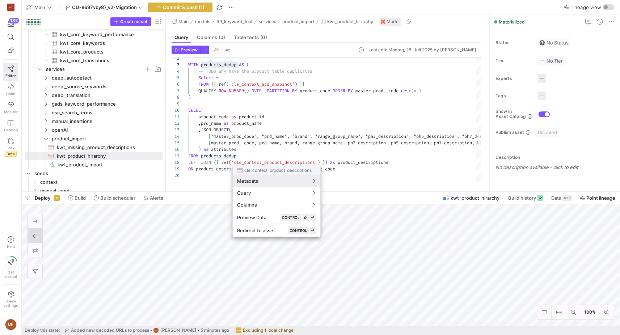
click at [209, 157] on div at bounding box center [310, 167] width 620 height 335
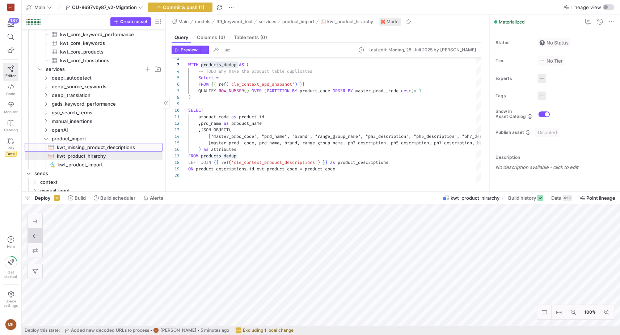
click at [81, 150] on span "kwt_missing_product_descriptions​​​​​​​​​​" at bounding box center [105, 147] width 97 height 8
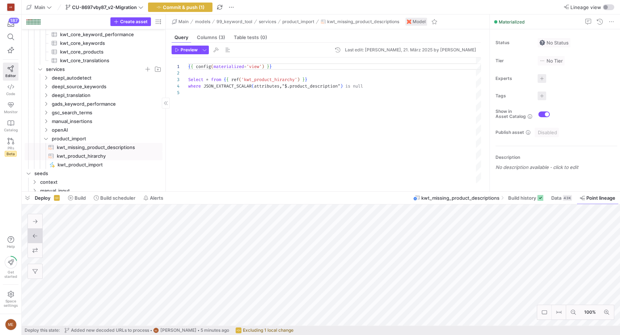
click at [108, 158] on span "kwt_product_hirarchy​​​​​​​​​​" at bounding box center [105, 156] width 97 height 8
type textarea "{{ config(materialized='view') }} WITH products_dedup AS ( -- TODO Why have the…"
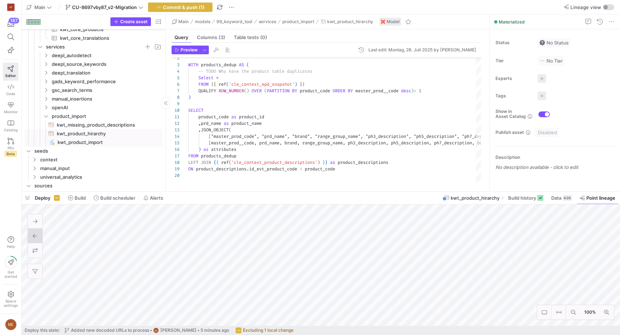
click at [83, 141] on span "kwt_product_import​​​​​" at bounding box center [106, 142] width 97 height 8
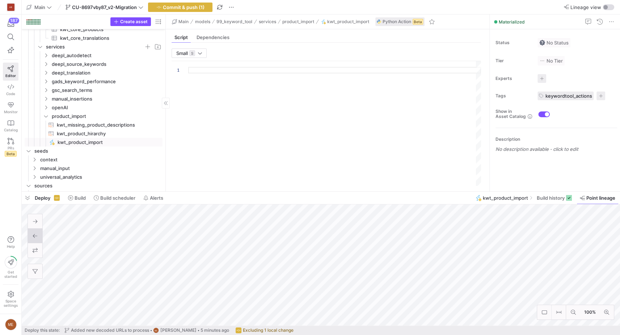
type textarea "import json import logging import pandas as pd import requests from y42.v1.deco…"
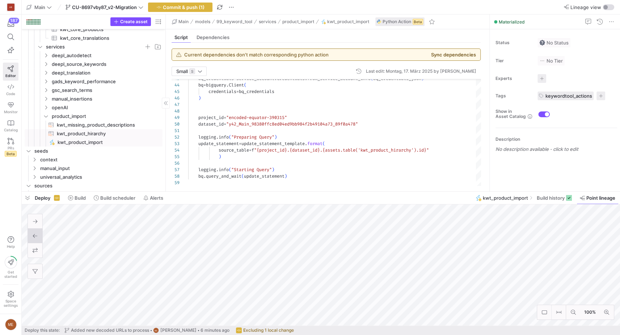
click at [115, 137] on span "kwt_product_hirarchy​​​​​​​​​​" at bounding box center [105, 134] width 97 height 8
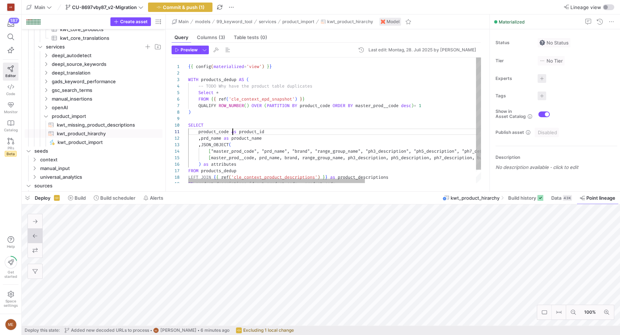
click at [233, 131] on div "{ { config ( materialized = 'view' ) } } WITH products_dedup AS ( -- TODO Why h…" at bounding box center [426, 128] width 476 height 140
type textarea "{{ config(materialized='view') }} WITH products_dedup AS ( -- TODO Why have the…"
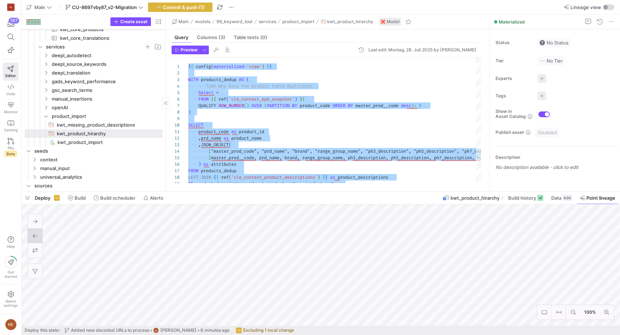
drag, startPoint x: 122, startPoint y: 142, endPoint x: 127, endPoint y: 142, distance: 4.7
click at [122, 142] on span "kwt_product_import​​​​​" at bounding box center [106, 142] width 97 height 8
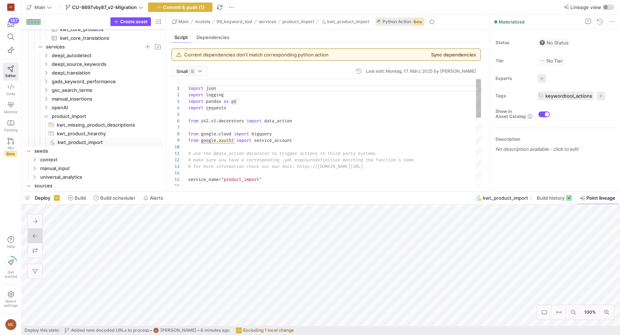
click at [260, 145] on div "import json import logging import pandas as pd import requests from y42 . v1 . …" at bounding box center [334, 280] width 293 height 403
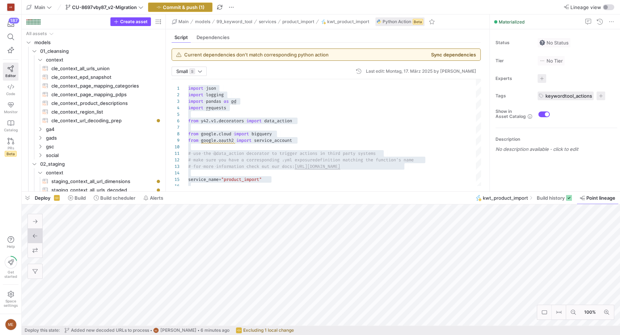
click at [185, 7] on span "Commit & push (1)" at bounding box center [184, 7] width 42 height 6
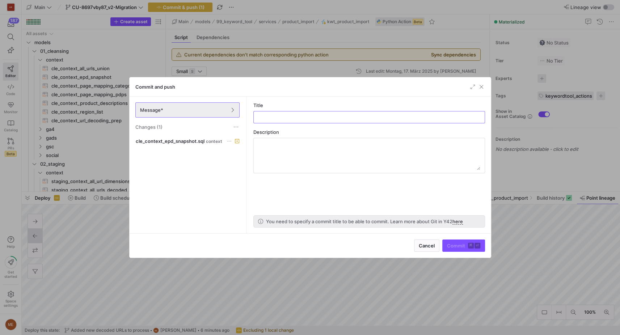
click at [180, 150] on div "cle_context_epd_snapshot.sql context" at bounding box center [187, 183] width 107 height 94
click at [181, 141] on span "cle_context_epd_snapshot.sql" at bounding box center [170, 141] width 69 height 6
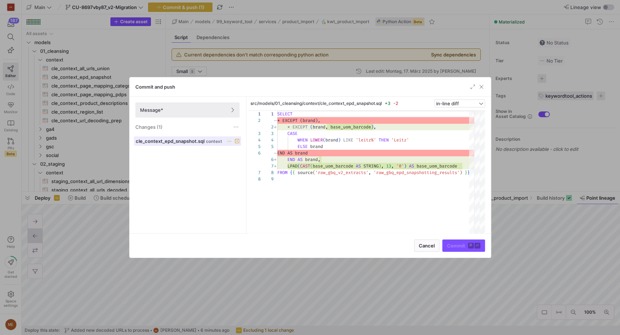
scroll to position [52, 0]
click at [341, 292] on div at bounding box center [310, 167] width 620 height 335
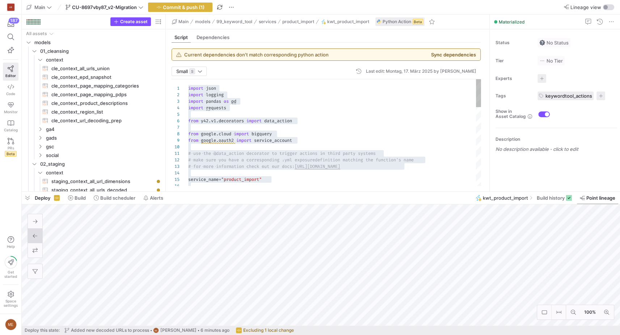
type textarea "# use the @data_action decorator to trigger actions in third party systems # ma…"
click at [310, 180] on div "import json import logging import pandas as pd import requests from y42 . v1 . …" at bounding box center [334, 283] width 293 height 409
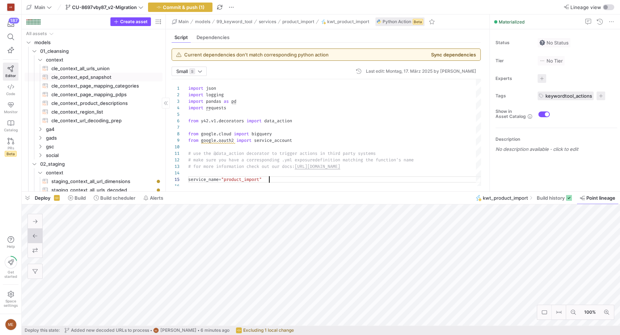
click at [89, 77] on span "cle_context_epd_snapshot​​​​​​​​​​" at bounding box center [102, 77] width 103 height 8
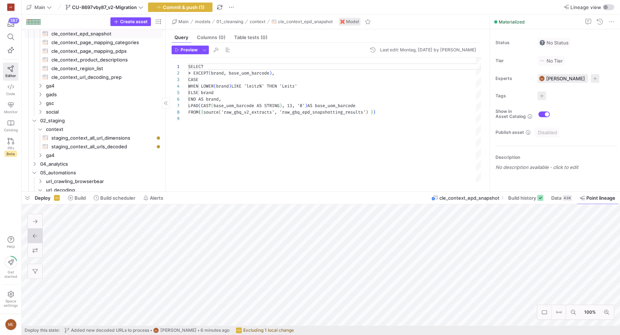
scroll to position [52, 0]
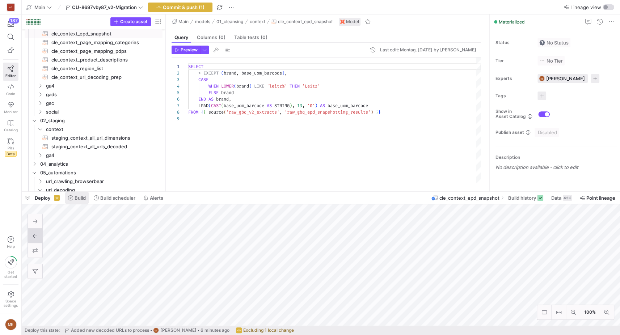
click at [85, 201] on span "Build" at bounding box center [80, 198] width 11 height 6
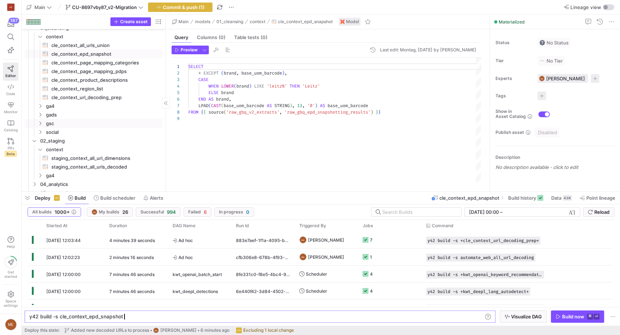
scroll to position [16, 0]
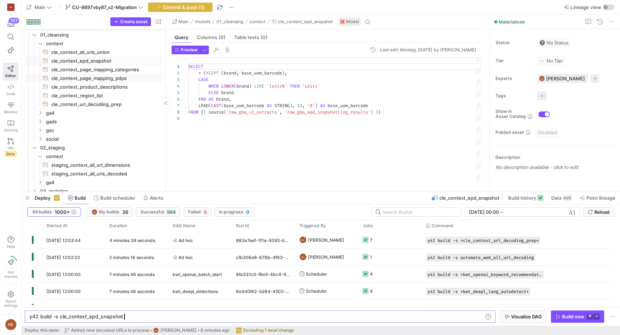
click at [111, 78] on span "cle_context_page_mapping_pdps​​​​​​​​​​" at bounding box center [102, 78] width 103 height 8
type textarea "{{ config(materialized='view') }} {% set source_priorities = { 'ga4_extracted_c…"
type textarea "y42 build -s cle_context_page_mapping_pdps"
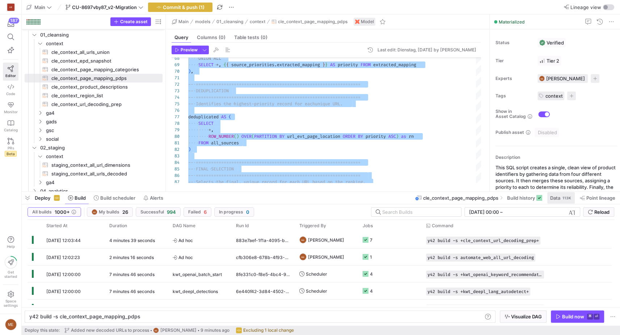
click at [558, 198] on span "Data" at bounding box center [555, 198] width 10 height 6
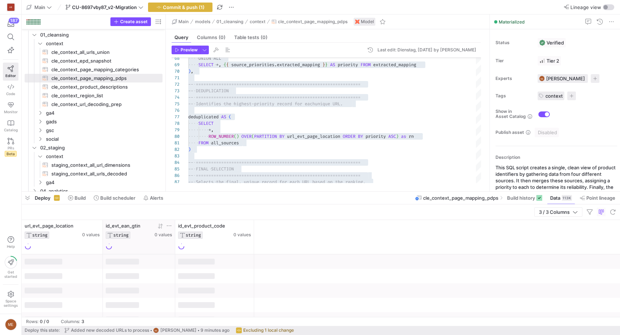
click at [115, 226] on span "id_evt_ean_gtin" at bounding box center [123, 226] width 35 height 6
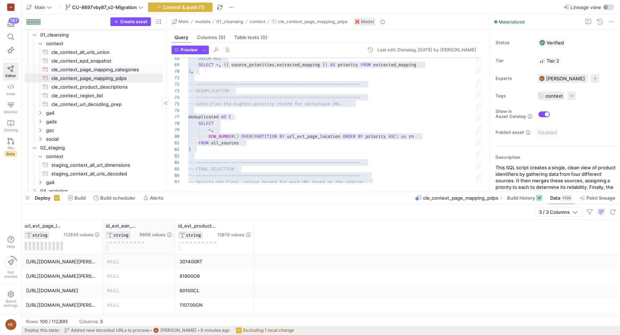
click at [132, 69] on span "cle_context_page_mapping_categories​​​​​​​​​​" at bounding box center [102, 70] width 103 height 8
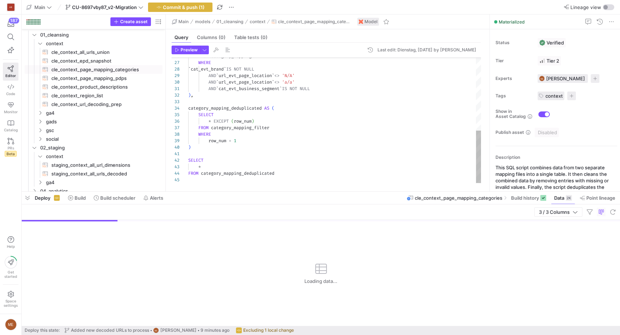
click at [362, 161] on div "FROM category_mapping WHERE ` cat_evt_brand ` IS NOT NULL AND ` url_evt_page_lo…" at bounding box center [334, 33] width 293 height 299
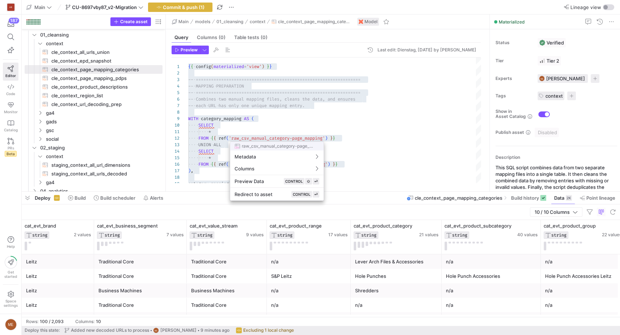
click at [307, 265] on div at bounding box center [310, 167] width 620 height 335
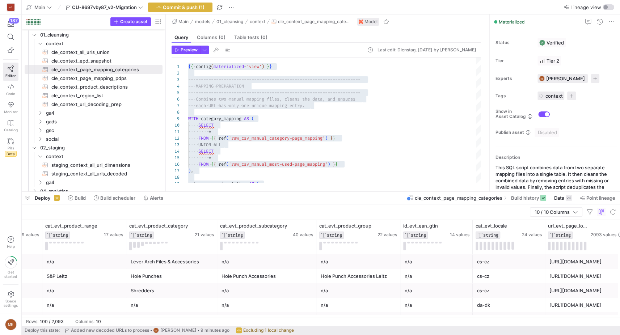
scroll to position [0, 233]
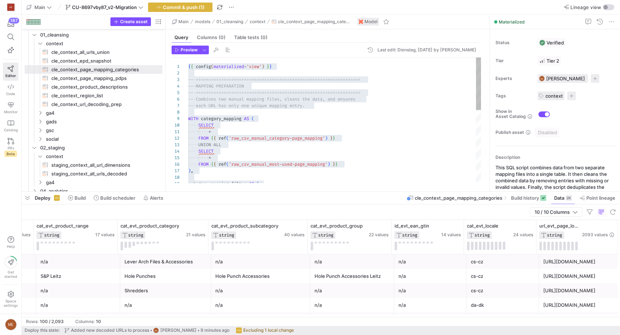
click at [314, 121] on div "category_mapping_filter AS ( FROM { { ref ( 'raw_csv_manual_most-used-page_mapp…" at bounding box center [334, 207] width 293 height 299
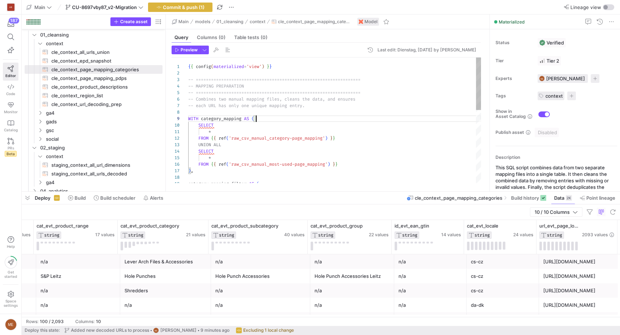
click at [337, 120] on div "category_mapping_filter AS ( FROM { { ref ( 'raw_csv_manual_most-used-page_mapp…" at bounding box center [334, 207] width 293 height 299
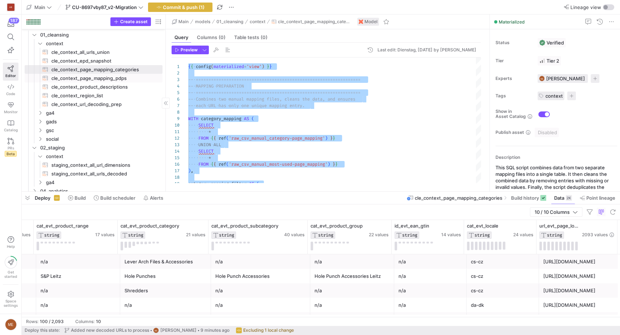
click at [124, 80] on span "cle_context_page_mapping_pdps​​​​​​​​​​" at bounding box center [102, 78] width 103 height 8
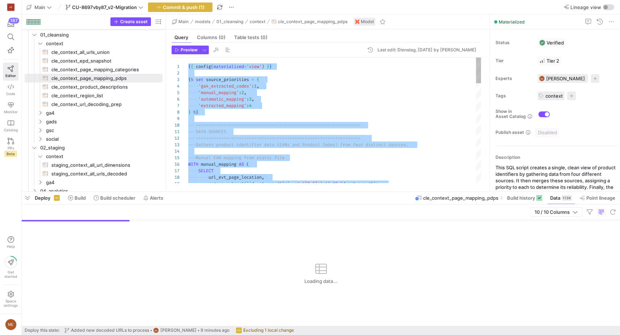
scroll to position [19, 0]
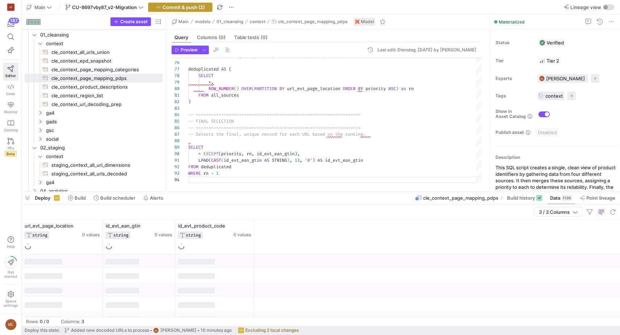
click at [189, 5] on span "Commit & push (2)" at bounding box center [184, 7] width 42 height 6
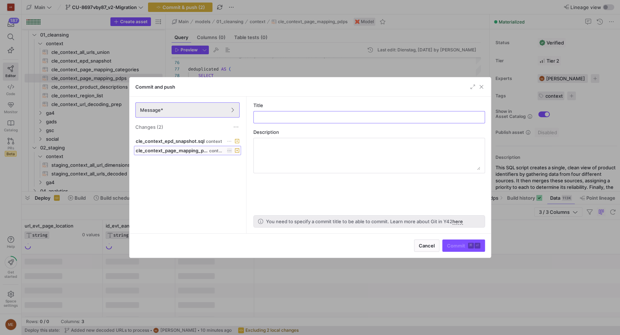
click at [199, 152] on span "cle_context_page_mapping_pdps.sql" at bounding box center [172, 151] width 72 height 6
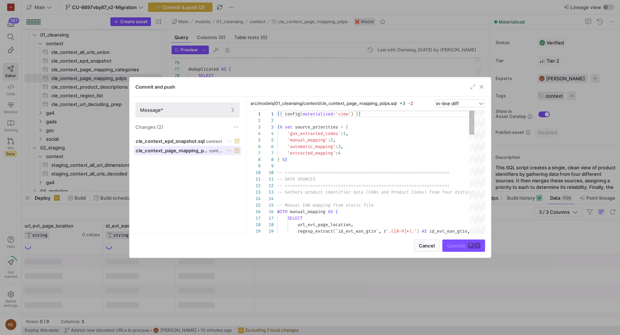
scroll to position [65, 0]
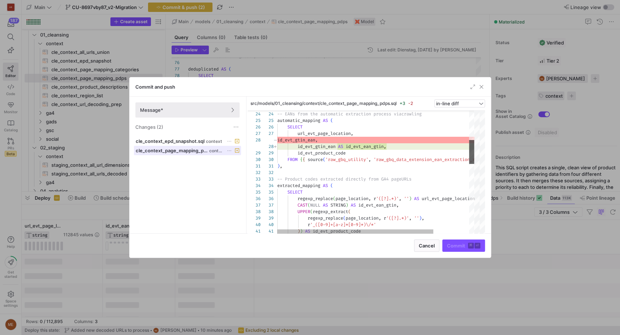
click at [477, 151] on div at bounding box center [479, 172] width 11 height 123
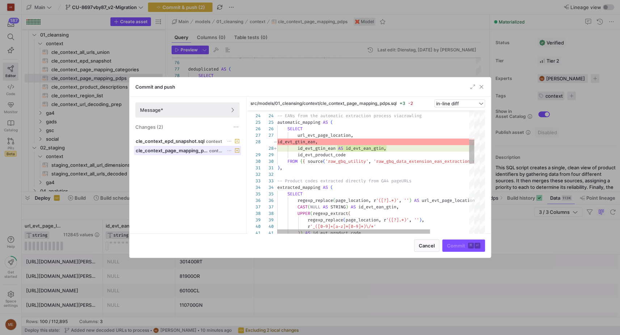
click at [480, 146] on div at bounding box center [479, 151] width 11 height 24
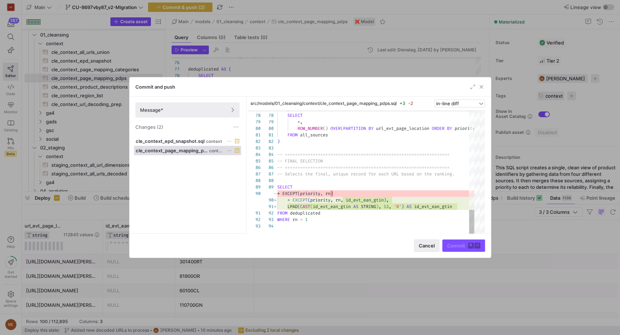
click at [430, 248] on span "Cancel" at bounding box center [427, 246] width 16 height 6
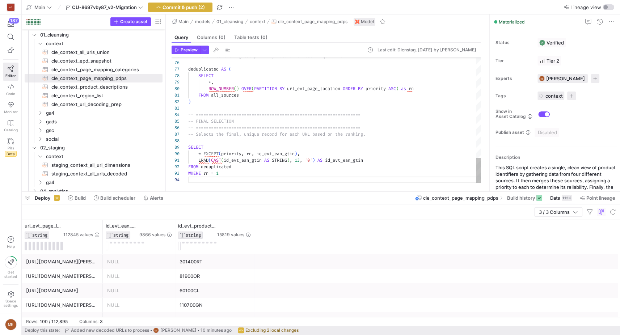
drag, startPoint x: 236, startPoint y: 140, endPoint x: 225, endPoint y: 140, distance: 11.2
click at [234, 140] on div at bounding box center [334, 141] width 293 height 7
click at [115, 67] on span "cle_context_page_mapping_categories​​​​​​​​​​" at bounding box center [102, 70] width 103 height 8
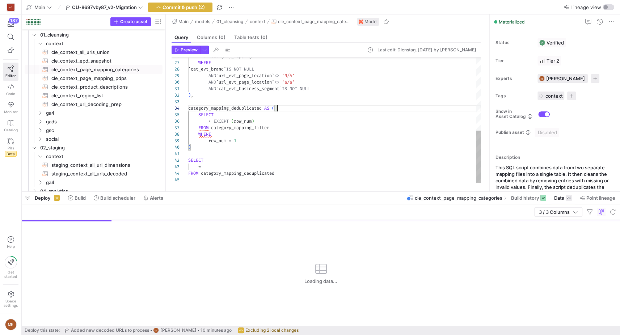
click at [293, 111] on div "FROM category_mapping WHERE ` cat_evt_brand ` IS NOT NULL AND ` url_evt_page_lo…" at bounding box center [334, 33] width 293 height 299
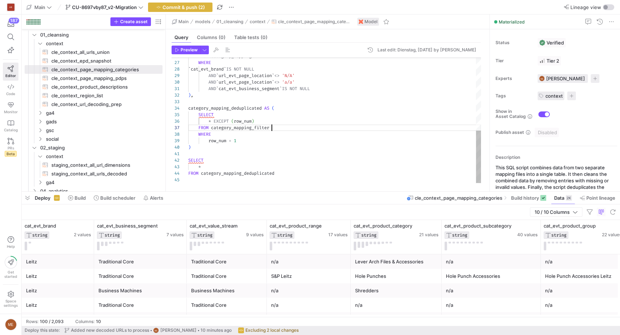
click at [323, 125] on div "FROM category_mapping_filter" at bounding box center [334, 128] width 293 height 7
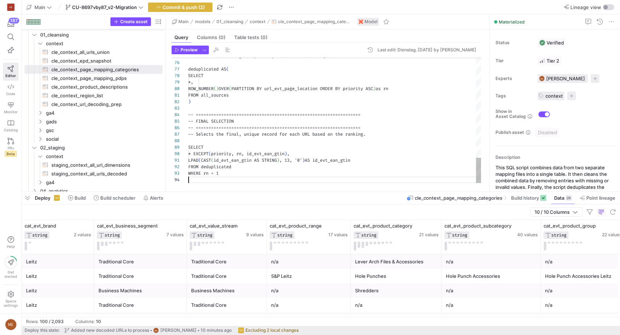
scroll to position [19, 0]
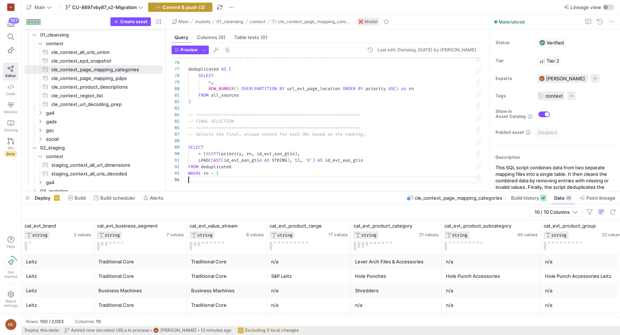
click at [176, 8] on span "Commit & push (3)" at bounding box center [184, 7] width 42 height 6
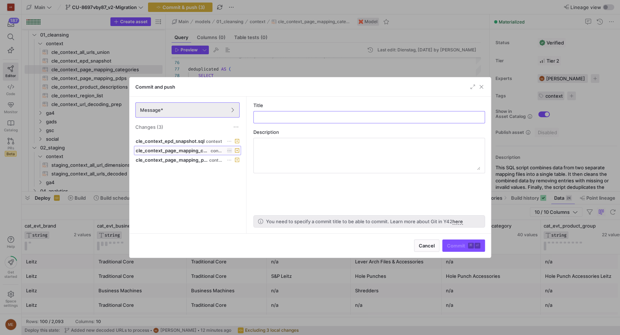
click at [195, 152] on span "cle_context_page_mapping_categories.sql" at bounding box center [173, 151] width 74 height 6
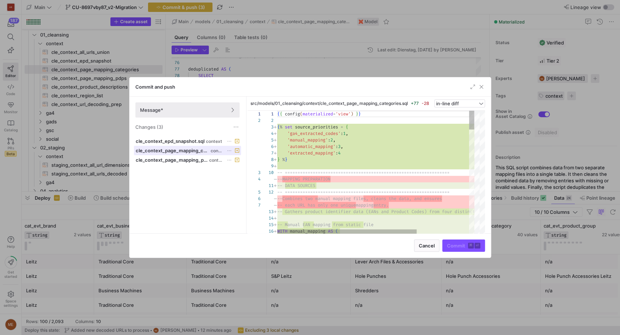
scroll to position [65, 0]
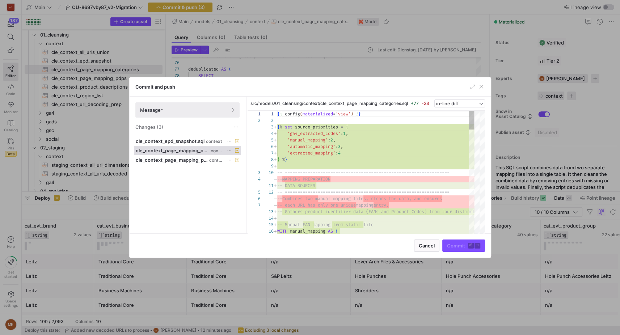
click at [269, 71] on div at bounding box center [310, 167] width 620 height 335
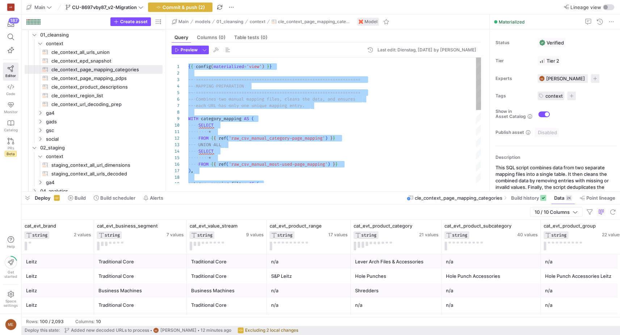
click at [309, 113] on div "* FROM { { ref ( 'raw_csv_manual_most-used-page_mapping' ) } } ) , category_map…" at bounding box center [334, 207] width 293 height 299
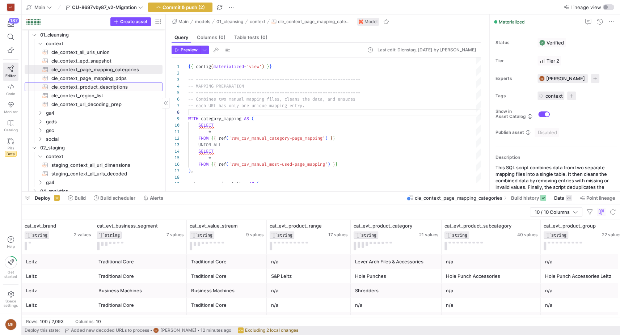
click at [79, 84] on span "cle_context_product_descriptions​​​​​​​​​​" at bounding box center [102, 87] width 103 height 8
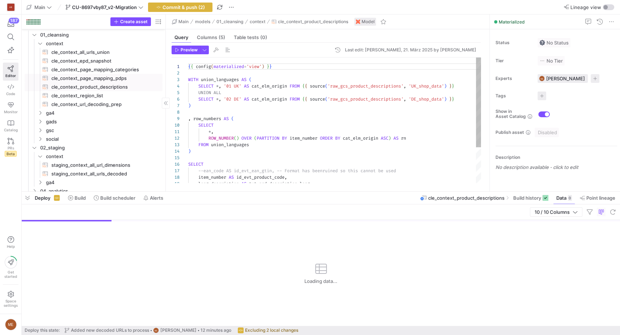
click at [79, 80] on span "cle_context_page_mapping_pdps​​​​​​​​​​" at bounding box center [102, 78] width 103 height 8
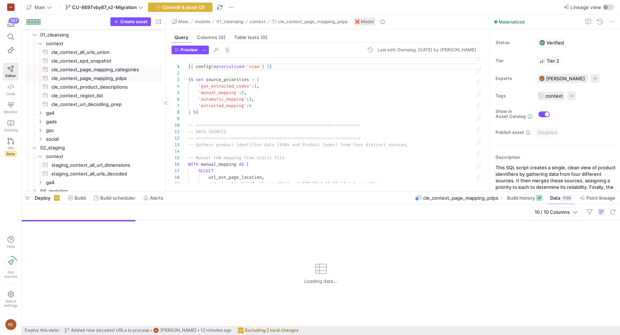
click at [118, 71] on span "cle_context_page_mapping_categories​​​​​​​​​​" at bounding box center [102, 70] width 103 height 8
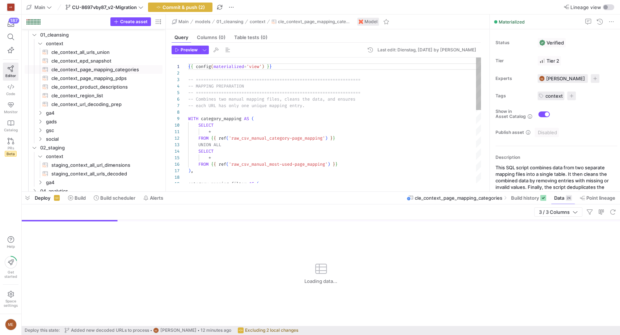
click at [300, 159] on div "*" at bounding box center [334, 158] width 293 height 7
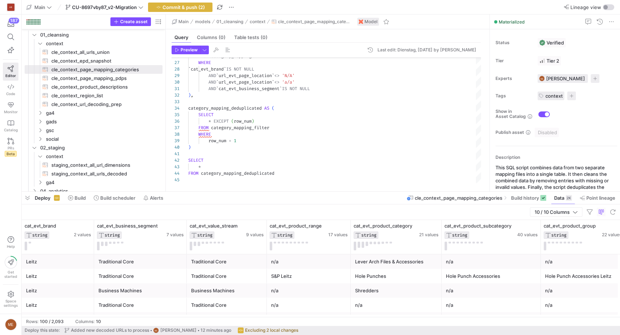
scroll to position [0, 233]
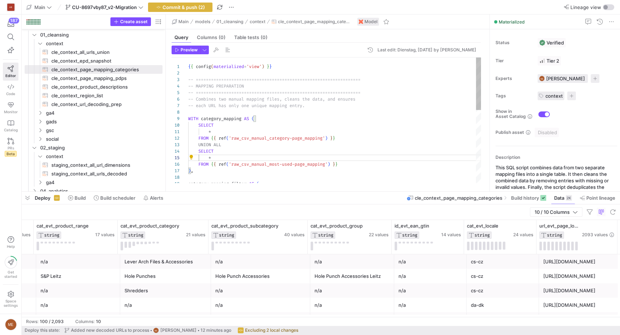
click at [312, 94] on div ") , category_mapping_filter AS ( SELECT * FROM { { ref ( 'raw_csv_manual_catego…" at bounding box center [334, 207] width 293 height 299
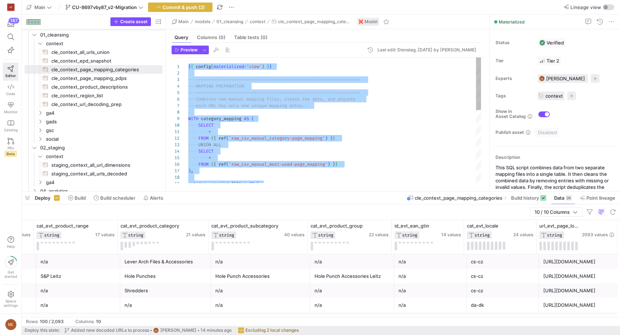
click at [320, 123] on div ") , category_mapping_filter AS ( SELECT * FROM { { ref ( 'raw_csv_manual_catego…" at bounding box center [334, 207] width 293 height 299
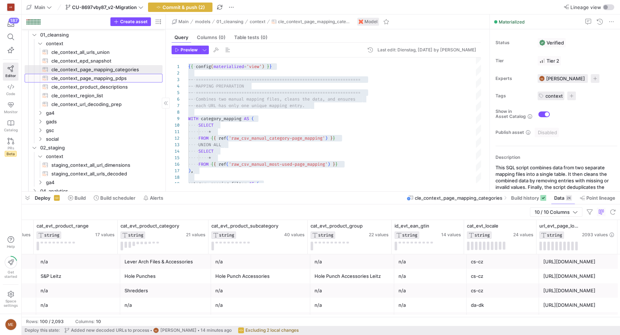
click at [119, 80] on span "cle_context_page_mapping_pdps​​​​​​​​​​" at bounding box center [102, 78] width 103 height 8
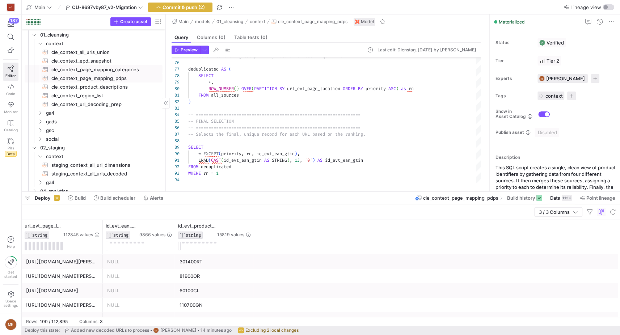
click at [141, 68] on span "cle_context_page_mapping_categories​​​​​​​​​​" at bounding box center [102, 70] width 103 height 8
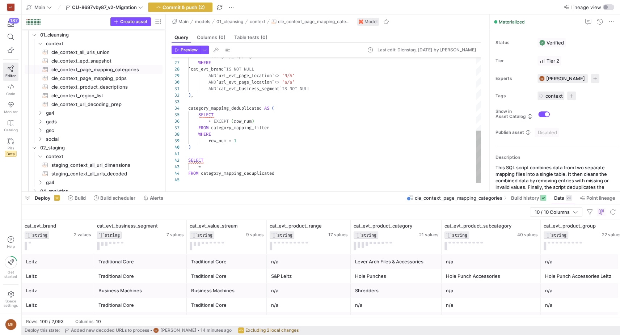
click at [351, 152] on div at bounding box center [334, 154] width 293 height 7
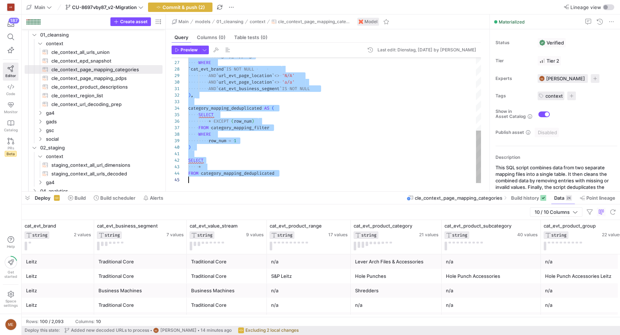
type textarea "ELSE LPAD(CAST(id_evt_ean_gtin AS STRING), 13, '0') END AS id_evt_ean_gtin FROM…"
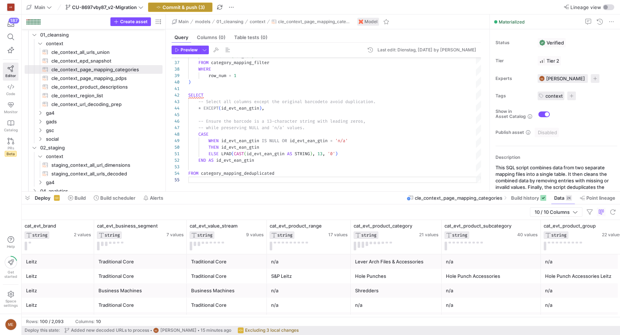
click at [197, 10] on span "button" at bounding box center [180, 7] width 64 height 9
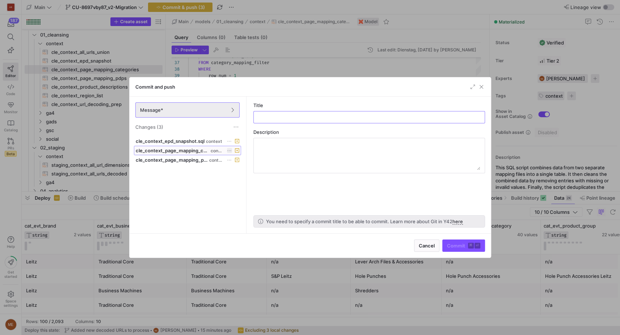
click at [192, 150] on span "cle_context_page_mapping_categories.sql" at bounding box center [173, 151] width 74 height 6
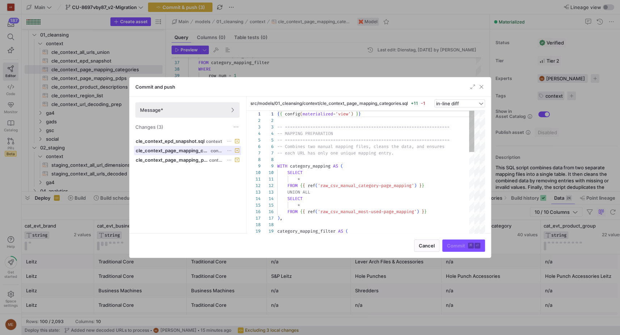
scroll to position [65, 0]
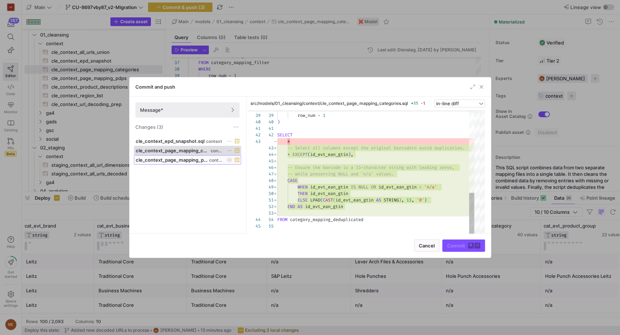
click at [193, 160] on span "cle_context_page_mapping_pdps.sql" at bounding box center [172, 160] width 72 height 6
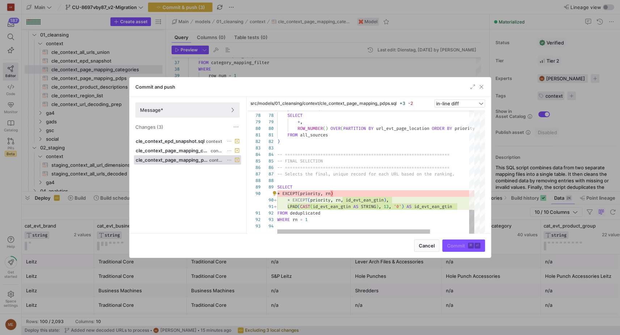
type textarea "FROM all_sources ) -- =========================================================…"
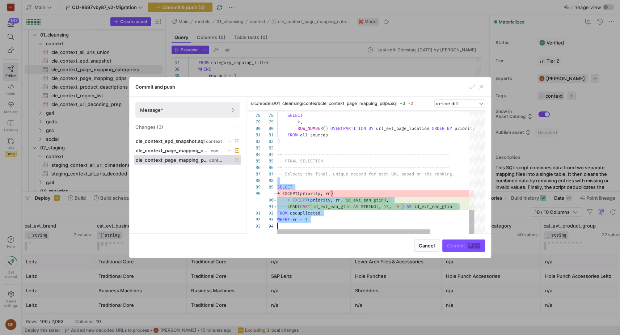
scroll to position [46, 0]
drag, startPoint x: 294, startPoint y: 181, endPoint x: 316, endPoint y: 228, distance: 52.1
click at [307, 235] on div "Commit and push Message* Changes (3) cle_context_epd_snapshot.sql context cle_c…" at bounding box center [310, 167] width 362 height 181
drag, startPoint x: 90, startPoint y: 151, endPoint x: 105, endPoint y: 96, distance: 57.2
click at [90, 151] on div at bounding box center [310, 167] width 620 height 335
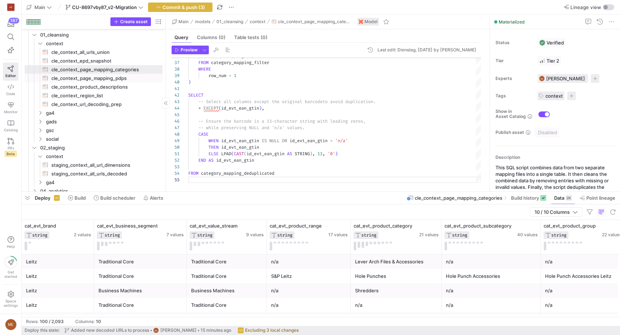
drag, startPoint x: 108, startPoint y: 76, endPoint x: 160, endPoint y: 104, distance: 59.4
click at [108, 76] on span "cle_context_page_mapping_pdps​​​​​​​​​​" at bounding box center [102, 78] width 103 height 8
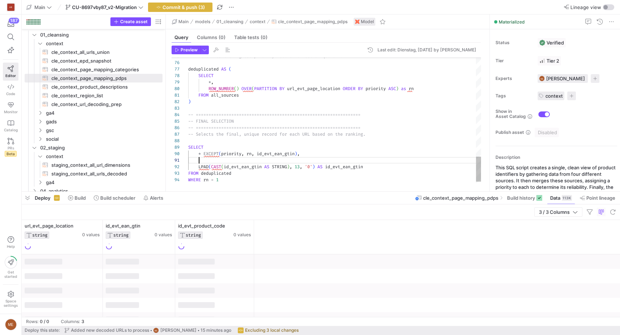
scroll to position [19, 31]
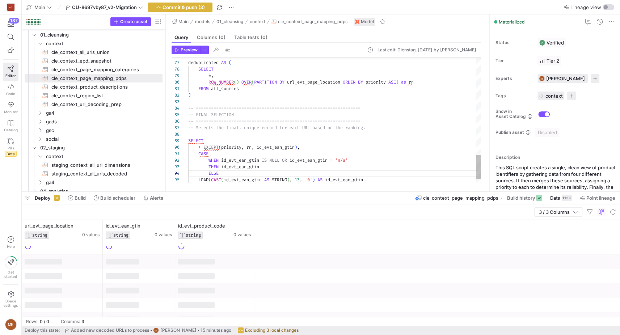
click at [302, 164] on div "THEN id_evt_ean_gtin" at bounding box center [334, 167] width 293 height 7
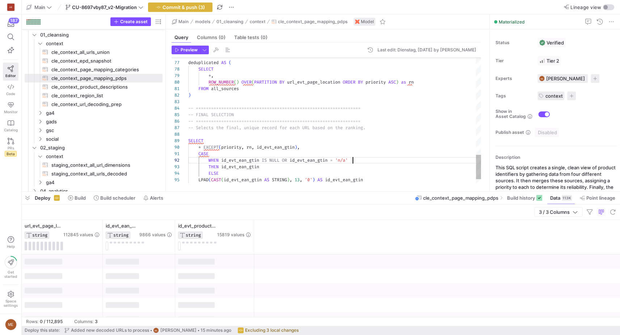
drag, startPoint x: 364, startPoint y: 158, endPoint x: 370, endPoint y: 161, distance: 6.2
click at [365, 158] on div "WHEN id_evt_ean_gtin IS NULL OR id_evt_ean_gtin = 'n/a'" at bounding box center [334, 160] width 293 height 7
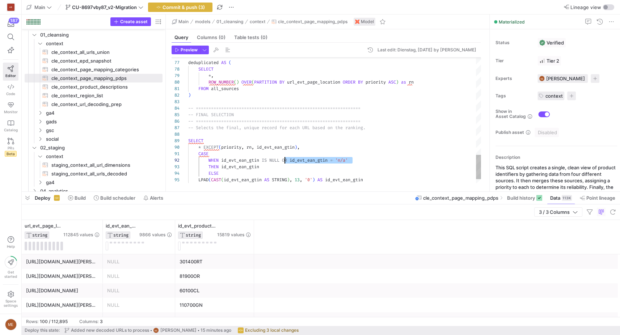
drag, startPoint x: 368, startPoint y: 161, endPoint x: 294, endPoint y: 160, distance: 74.2
drag, startPoint x: 375, startPoint y: 181, endPoint x: 220, endPoint y: 177, distance: 155.7
click at [218, 178] on div "LPAD ( CAST ( id_evt_ean_gtin AS STRING ) , 13 , '0' ) AS id_evt_ean_gtin" at bounding box center [334, 180] width 293 height 7
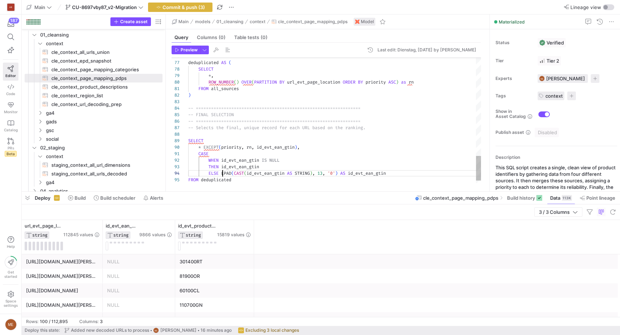
click at [345, 172] on span "ELSE LPAD ( CAST ( id_evt_ean_gtin AS STRING ) , 13 , '0' ) AS id_evt_ean_gtin" at bounding box center [287, 174] width 198 height 6
click at [345, 173] on span "AS" at bounding box center [342, 174] width 5 height 6
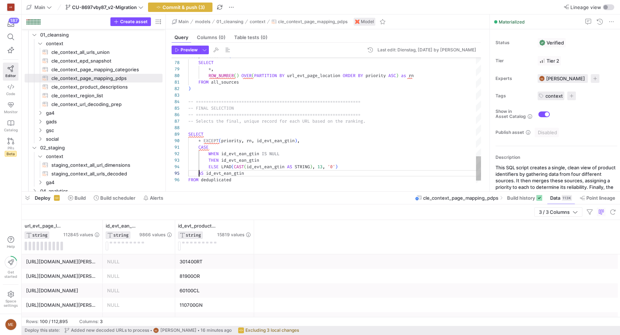
scroll to position [26, 10]
drag, startPoint x: 167, startPoint y: 12, endPoint x: 170, endPoint y: 9, distance: 4.9
click at [167, 12] on y42-top-nav "Main CU-8697vby87_v2-Migration Commit & push (3) Lineage view" at bounding box center [321, 7] width 598 height 14
click at [109, 105] on span "cle_context_url_decoding_prep​​​​​​​​​​" at bounding box center [102, 104] width 103 height 8
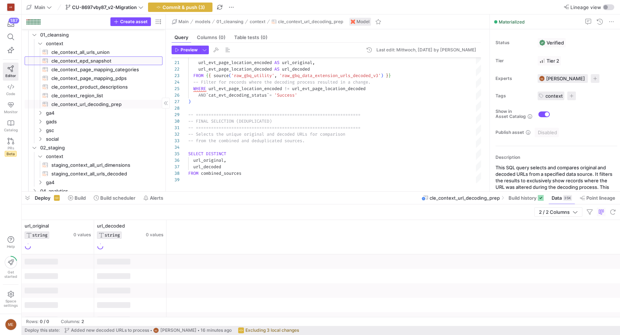
click at [113, 61] on span "cle_context_epd_snapshot​​​​​​​​​​" at bounding box center [102, 61] width 103 height 8
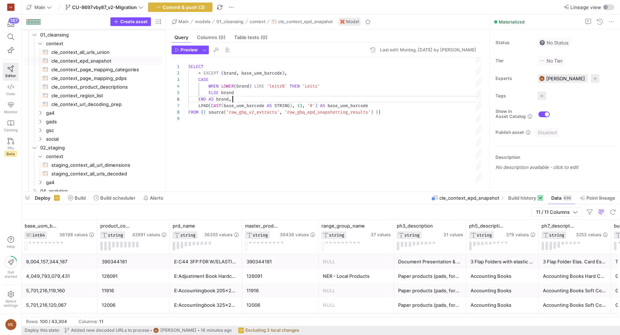
click at [261, 99] on div "SELECT * EXCEPT ( brand , base_uom_barcode ) , CASE WHEN LOWER ( brand ) LIKE '…" at bounding box center [334, 121] width 293 height 126
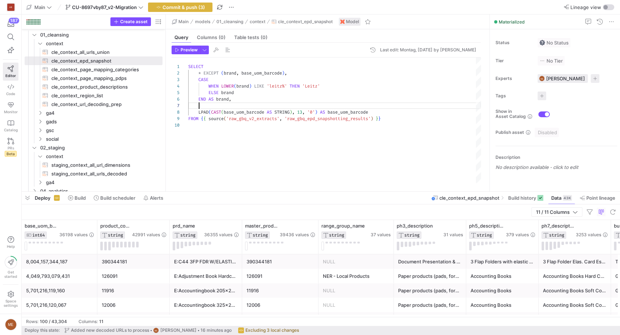
scroll to position [58, 31]
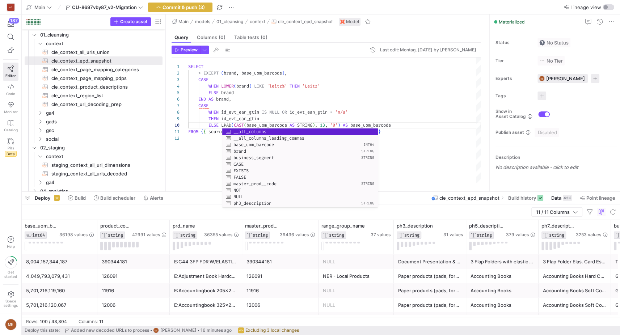
click at [349, 125] on div "SELECT * EXCEPT ( brand , base_uom_barcode ) , CASE WHEN LOWER ( brand ) LIKE '…" at bounding box center [334, 121] width 293 height 126
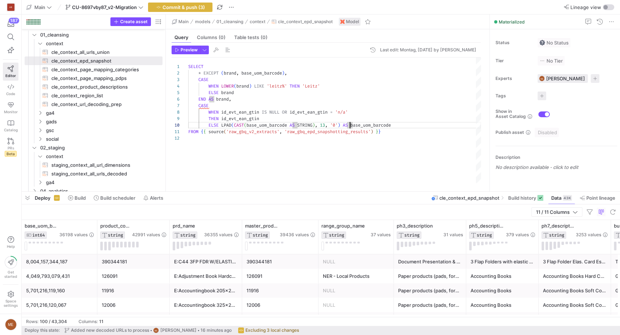
scroll to position [58, 159]
click at [348, 125] on div "SELECT * EXCEPT ( brand , base_uom_barcode ) , CASE WHEN LOWER ( brand ) LIKE '…" at bounding box center [334, 121] width 293 height 126
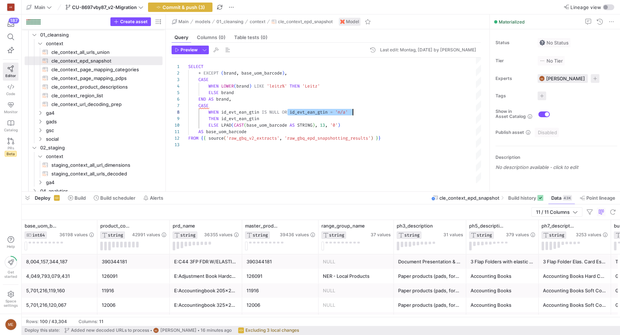
drag, startPoint x: 286, startPoint y: 112, endPoint x: 352, endPoint y: 113, distance: 66.3
click at [352, 113] on div "SELECT * EXCEPT ( brand , base_uom_barcode ) , CASE WHEN LOWER ( brand ) LIKE '…" at bounding box center [334, 121] width 293 height 126
click at [268, 124] on div "SELECT * EXCEPT ( brand , base_uom_barcode ) , CASE WHEN LOWER ( brand ) LIKE '…" at bounding box center [334, 121] width 293 height 126
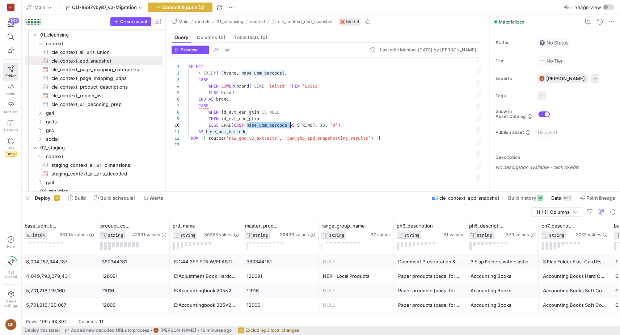
click at [246, 112] on div "SELECT * EXCEPT ( brand , base_uom_barcode ) , CASE WHEN LOWER ( brand ) LIKE '…" at bounding box center [334, 121] width 293 height 126
click at [247, 121] on div "SELECT * EXCEPT ( brand , base_uom_barcode ) , CASE WHEN LOWER ( brand ) LIKE '…" at bounding box center [334, 121] width 293 height 126
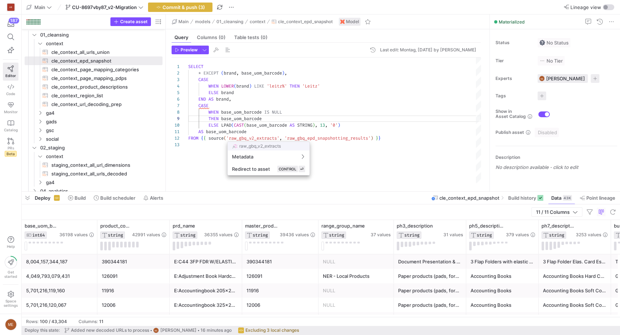
drag, startPoint x: 254, startPoint y: 126, endPoint x: 239, endPoint y: 132, distance: 16.5
click at [251, 127] on div at bounding box center [310, 167] width 620 height 335
drag, startPoint x: 272, startPoint y: 130, endPoint x: 288, endPoint y: 127, distance: 16.6
click at [272, 130] on div "AS base_uom_barcode" at bounding box center [334, 132] width 293 height 7
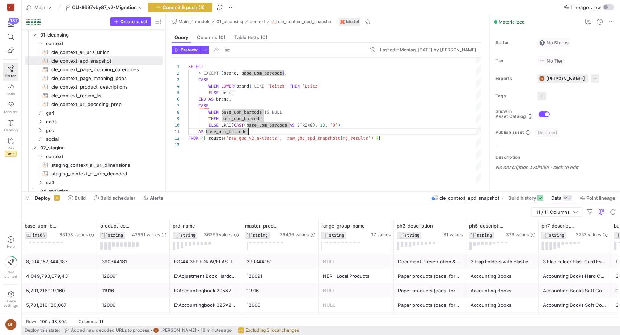
type textarea "SELECT * EXCEPT (brand, base_uom_barcode), CASE WHEN LOWER(brand) LIKE 'leitz%'…"
click at [329, 115] on div "SELECT * EXCEPT ( brand , base_uom_barcode ) , CASE WHEN LOWER ( brand ) LIKE '…" at bounding box center [334, 121] width 293 height 126
click at [202, 4] on span "Commit & push (3)" at bounding box center [184, 7] width 42 height 6
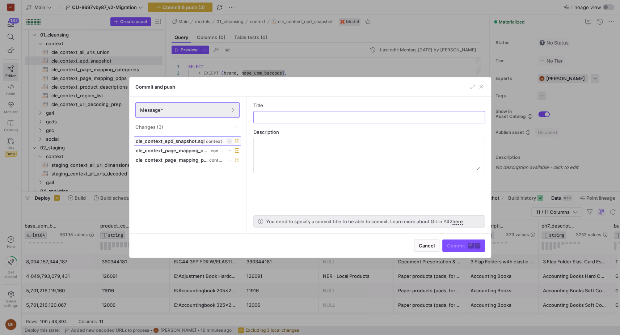
click at [169, 138] on span "cle_context_epd_snapshot.sql" at bounding box center [170, 141] width 69 height 6
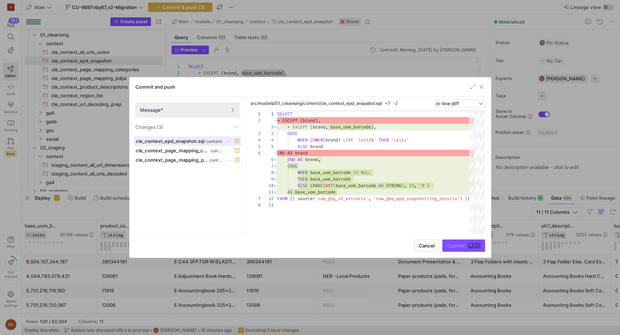
scroll to position [65, 0]
click at [181, 152] on span "cle_context_page_mapping_categories.sql" at bounding box center [173, 151] width 74 height 6
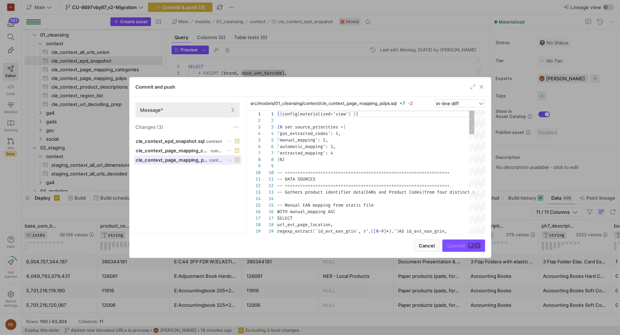
click at [161, 164] on span at bounding box center [187, 160] width 106 height 9
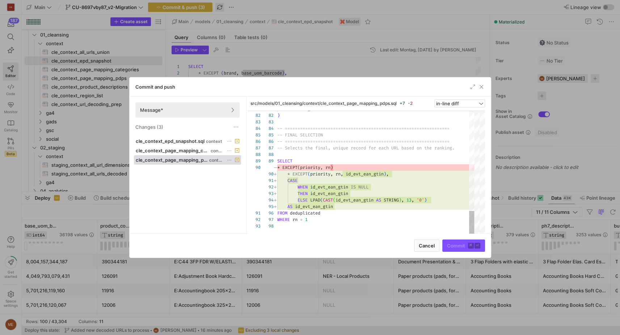
drag, startPoint x: 311, startPoint y: 60, endPoint x: 221, endPoint y: 7, distance: 104.1
click at [311, 60] on div at bounding box center [310, 167] width 620 height 335
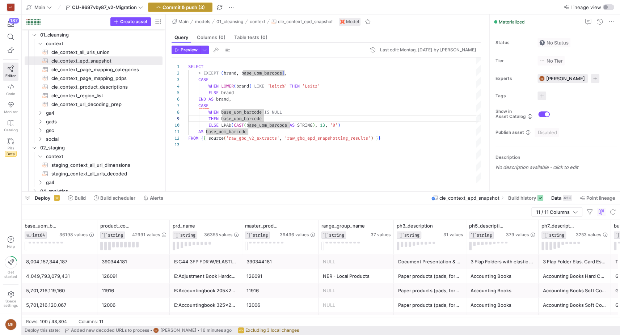
click at [174, 8] on span "Commit & push (3)" at bounding box center [184, 7] width 42 height 6
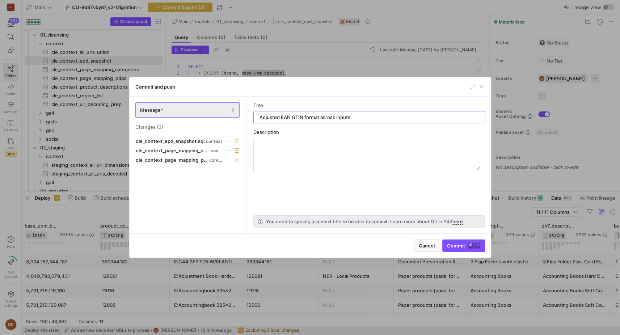
type input "Adjusted EAN GTIN format across inputs"
drag, startPoint x: 436, startPoint y: 186, endPoint x: 439, endPoint y: 187, distance: 3.8
click at [436, 186] on as-split-area "Title Adjusted EAN GTIN format across inputs Description You need to specify a …" at bounding box center [369, 165] width 243 height 137
click at [460, 247] on span "Commit ⌘ ⏎" at bounding box center [463, 246] width 33 height 6
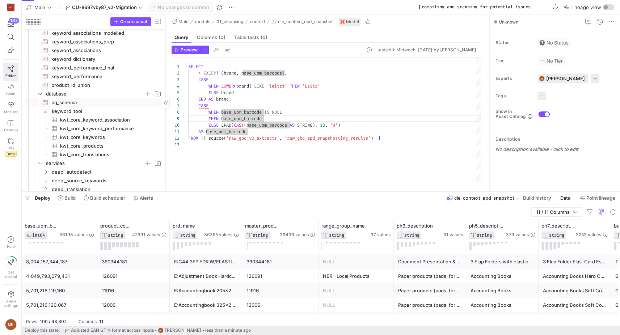
scroll to position [228, 0]
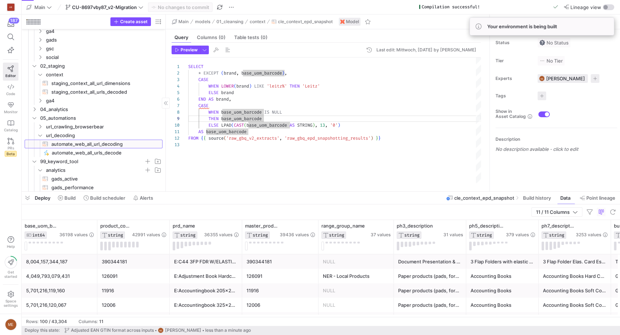
click at [99, 143] on span "automate_web_all_url_decoding​​​​​​​​​​" at bounding box center [102, 144] width 103 height 8
type textarea "{{ config( materialized = 'view' ) }} -- ======================================…"
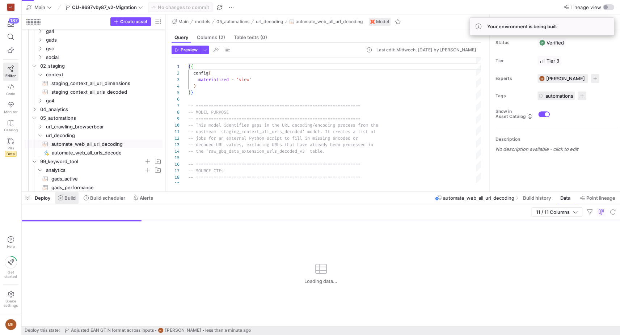
click at [70, 197] on span "Build" at bounding box center [69, 198] width 11 height 6
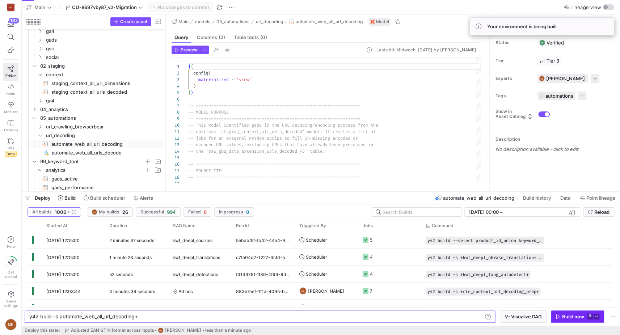
type textarea "y42 build -s automate_web_all_url_decoding+"
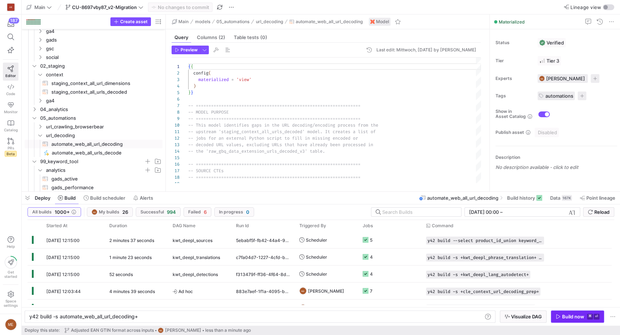
click at [572, 318] on div "Build now" at bounding box center [573, 317] width 22 height 6
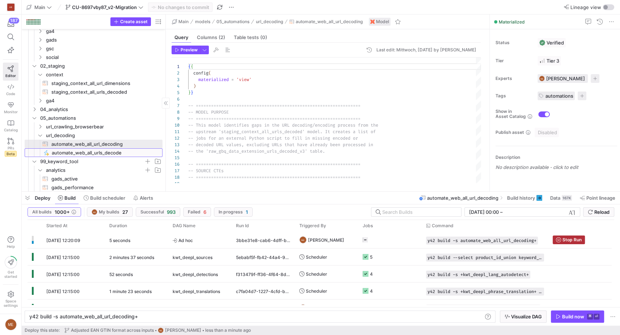
click at [102, 155] on span "automate_web_all_urls_decode​​​​​" at bounding box center [103, 153] width 102 height 8
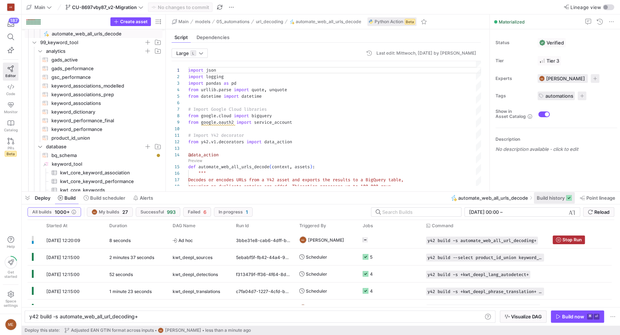
click at [551, 197] on span "Build history" at bounding box center [551, 198] width 28 height 6
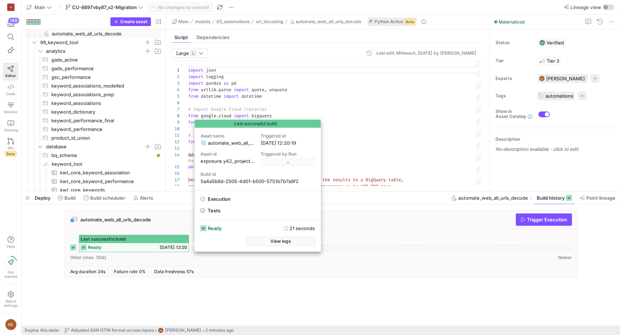
click at [111, 243] on div "ready 24.09.25, 12:20" at bounding box center [133, 247] width 109 height 9
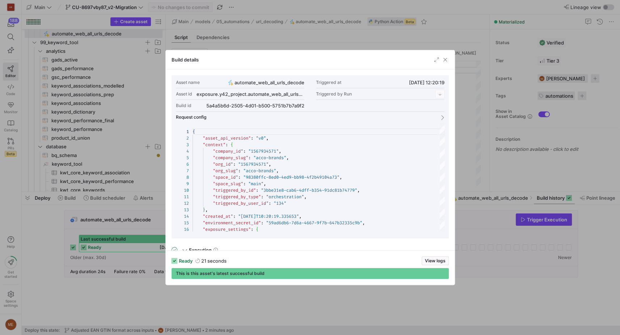
scroll to position [65, 0]
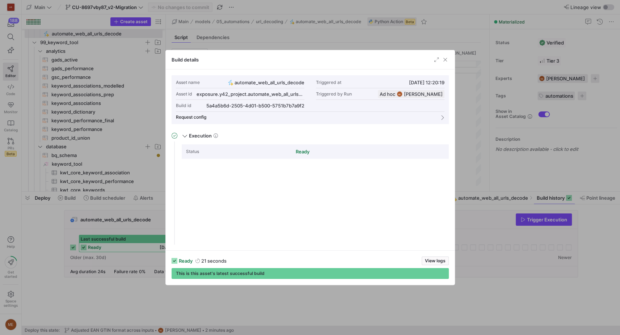
click at [71, 245] on div at bounding box center [310, 167] width 620 height 335
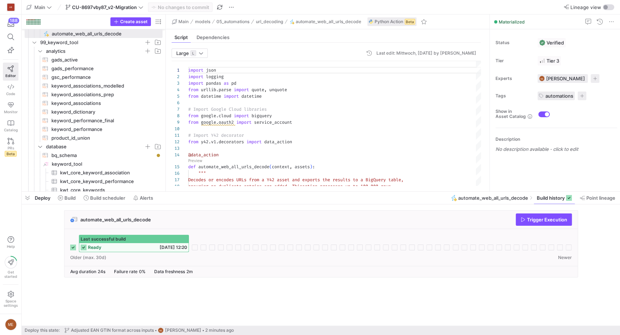
click at [72, 248] on rect at bounding box center [73, 248] width 6 height 6
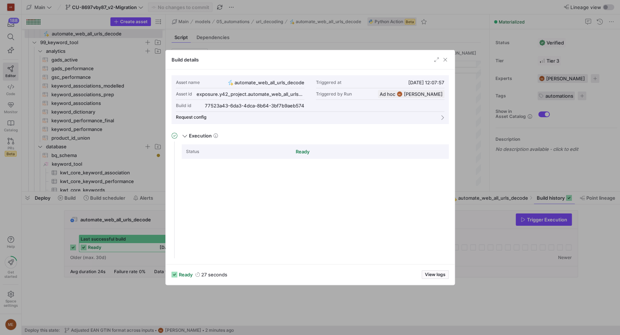
click at [55, 247] on div at bounding box center [310, 167] width 620 height 335
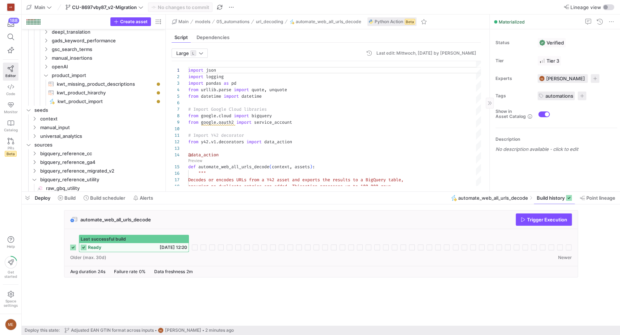
scroll to position [498, 0]
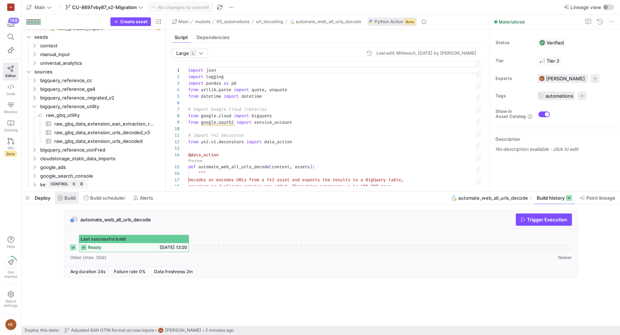
click at [73, 197] on span "Build" at bounding box center [69, 198] width 11 height 6
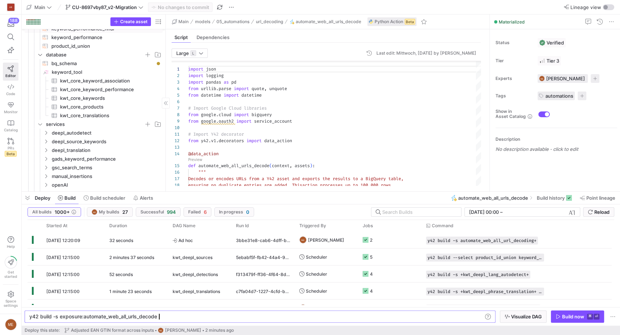
scroll to position [125, 0]
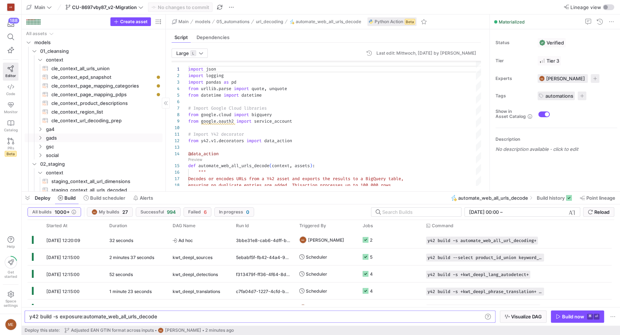
scroll to position [0, 127]
